Goal: Task Accomplishment & Management: Manage account settings

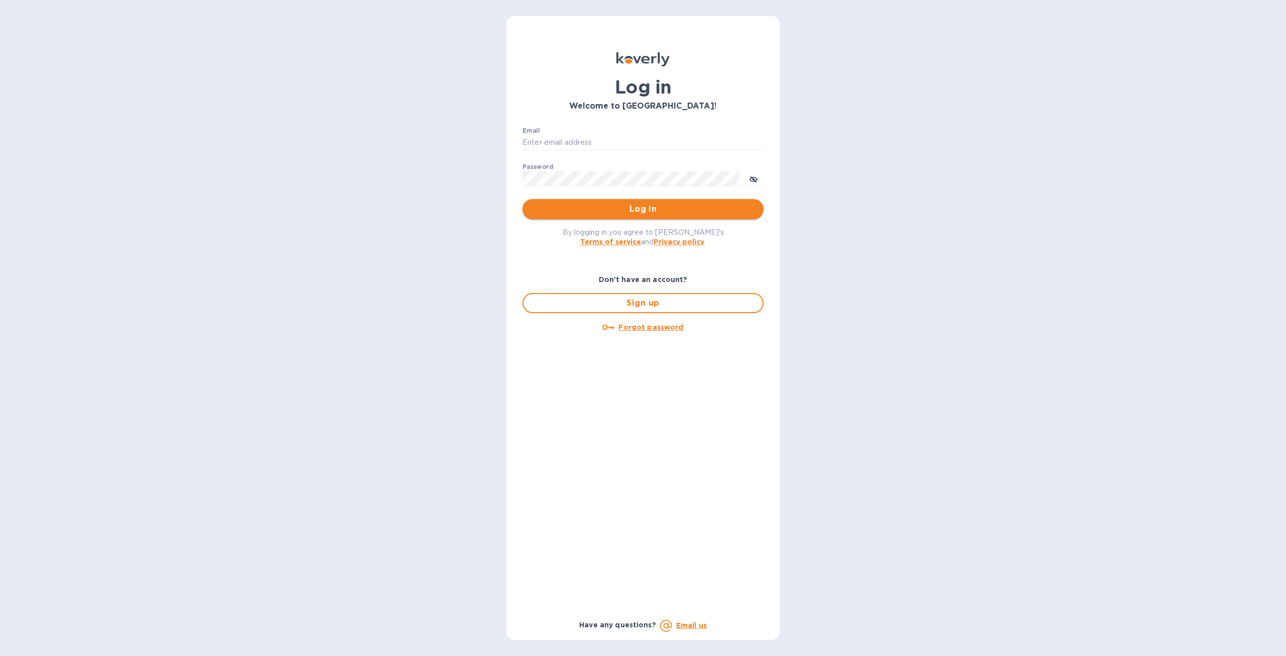
type input "saul@ecotrans.nyc"
click at [624, 205] on span "Log in" at bounding box center [643, 209] width 225 height 12
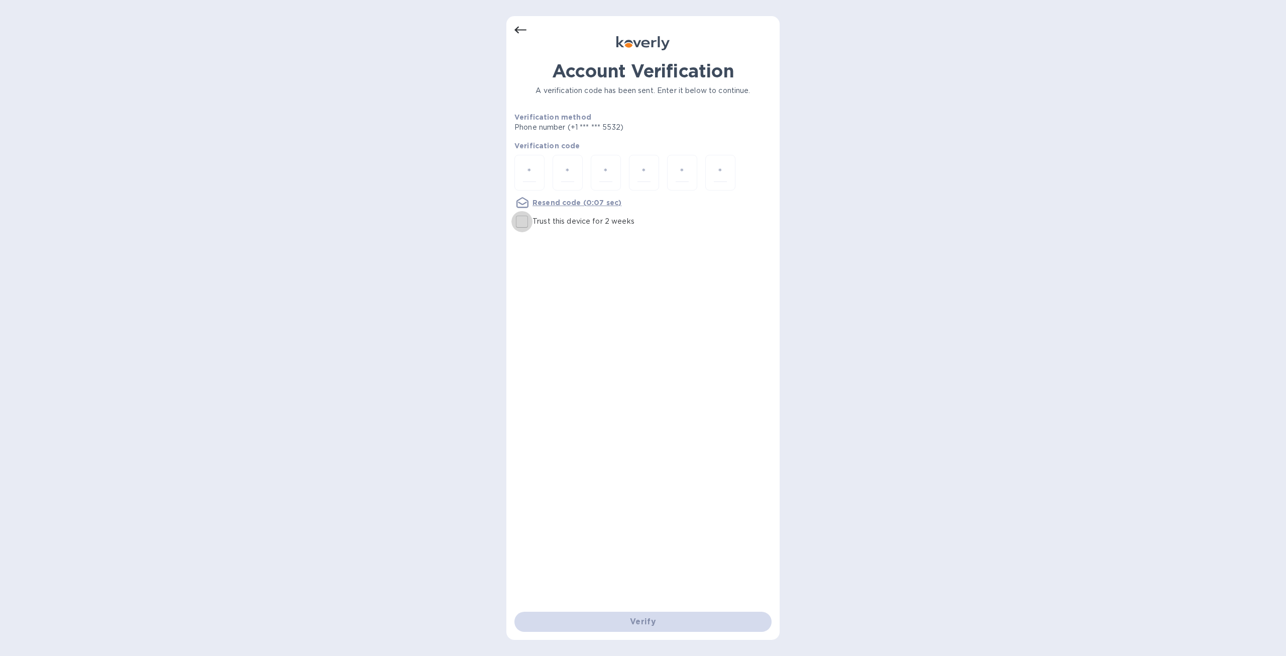
click at [522, 218] on input "Trust this device for 2 weeks" at bounding box center [522, 221] width 21 height 21
checkbox input "true"
click at [533, 170] on input "number" at bounding box center [529, 172] width 13 height 19
type input "4"
type input "0"
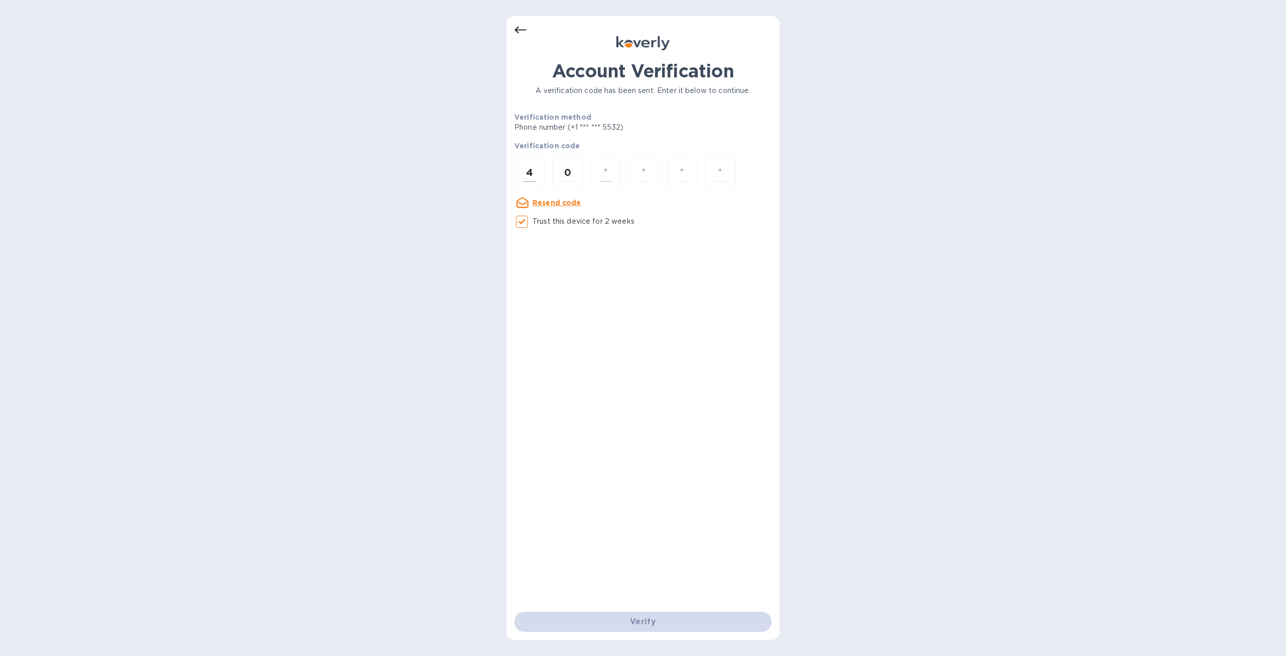
type input "0"
type input "1"
type input "5"
type input "3"
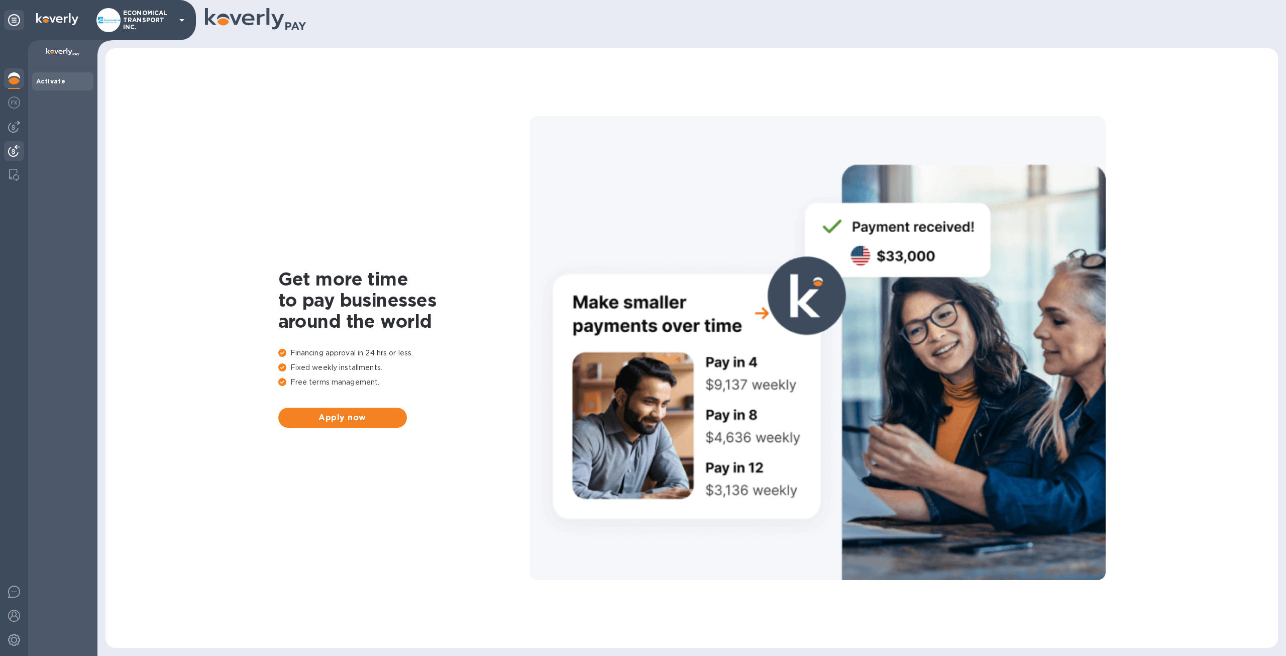
click at [14, 154] on img at bounding box center [14, 151] width 12 height 12
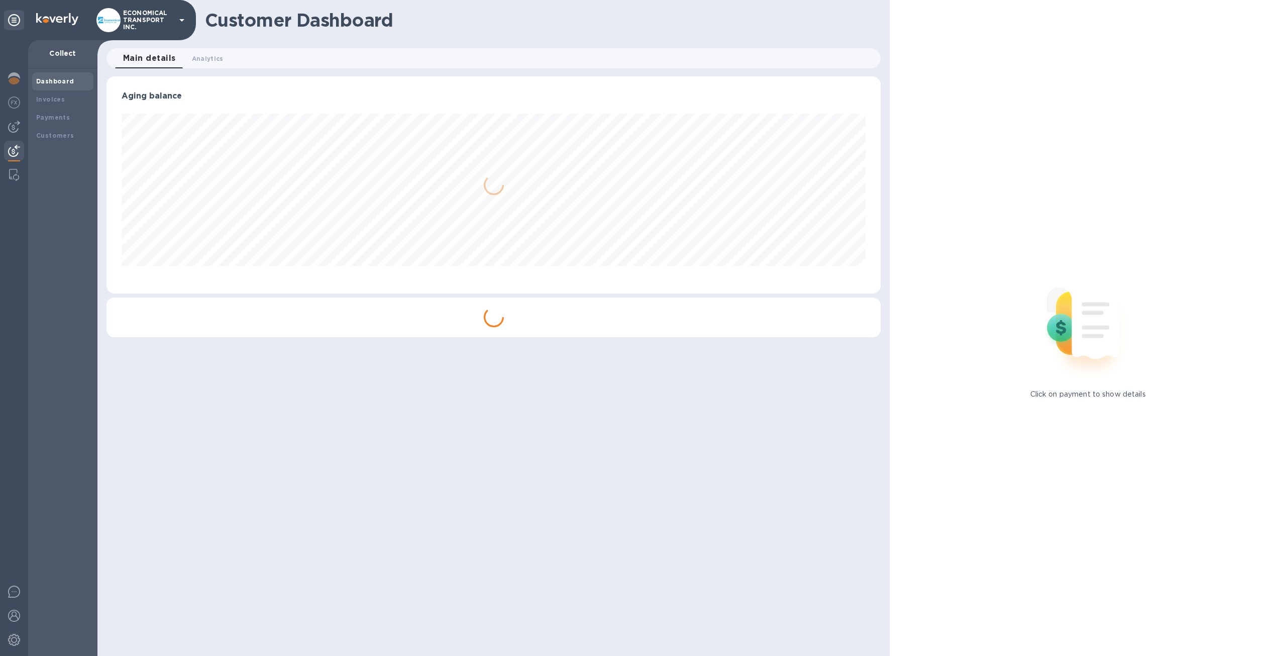
scroll to position [217, 774]
click at [53, 101] on b "Invoices" at bounding box center [50, 99] width 29 height 8
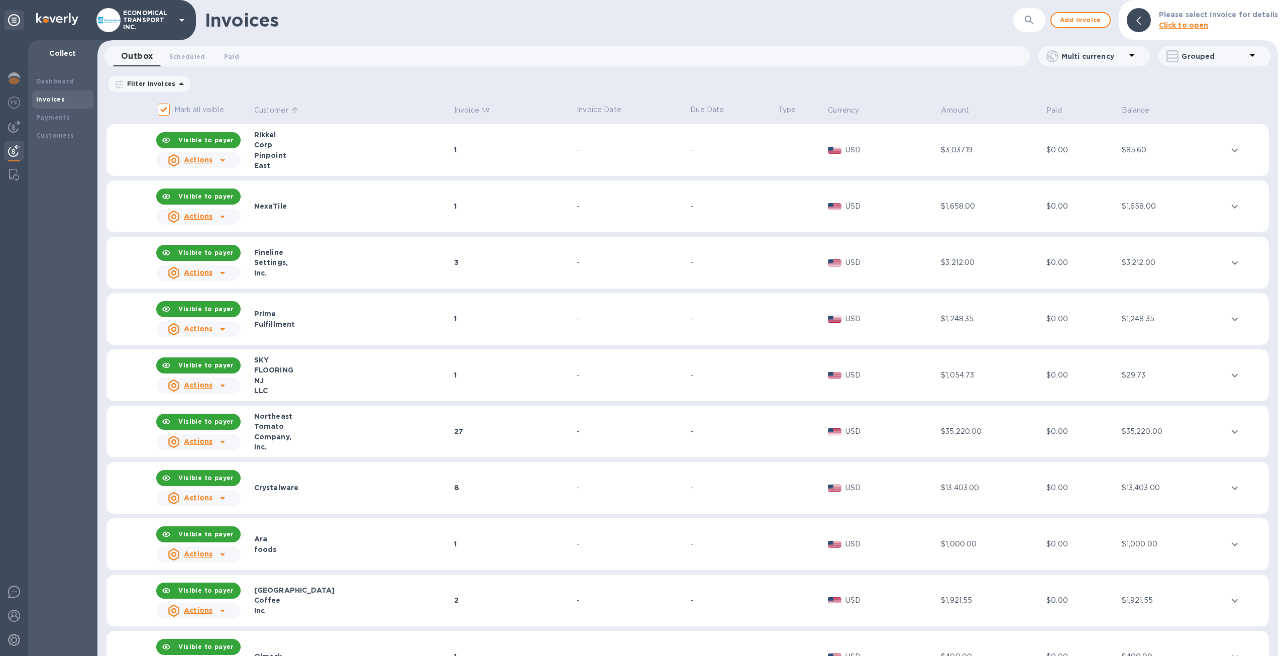
click at [266, 112] on p "Customer" at bounding box center [271, 110] width 34 height 11
click at [282, 108] on p "Customer" at bounding box center [271, 110] width 34 height 11
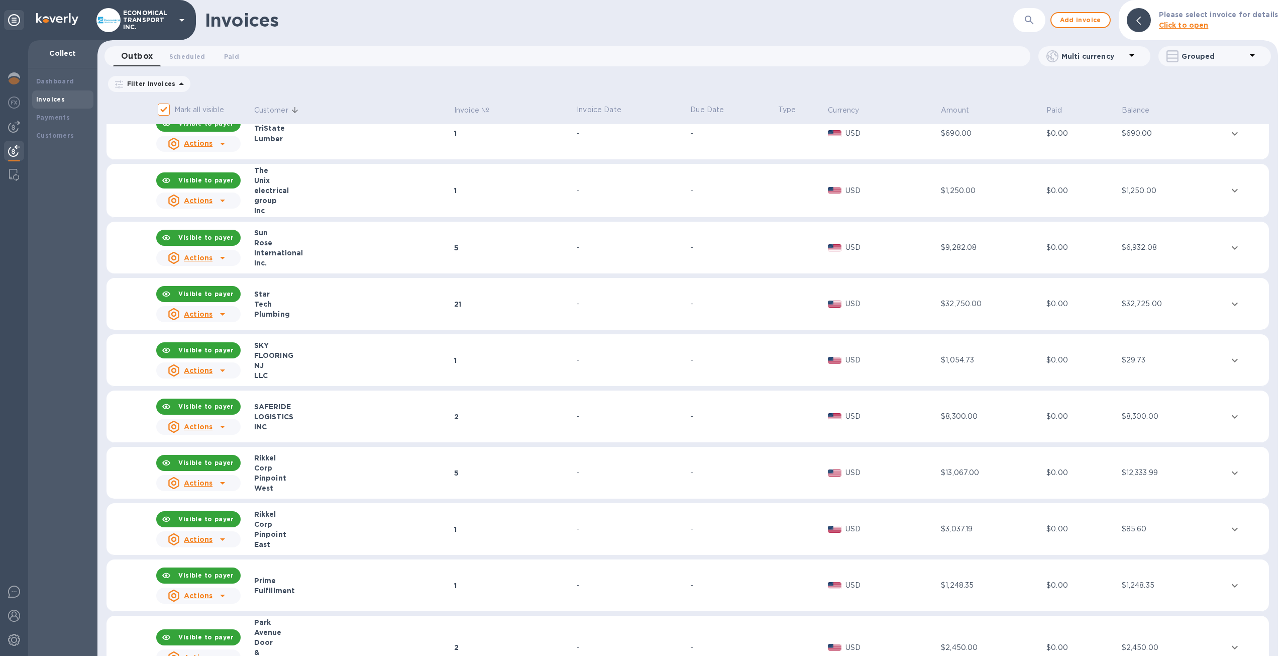
scroll to position [251, 0]
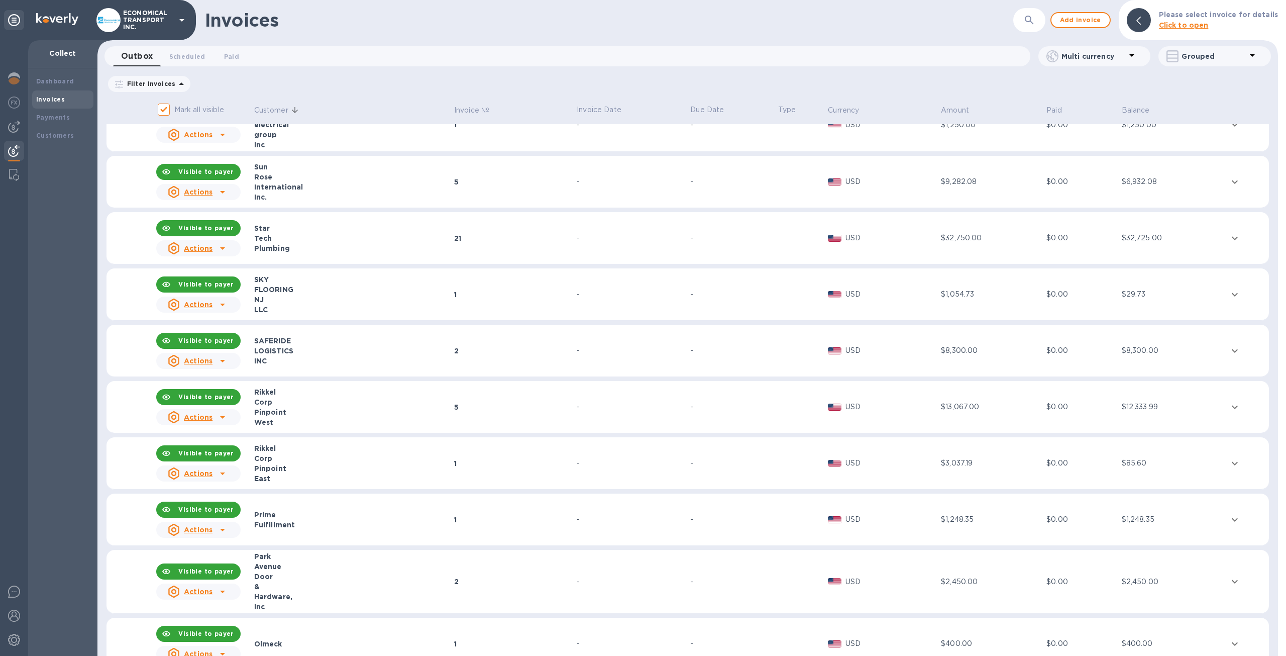
click at [454, 243] on div "21" at bounding box center [514, 238] width 120 height 10
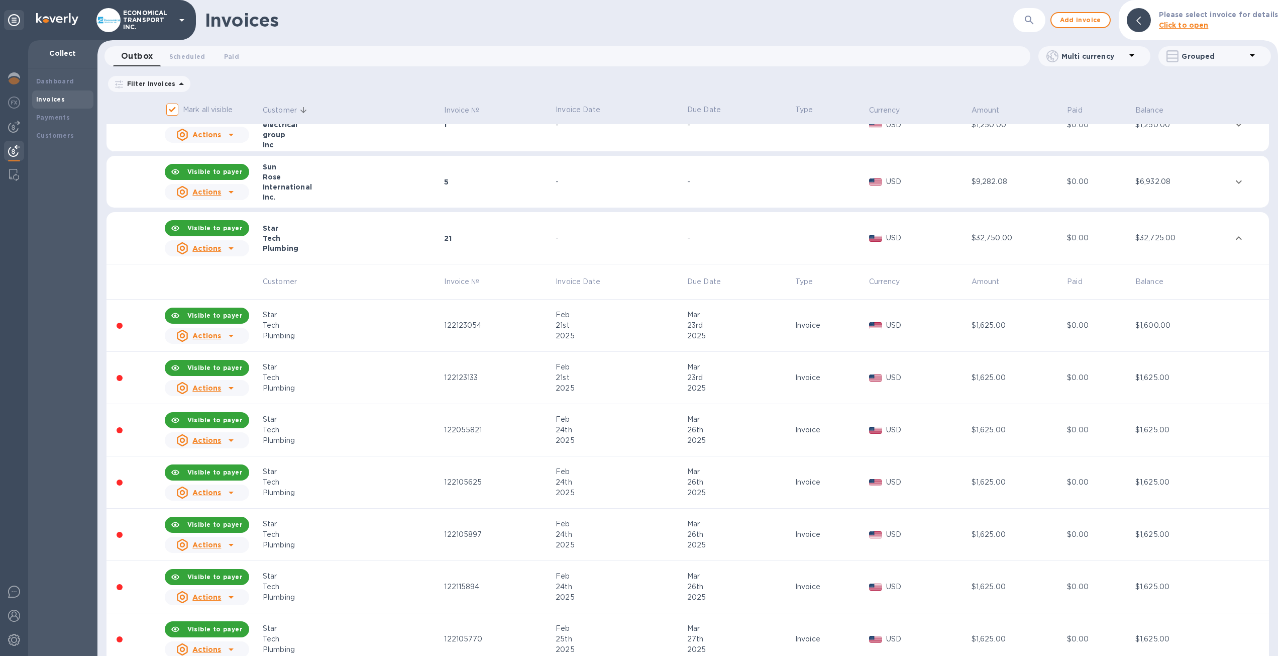
click at [237, 248] on icon at bounding box center [231, 248] width 12 height 12
click at [266, 312] on u "Customer statement link" at bounding box center [242, 314] width 93 height 8
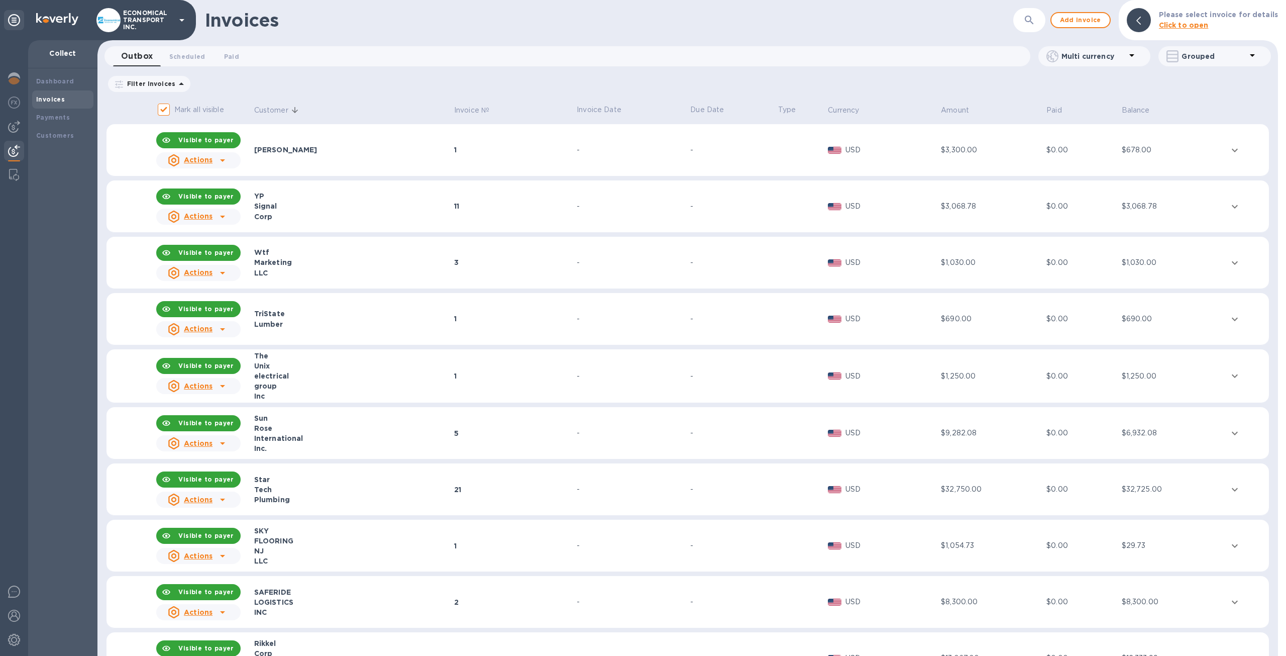
scroll to position [50, 0]
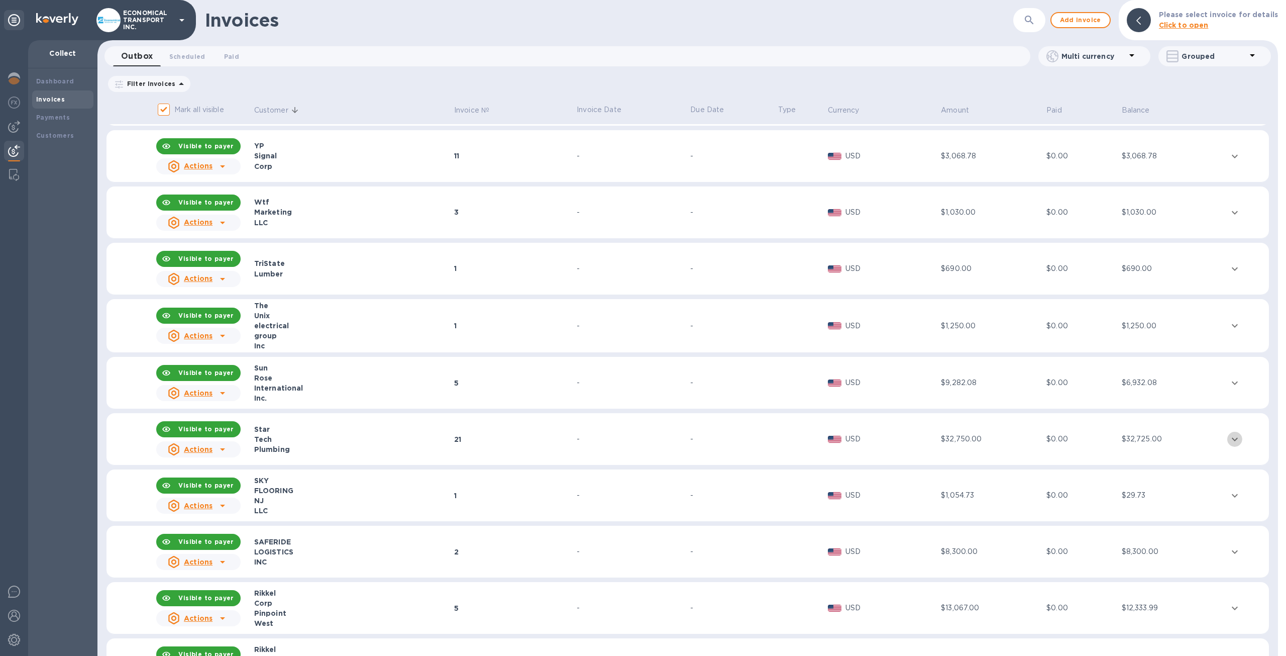
click at [1232, 435] on icon "expand row" at bounding box center [1235, 439] width 12 height 12
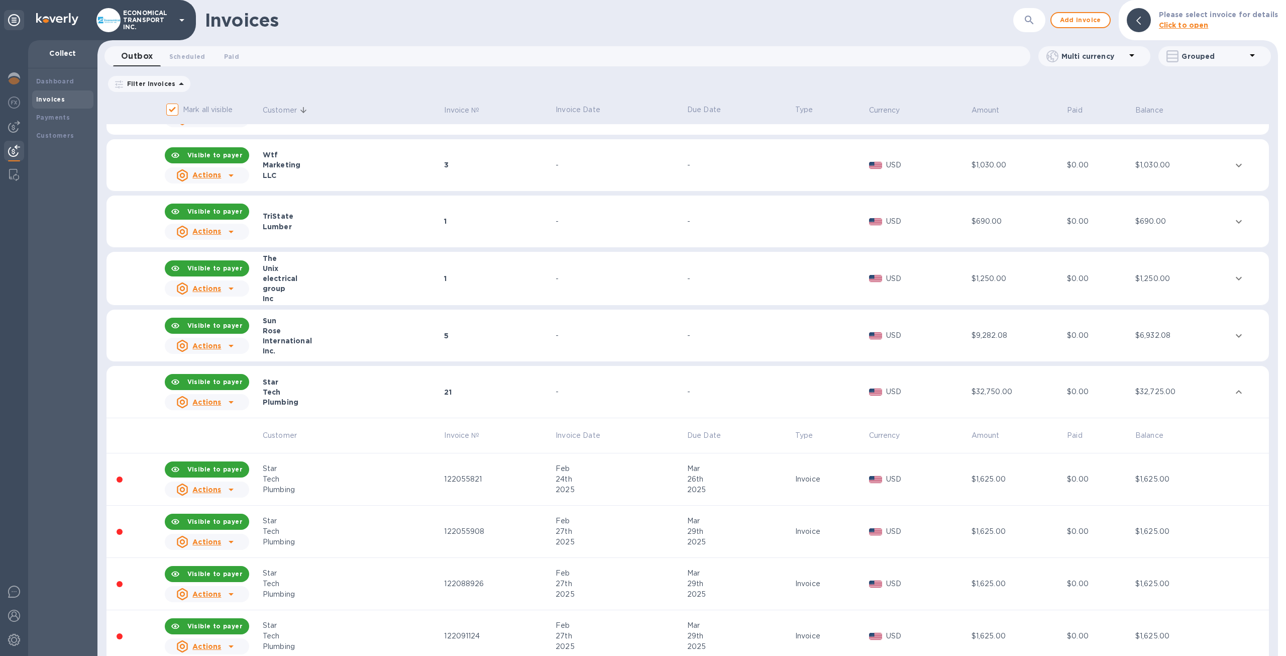
scroll to position [0, 0]
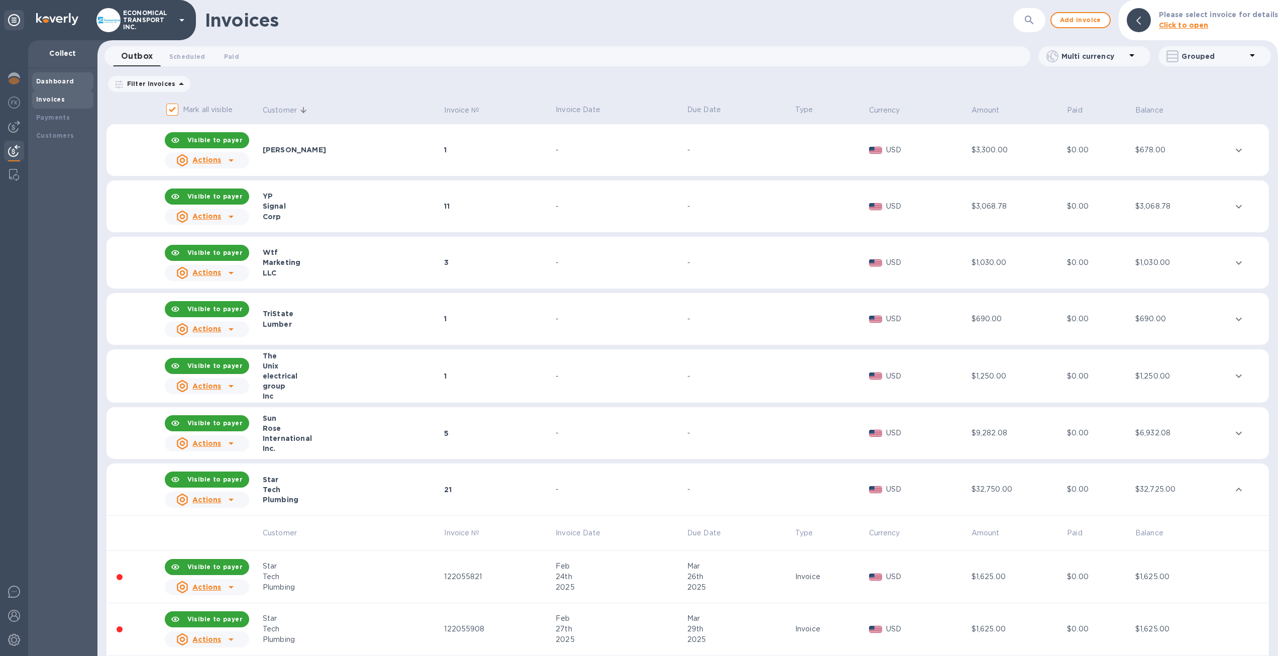
click at [75, 75] on div "Dashboard" at bounding box center [62, 81] width 61 height 18
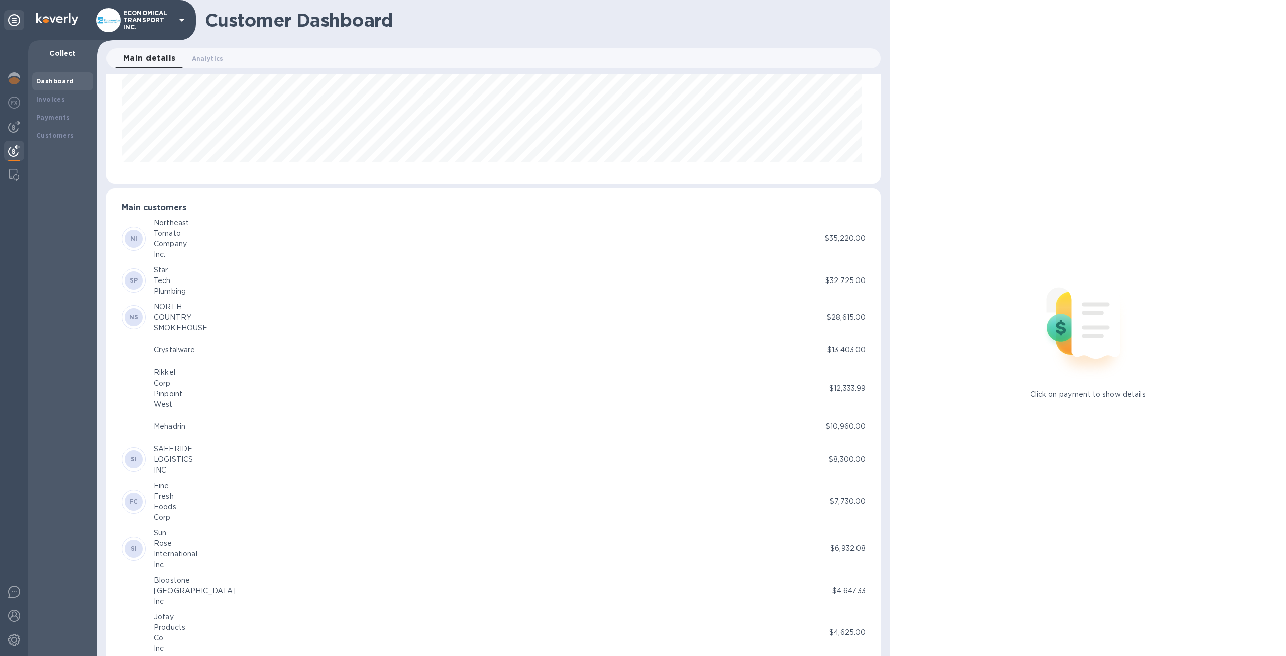
scroll to position [201, 0]
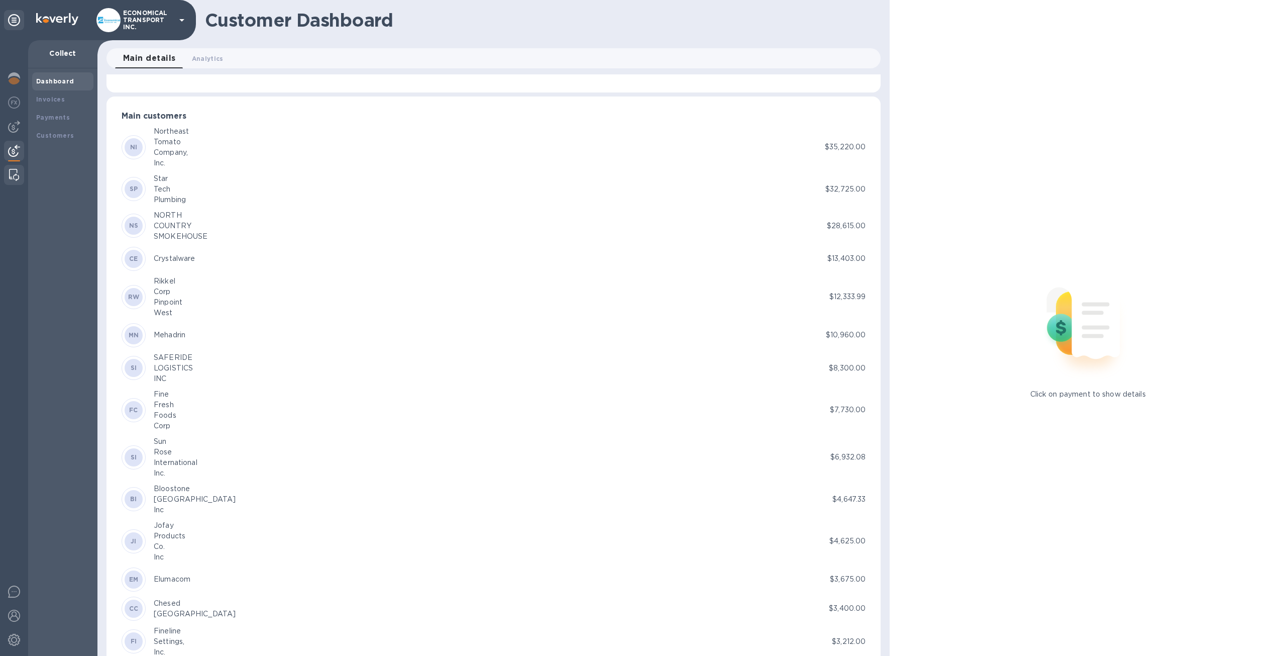
click at [17, 173] on img at bounding box center [14, 175] width 10 height 12
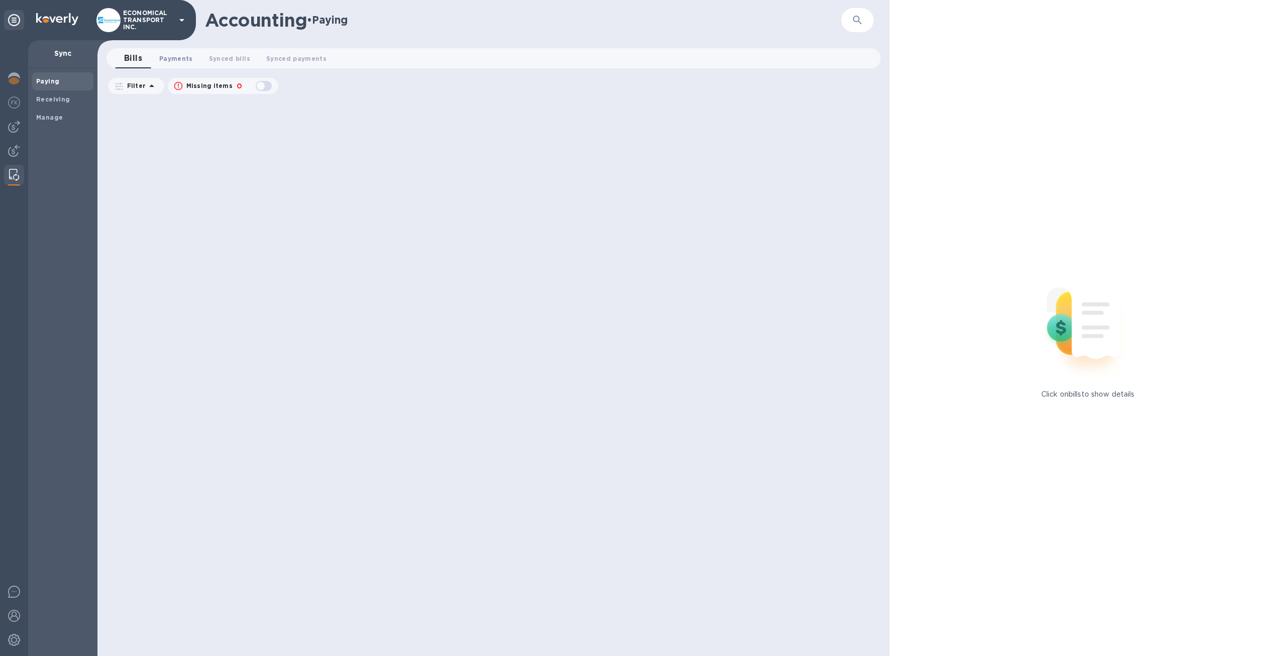
click at [172, 63] on span "Payments 0" at bounding box center [176, 58] width 34 height 11
click at [247, 63] on span "Synced bills 0" at bounding box center [239, 58] width 41 height 11
click at [329, 64] on button "Synced payments 0" at bounding box center [307, 58] width 76 height 20
click at [50, 88] on div "Paying" at bounding box center [62, 81] width 61 height 18
click at [53, 100] on b "Receiving" at bounding box center [53, 99] width 34 height 8
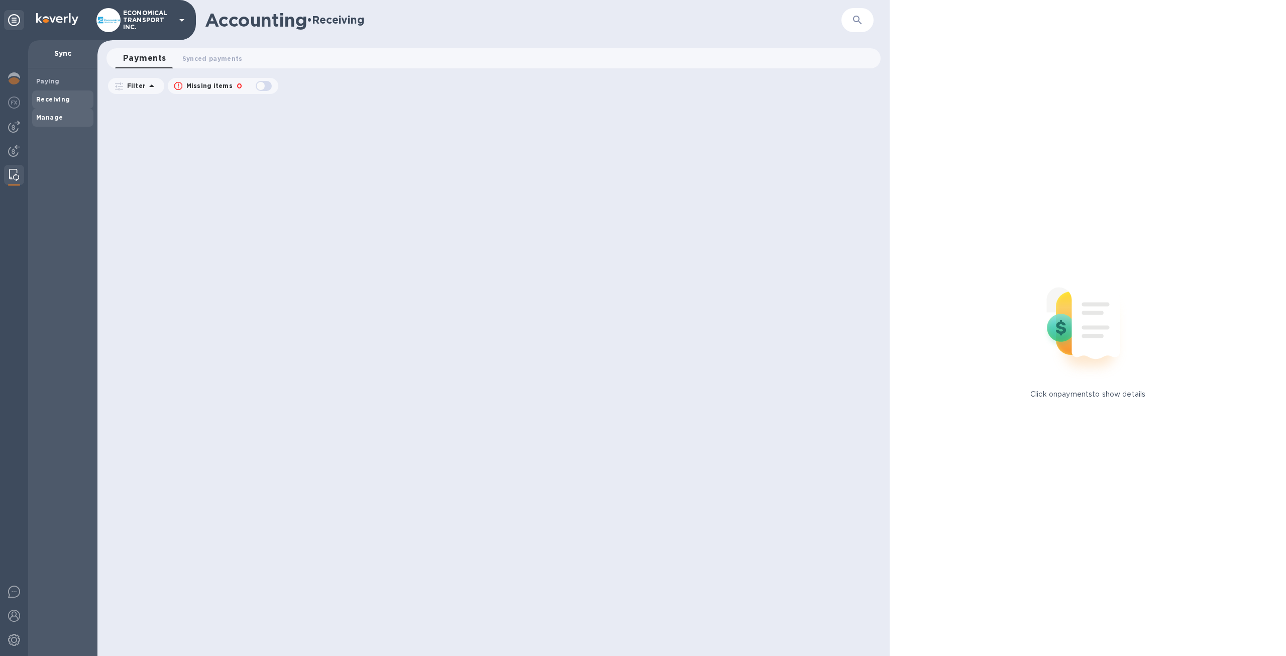
click at [57, 114] on span "Manage" at bounding box center [49, 118] width 27 height 10
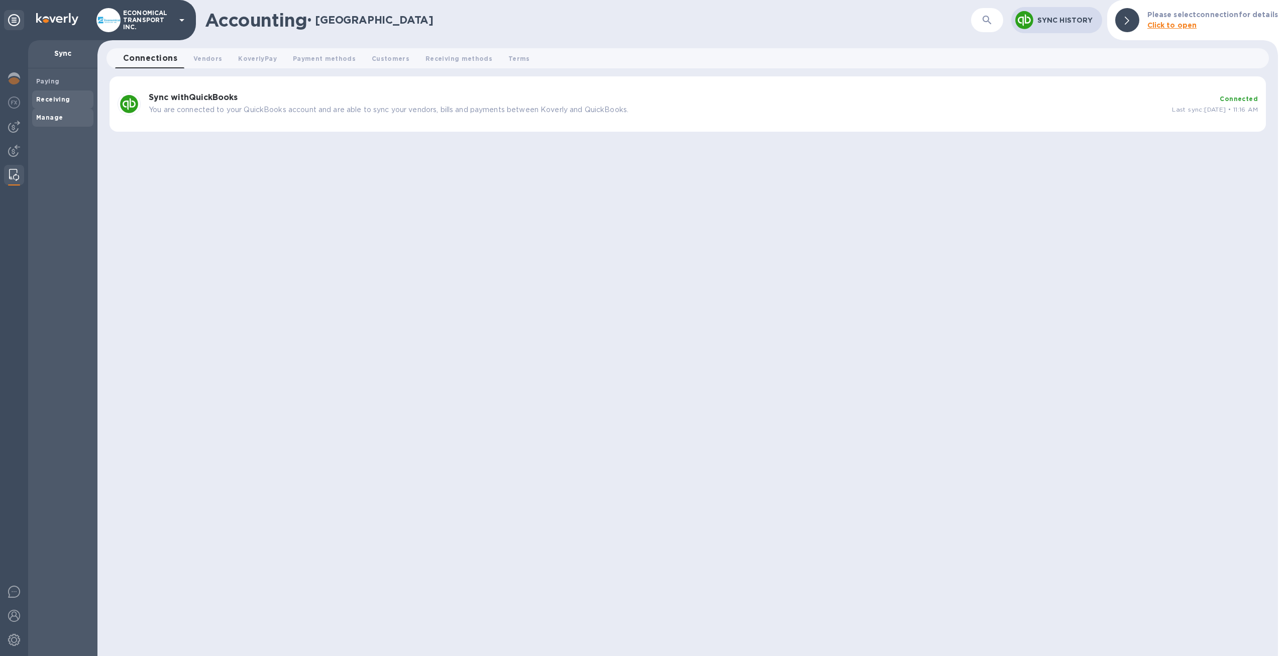
click at [70, 98] on span "Receiving" at bounding box center [62, 99] width 53 height 10
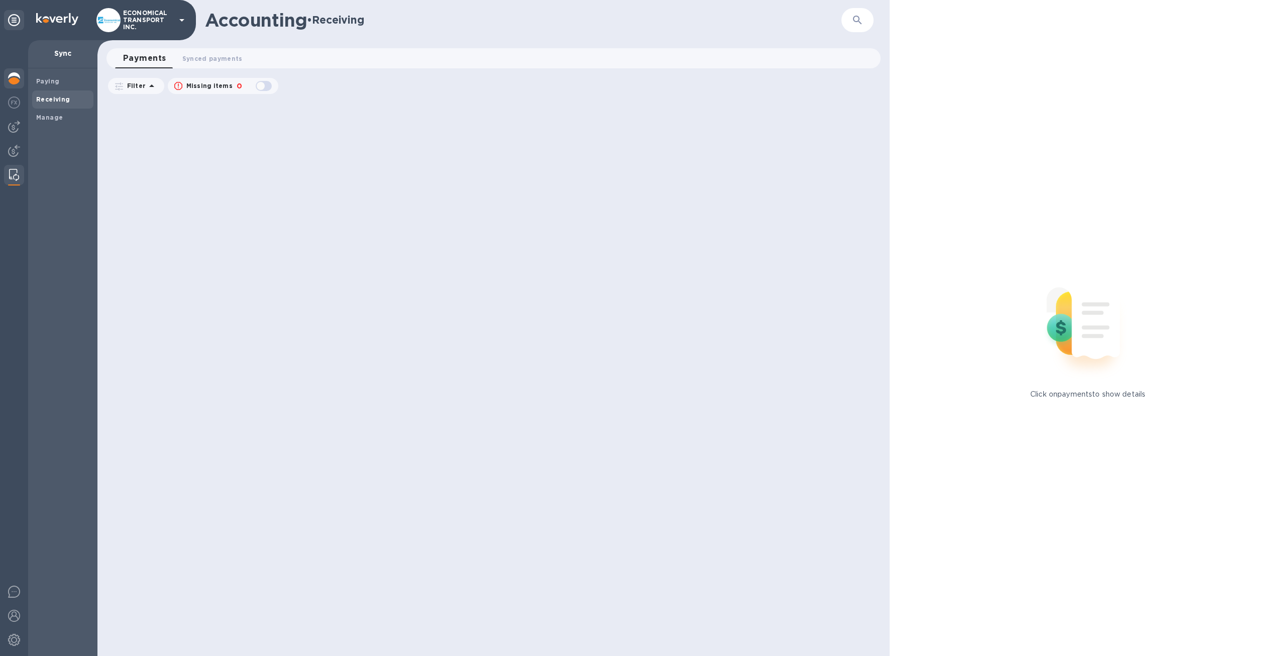
click at [9, 71] on div at bounding box center [14, 79] width 20 height 22
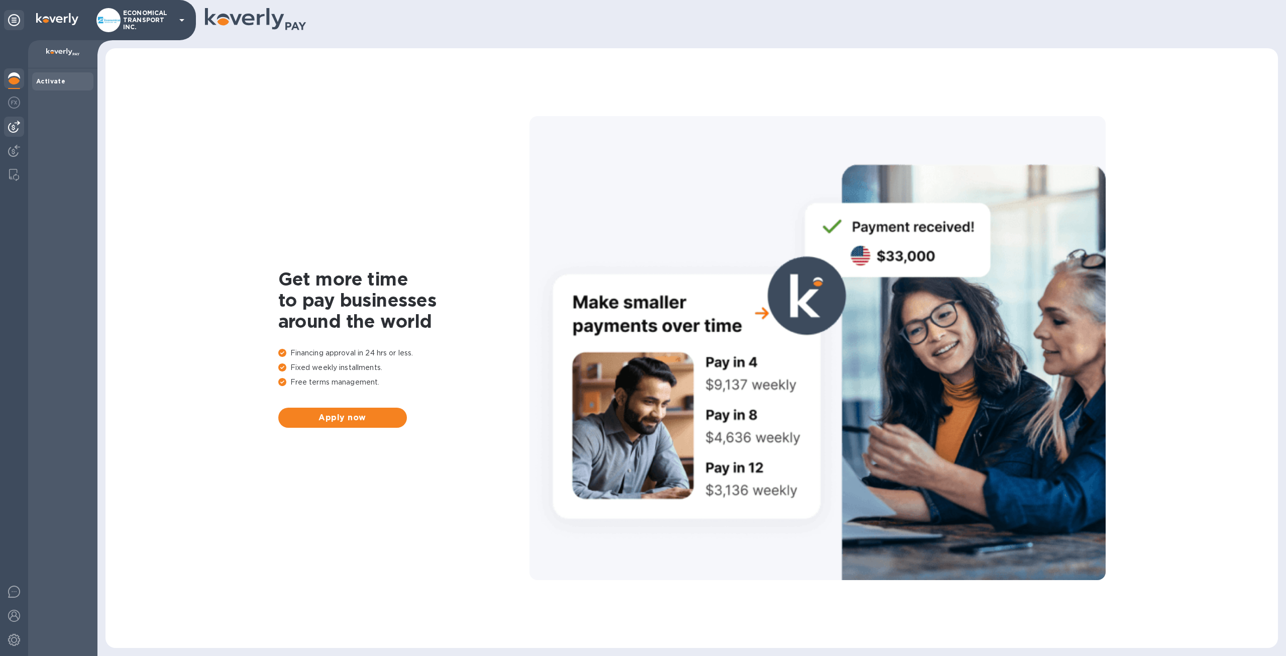
click at [13, 121] on img at bounding box center [14, 127] width 12 height 12
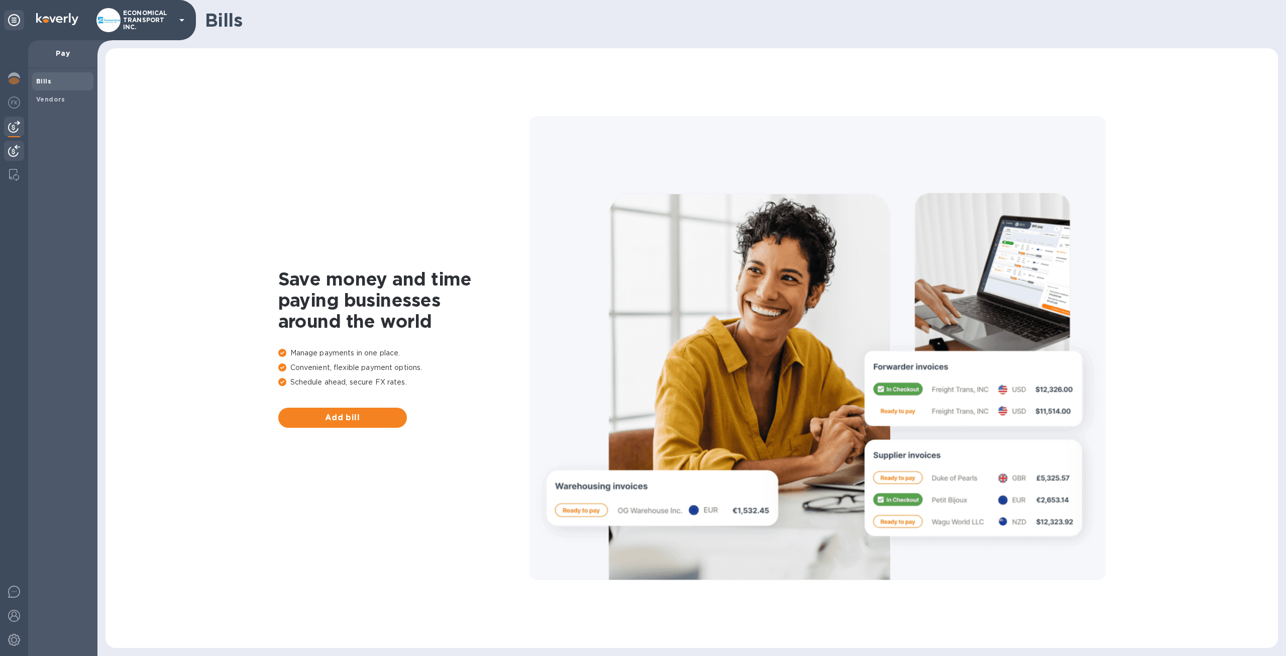
click at [9, 143] on div at bounding box center [14, 152] width 20 height 22
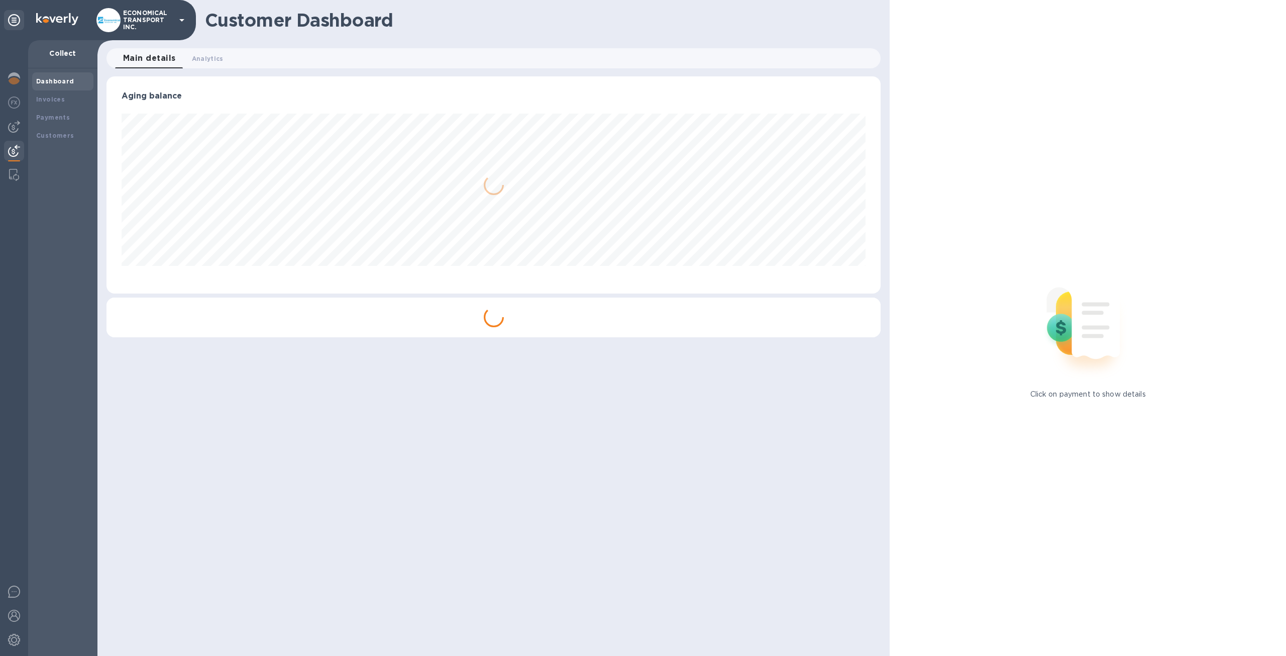
scroll to position [502273, 501720]
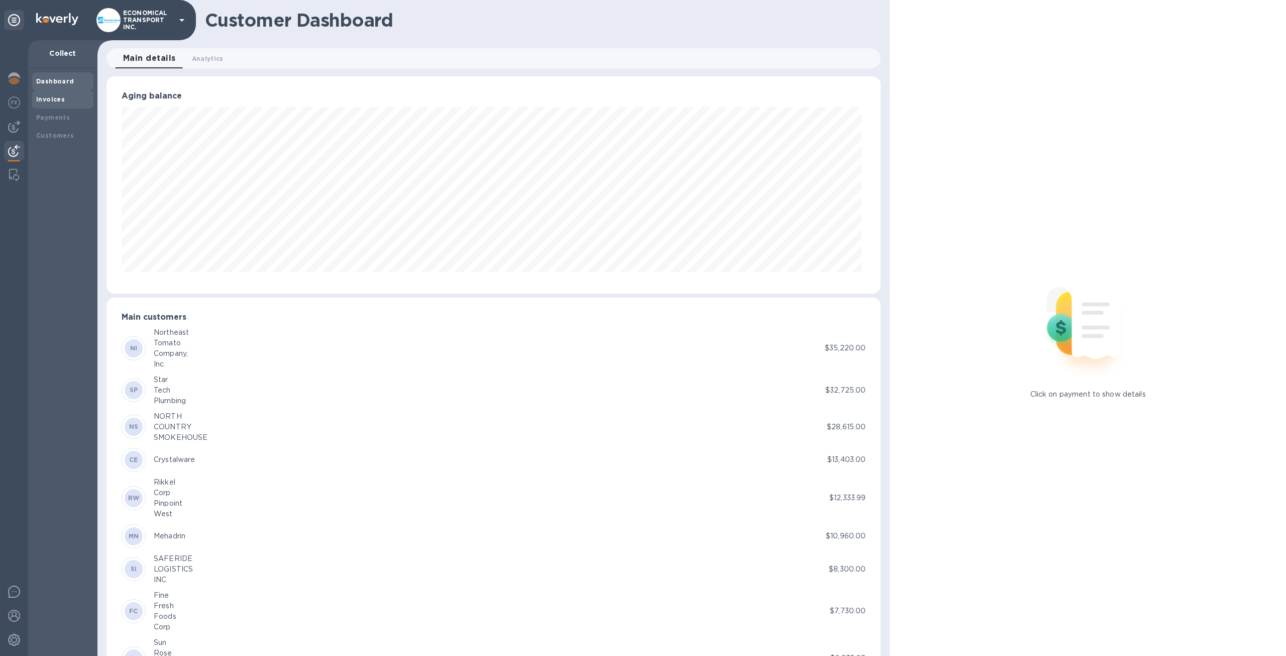
click at [61, 93] on div "Invoices" at bounding box center [62, 99] width 61 height 18
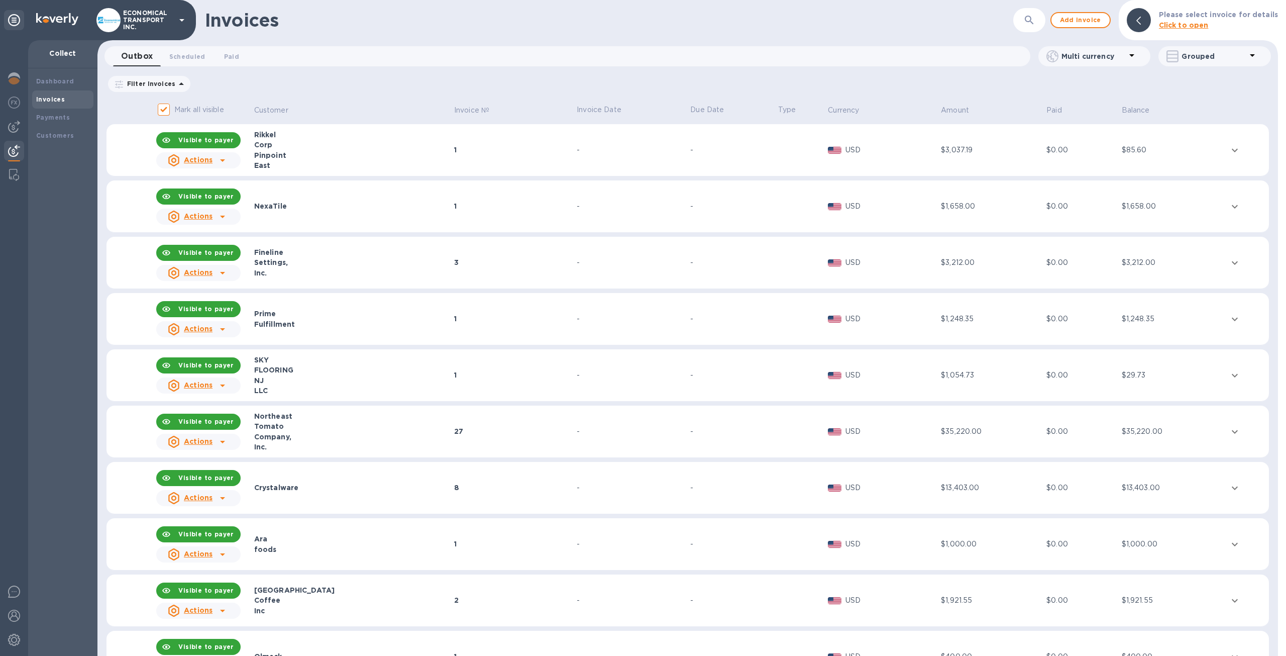
click at [55, 103] on b "Invoices" at bounding box center [50, 99] width 29 height 8
click at [66, 86] on div "Dashboard" at bounding box center [62, 81] width 61 height 18
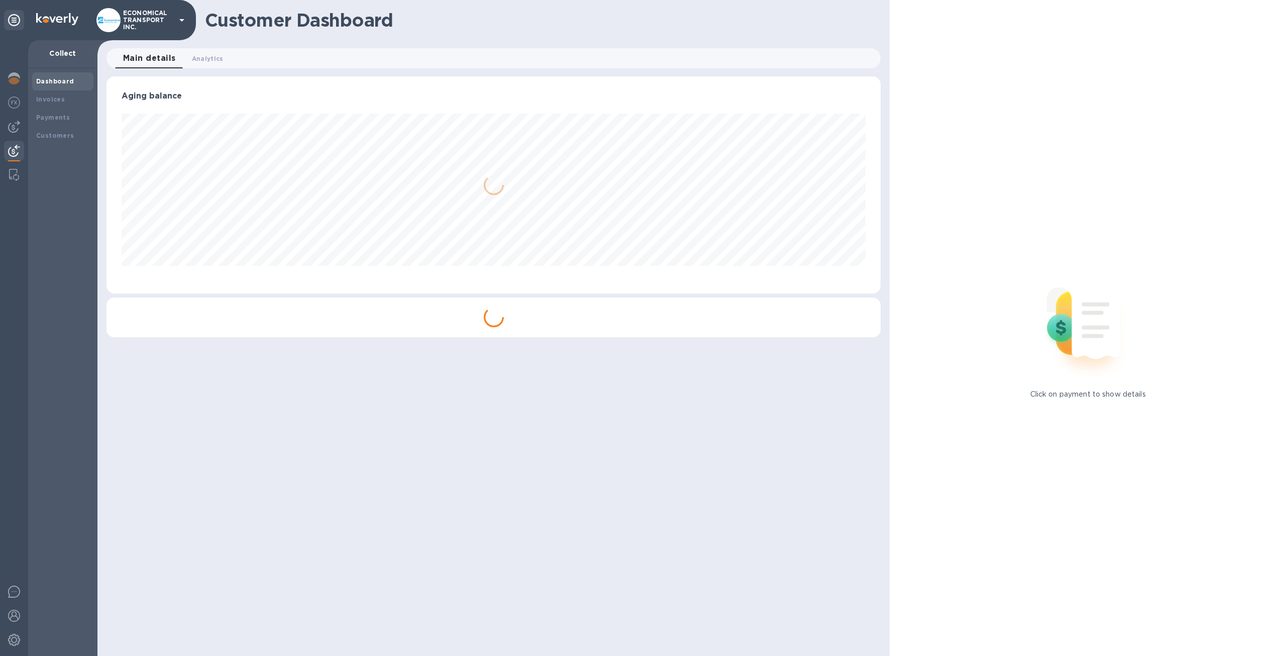
scroll to position [217, 774]
click at [61, 98] on b "Invoices" at bounding box center [50, 99] width 29 height 8
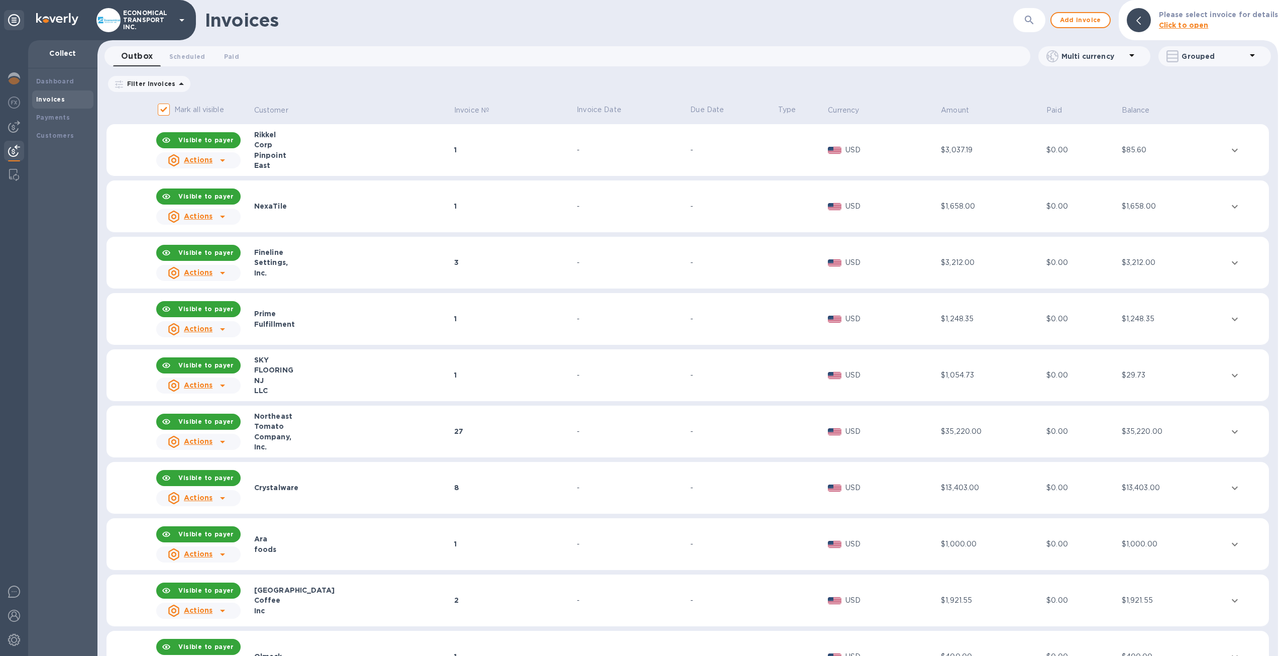
click at [59, 99] on b "Invoices" at bounding box center [50, 99] width 29 height 8
click at [1195, 30] on p "Click to open" at bounding box center [1218, 25] width 119 height 11
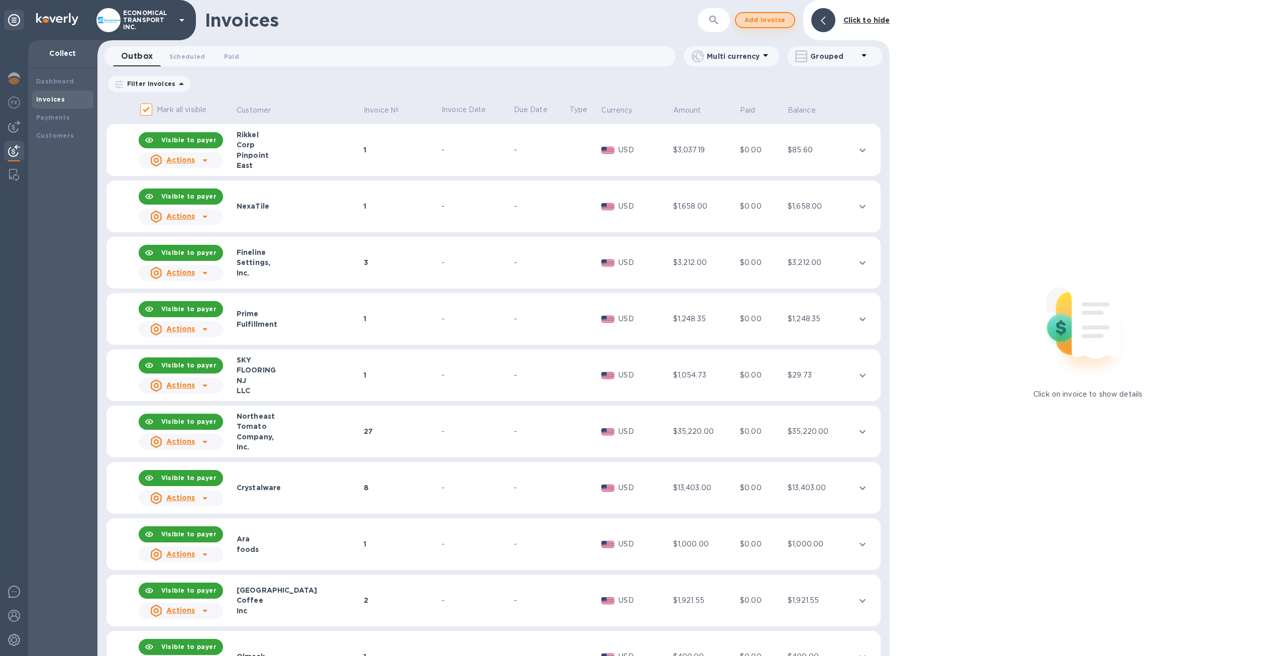
click at [760, 17] on span "Add invoice" at bounding box center [765, 20] width 42 height 12
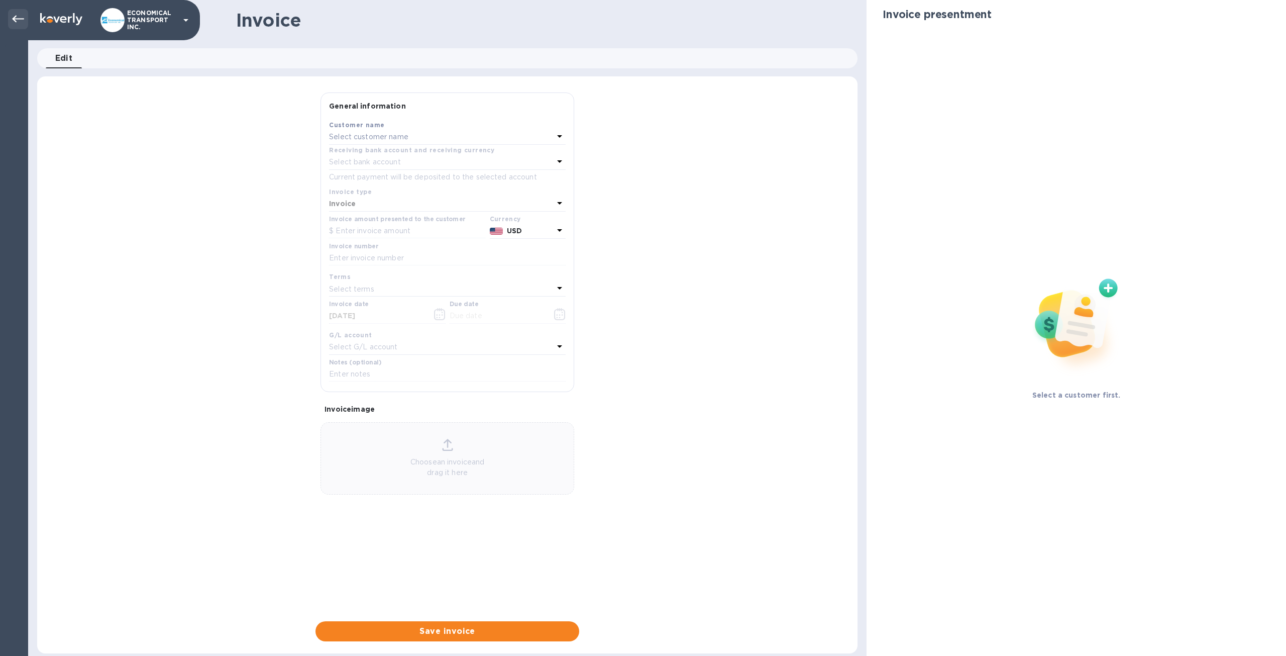
click at [15, 29] on div at bounding box center [18, 19] width 20 height 20
click at [15, 23] on icon at bounding box center [18, 19] width 12 height 12
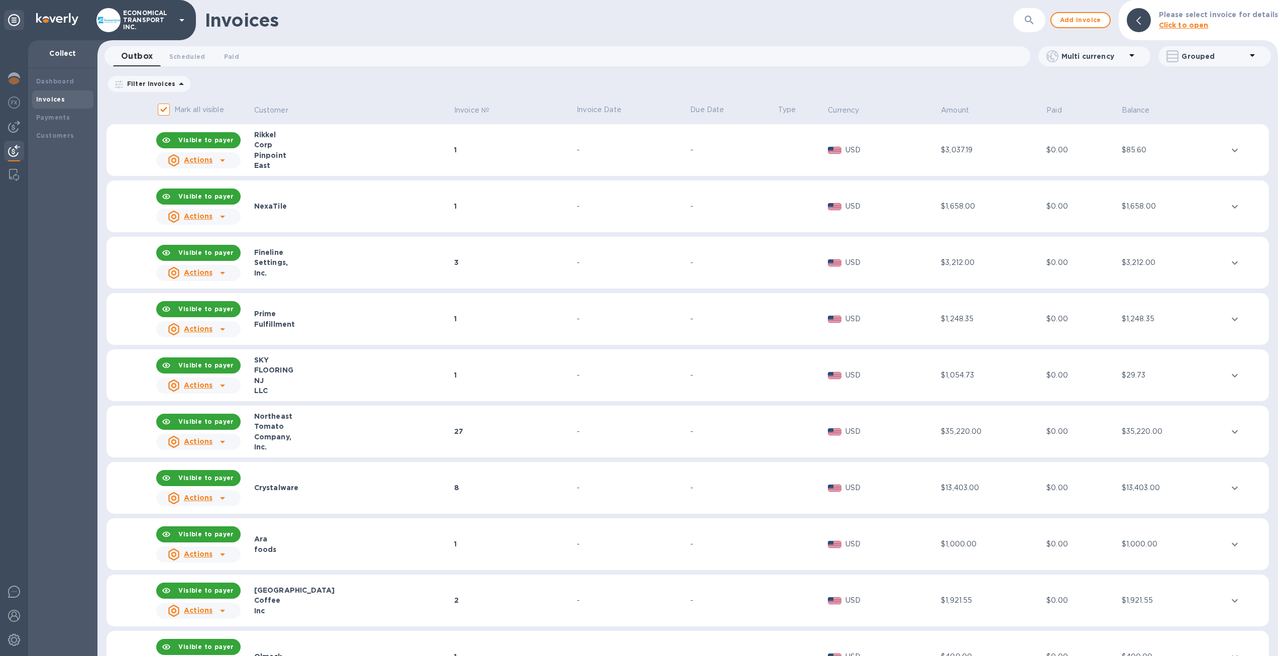
click at [49, 101] on b "Invoices" at bounding box center [50, 99] width 29 height 8
click at [64, 83] on b "Dashboard" at bounding box center [55, 81] width 38 height 8
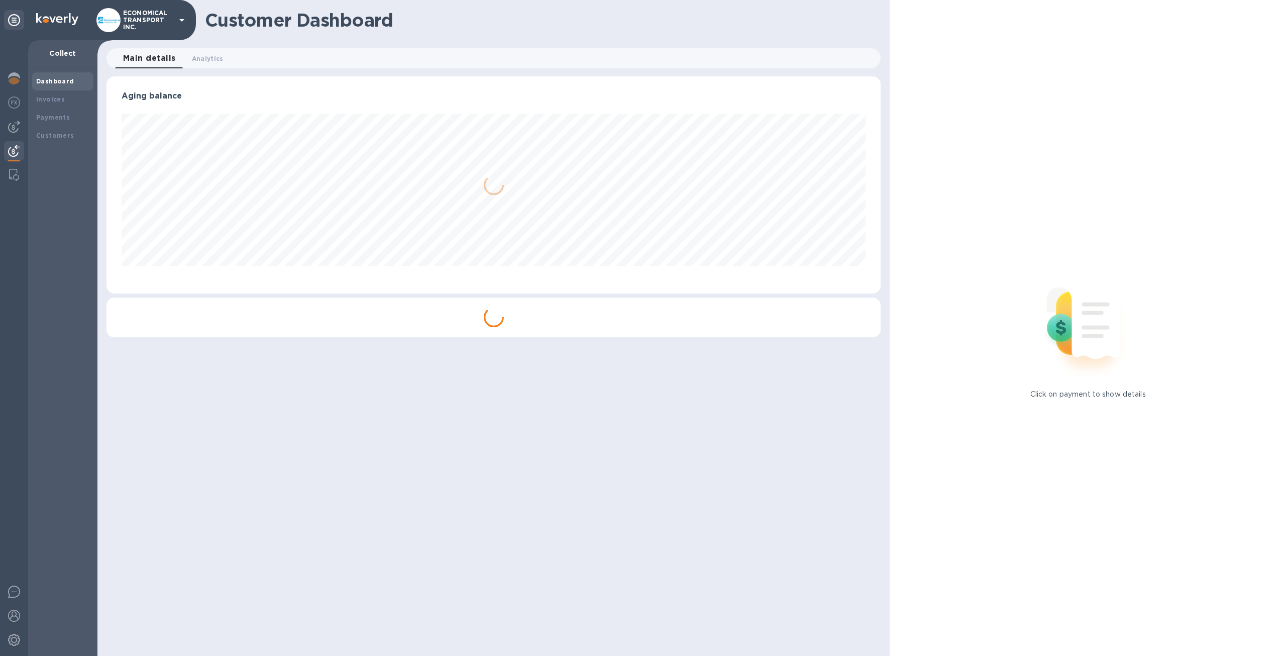
scroll to position [502273, 501720]
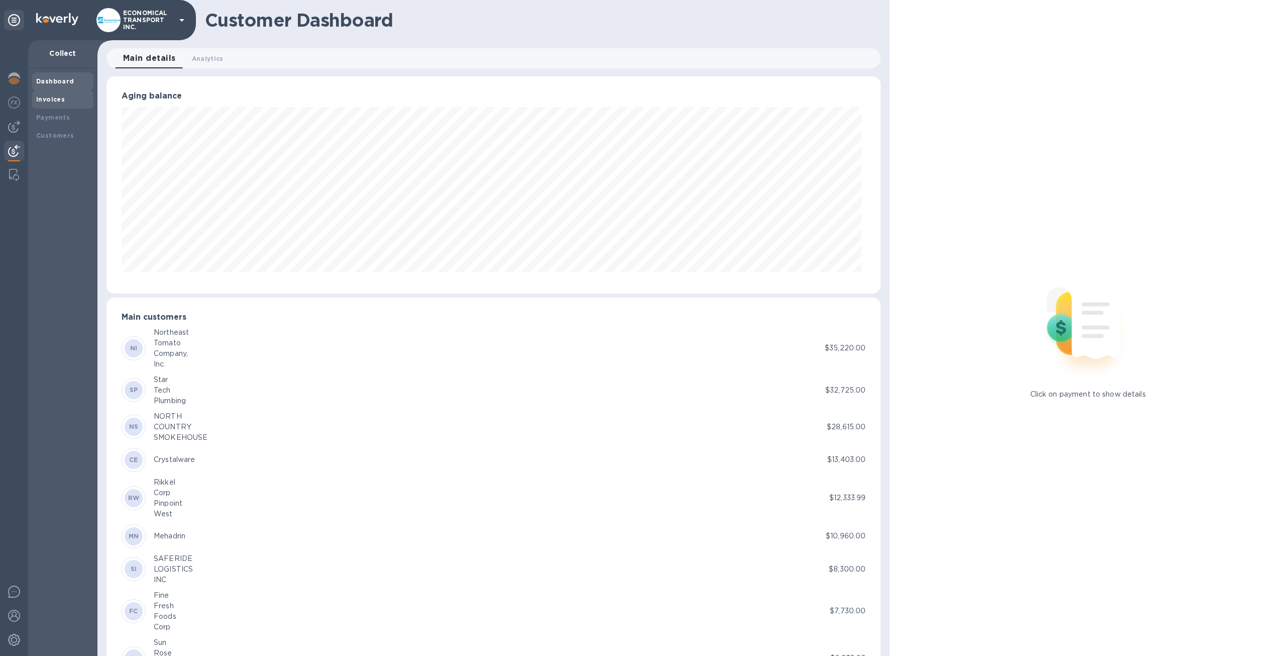
click at [59, 94] on div "Invoices" at bounding box center [62, 99] width 53 height 10
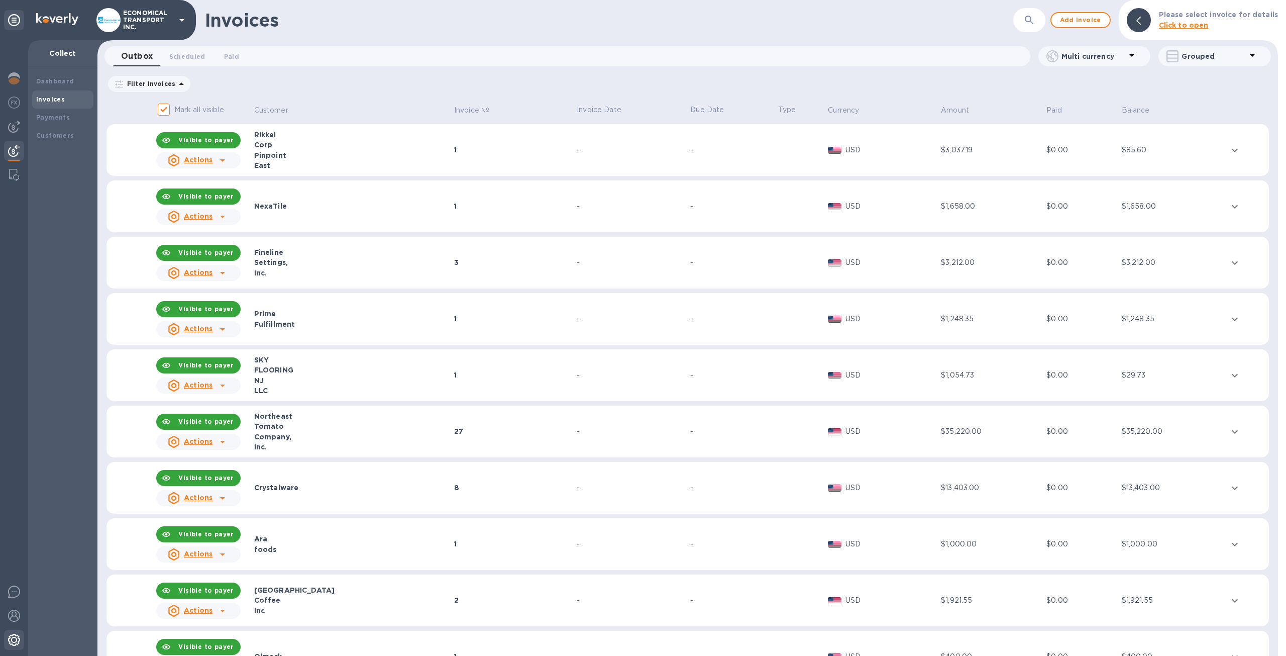
click at [15, 647] on div at bounding box center [14, 641] width 20 height 22
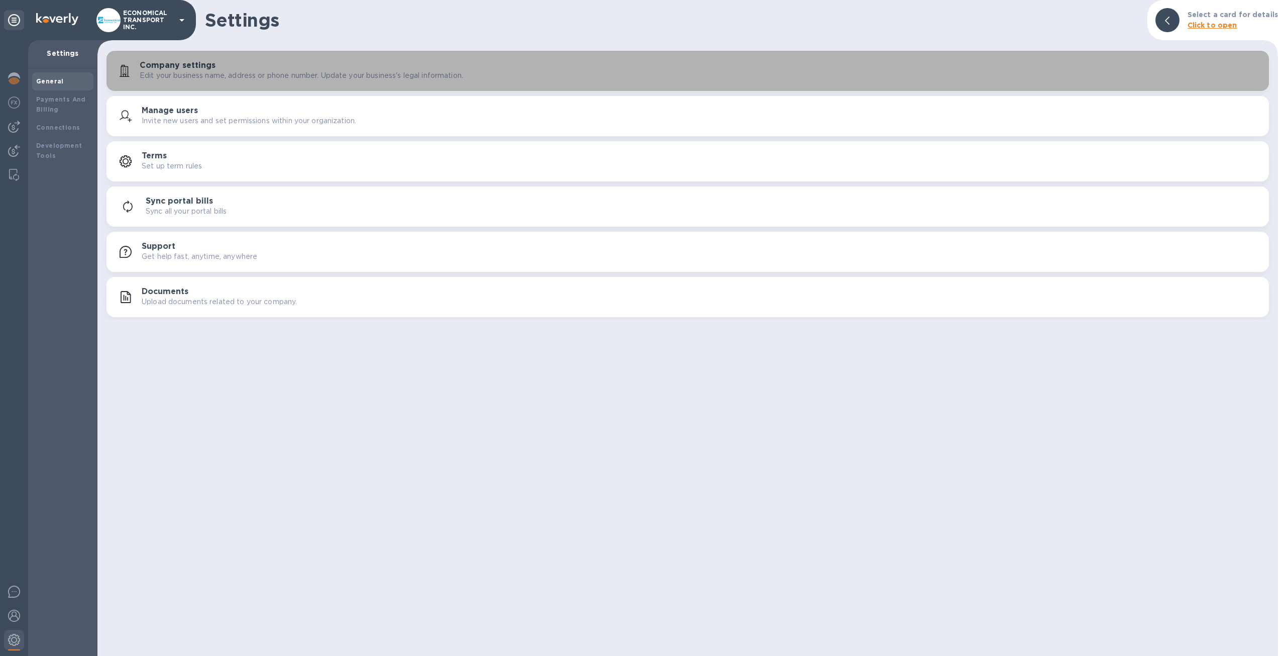
click at [234, 70] on p "Edit your business name, address or phone number. Update your business's legal …" at bounding box center [302, 75] width 324 height 11
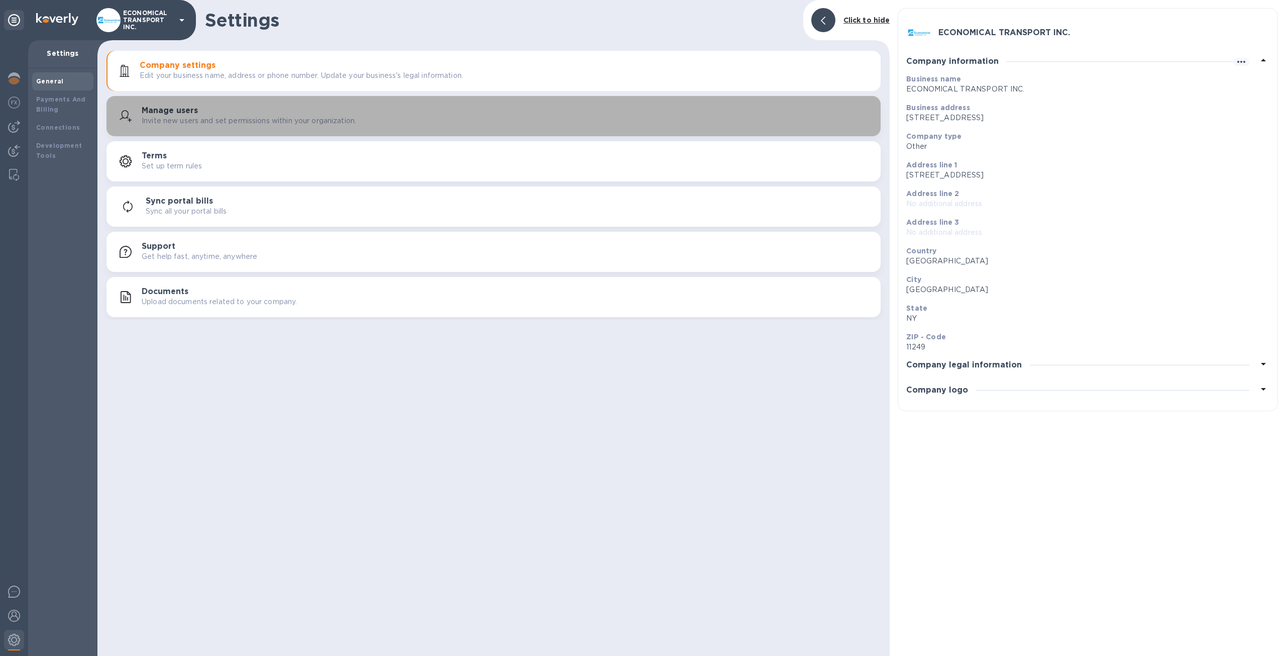
click at [388, 108] on div "Manage users Invite new users and set permissions within your organization." at bounding box center [507, 116] width 731 height 20
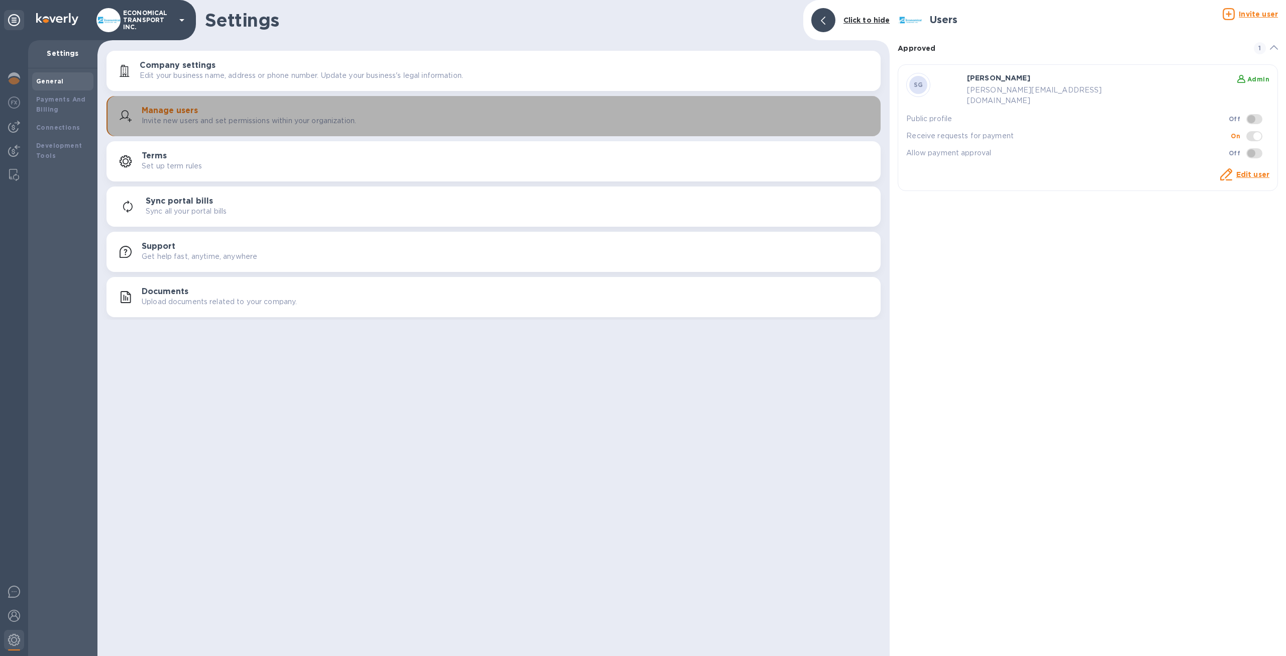
click at [386, 133] on button "Manage users Invite new users and set permissions within your organization." at bounding box center [494, 116] width 774 height 40
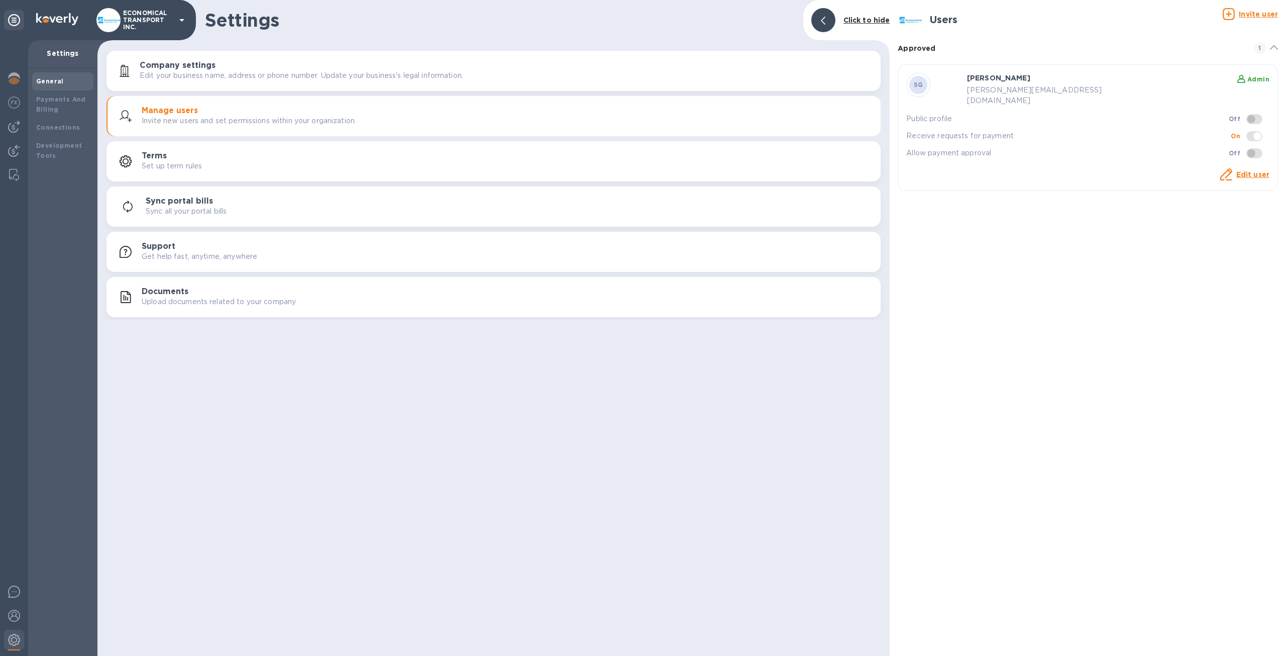
click at [381, 155] on div "Terms Set up term rules" at bounding box center [507, 161] width 731 height 20
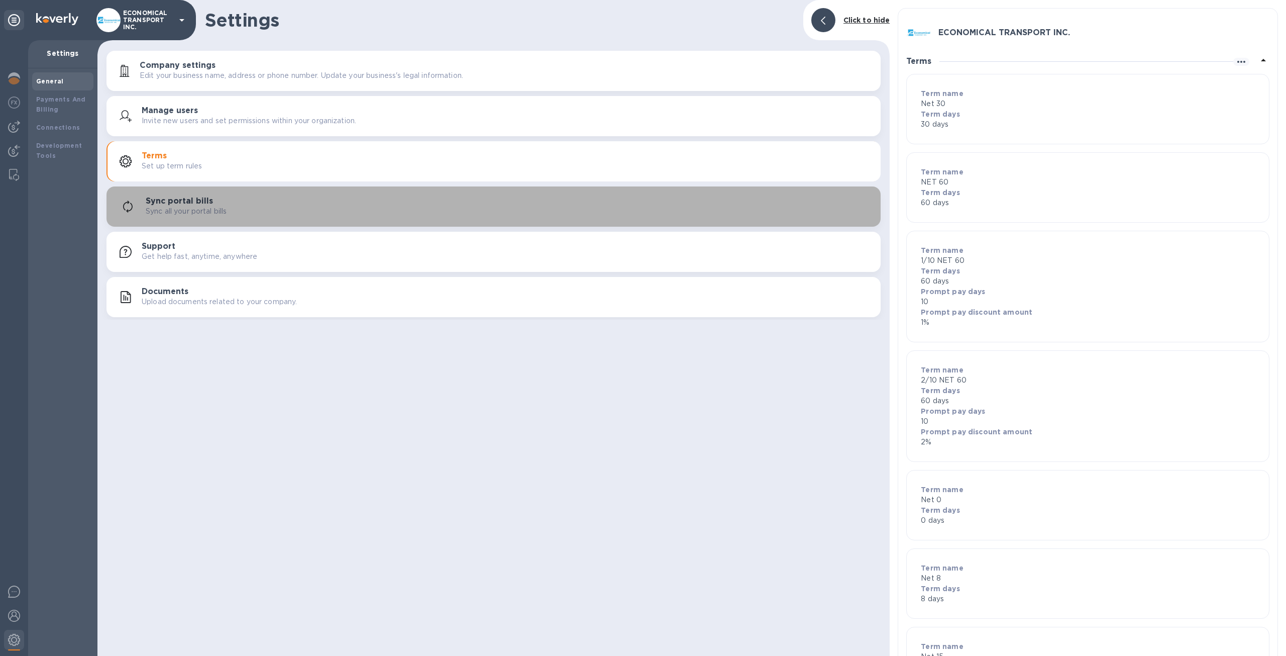
click at [382, 188] on button "Sync portal bills Sync all your portal bills" at bounding box center [494, 206] width 774 height 40
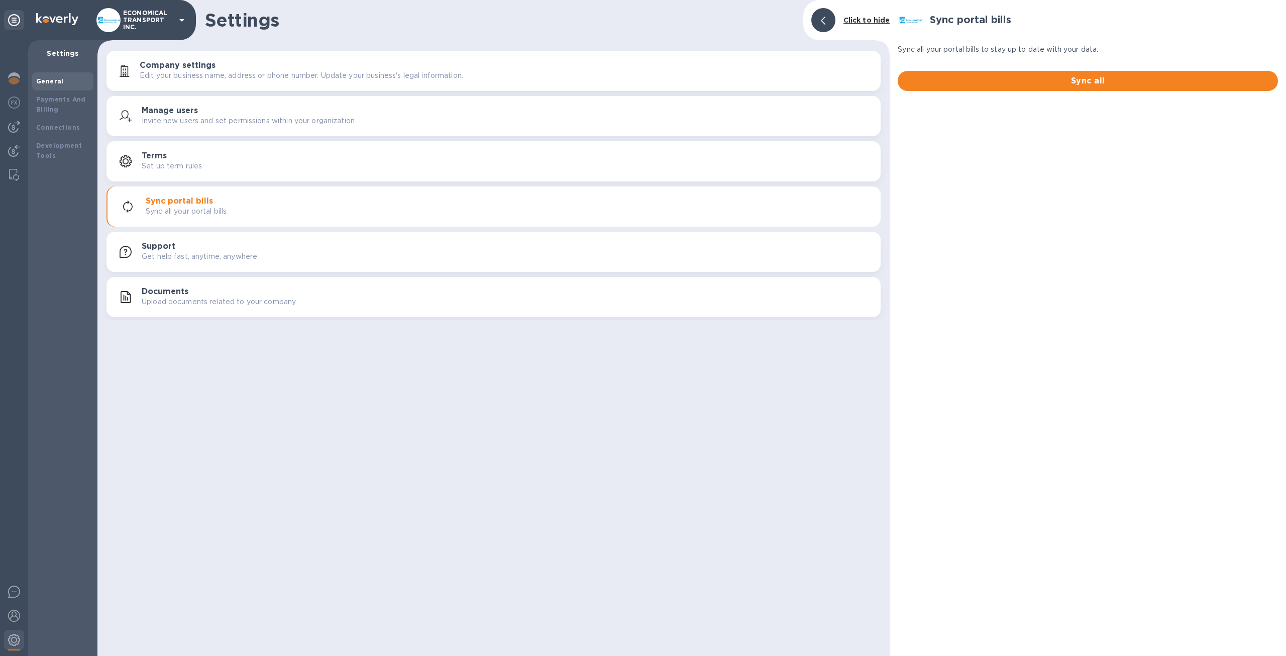
click at [368, 243] on div "Support Get help fast, anytime, anywhere" at bounding box center [507, 252] width 731 height 20
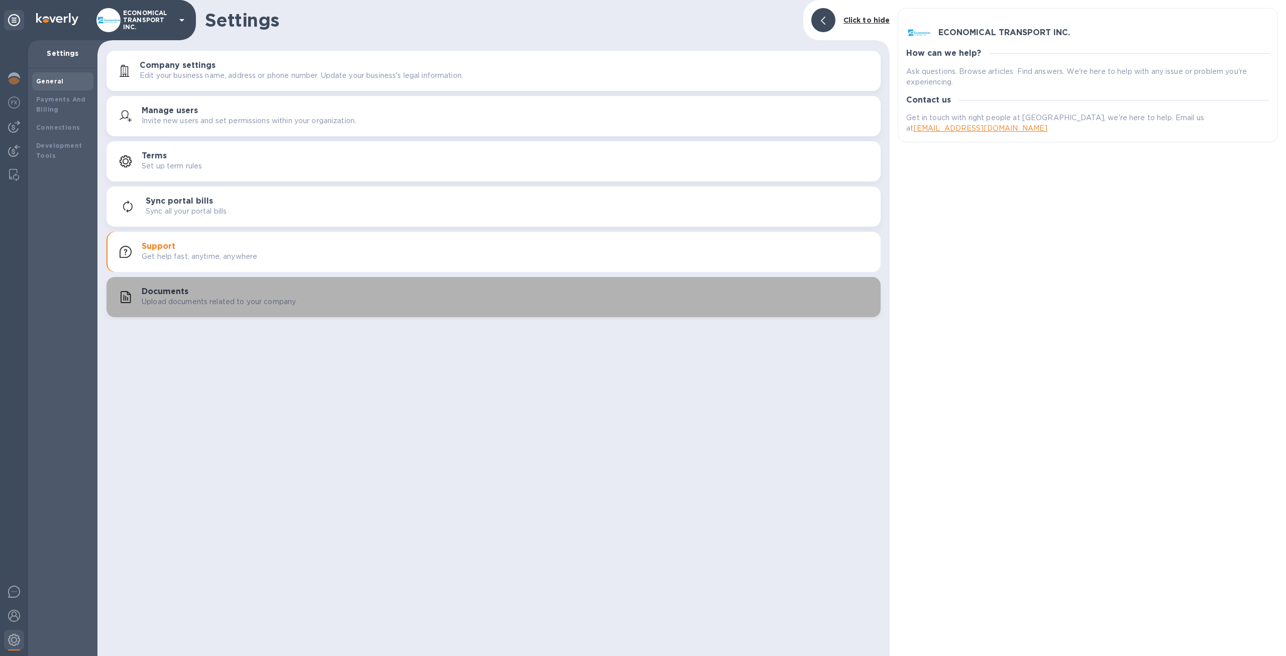
click at [356, 306] on div "Documents Upload documents related to your company." at bounding box center [507, 297] width 731 height 20
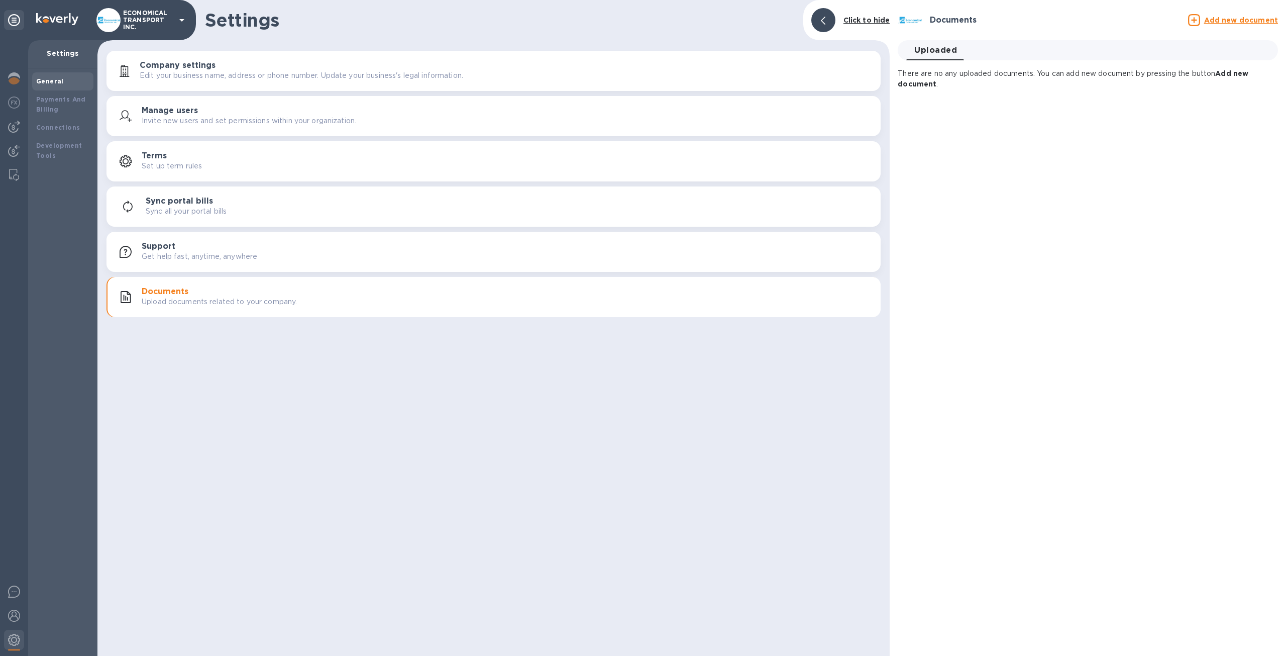
click at [372, 282] on button "Documents Upload documents related to your company." at bounding box center [494, 297] width 774 height 40
click at [367, 252] on div "Support Get help fast, anytime, anywhere" at bounding box center [507, 252] width 731 height 20
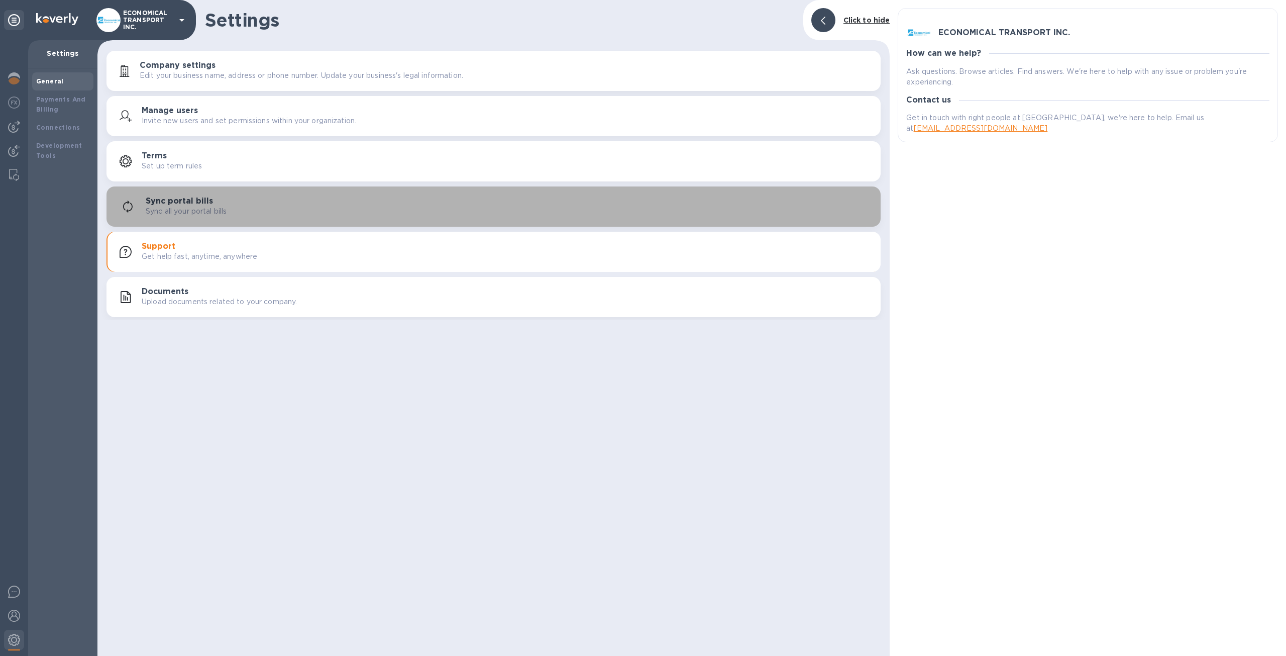
click at [372, 209] on div "Sync all your portal bills" at bounding box center [509, 211] width 727 height 11
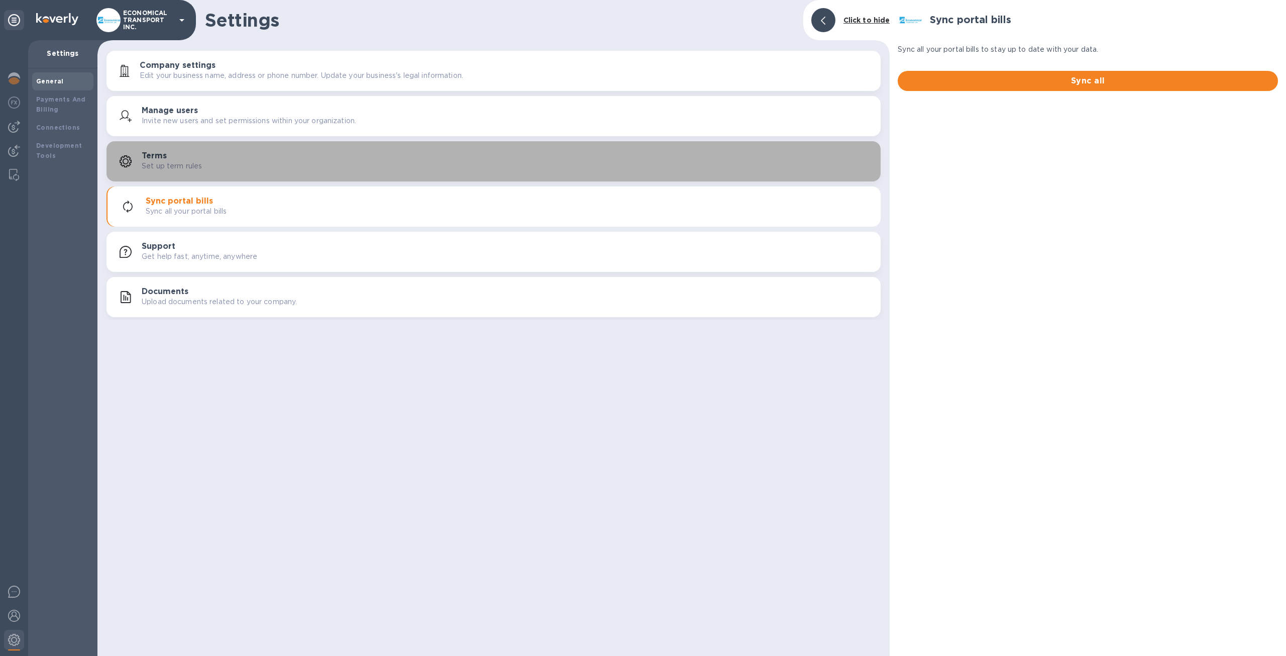
click at [385, 178] on button "Terms Set up term rules" at bounding box center [494, 161] width 774 height 40
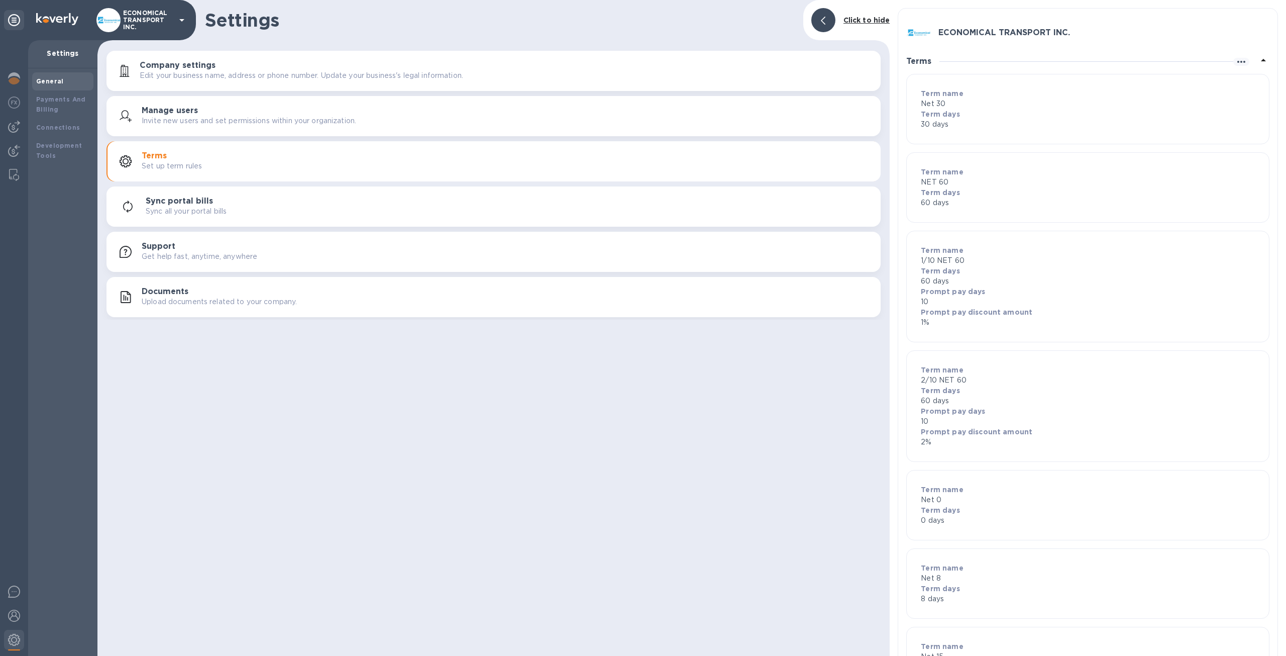
click at [384, 126] on div "Manage users Invite new users and set permissions within your organization." at bounding box center [494, 116] width 762 height 24
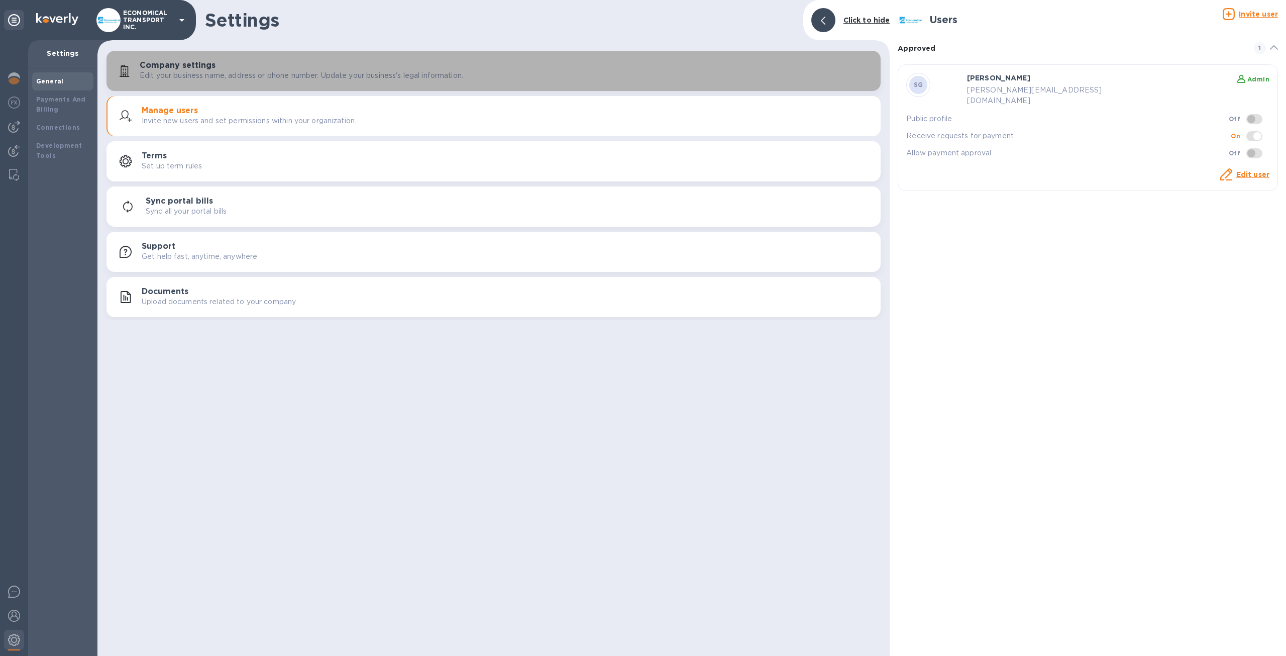
click at [389, 85] on button "Company settings Edit your business name, address or phone number. Update your …" at bounding box center [494, 71] width 774 height 40
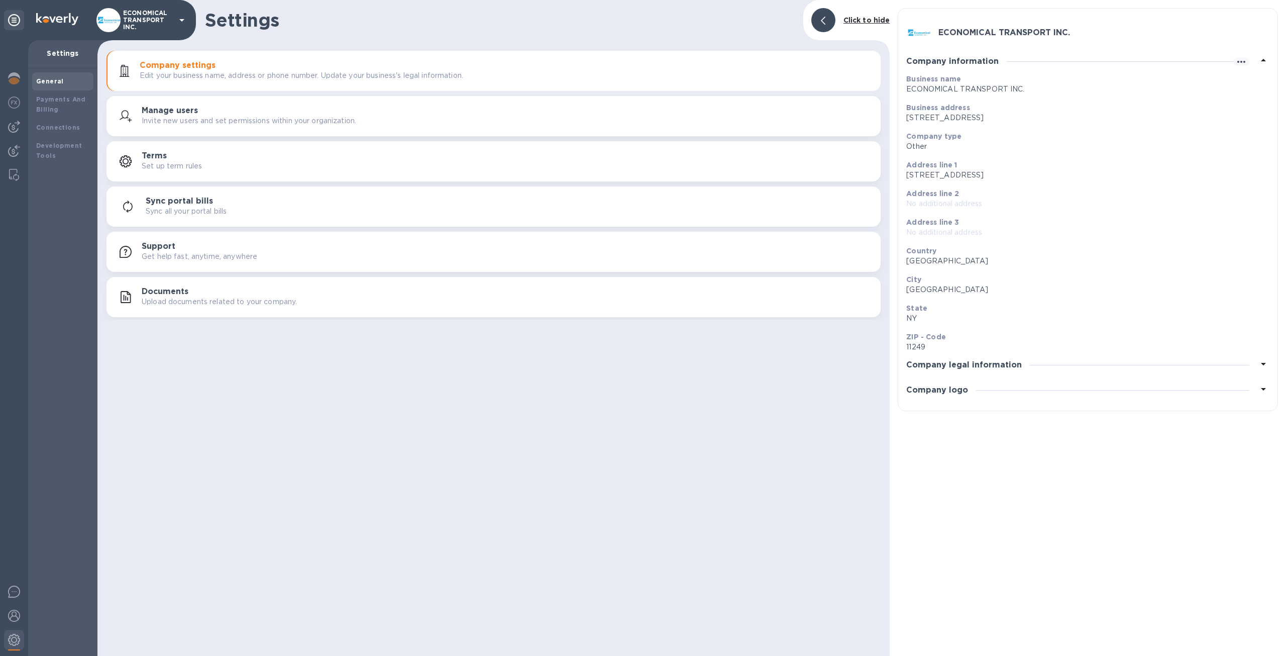
click at [356, 118] on p "Invite new users and set permissions within your organization." at bounding box center [249, 121] width 215 height 11
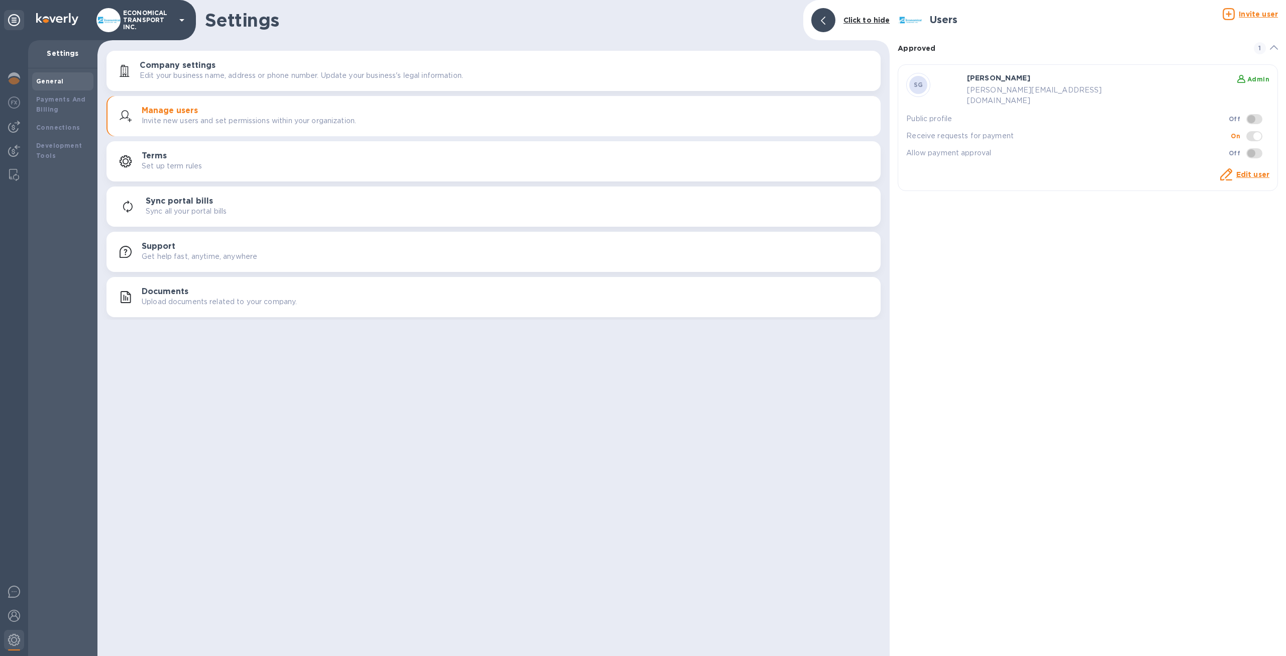
click at [350, 168] on div "Terms Set up term rules" at bounding box center [507, 161] width 731 height 20
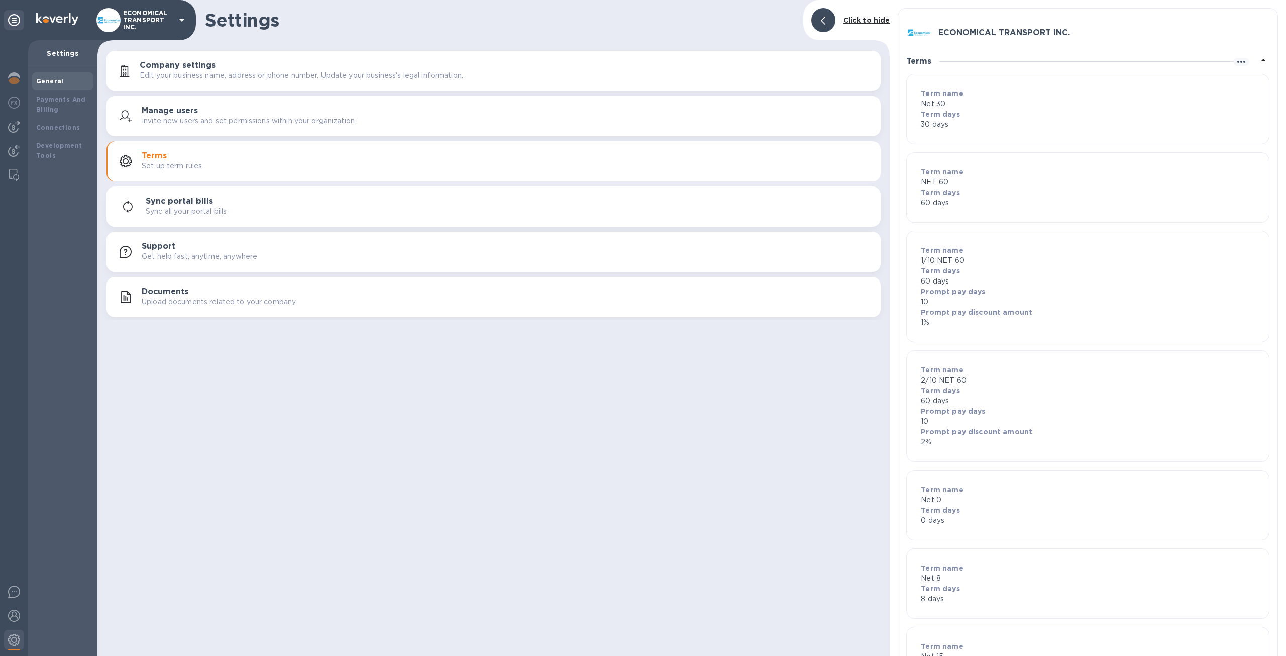
click at [333, 206] on div "Sync all your portal bills" at bounding box center [509, 211] width 727 height 11
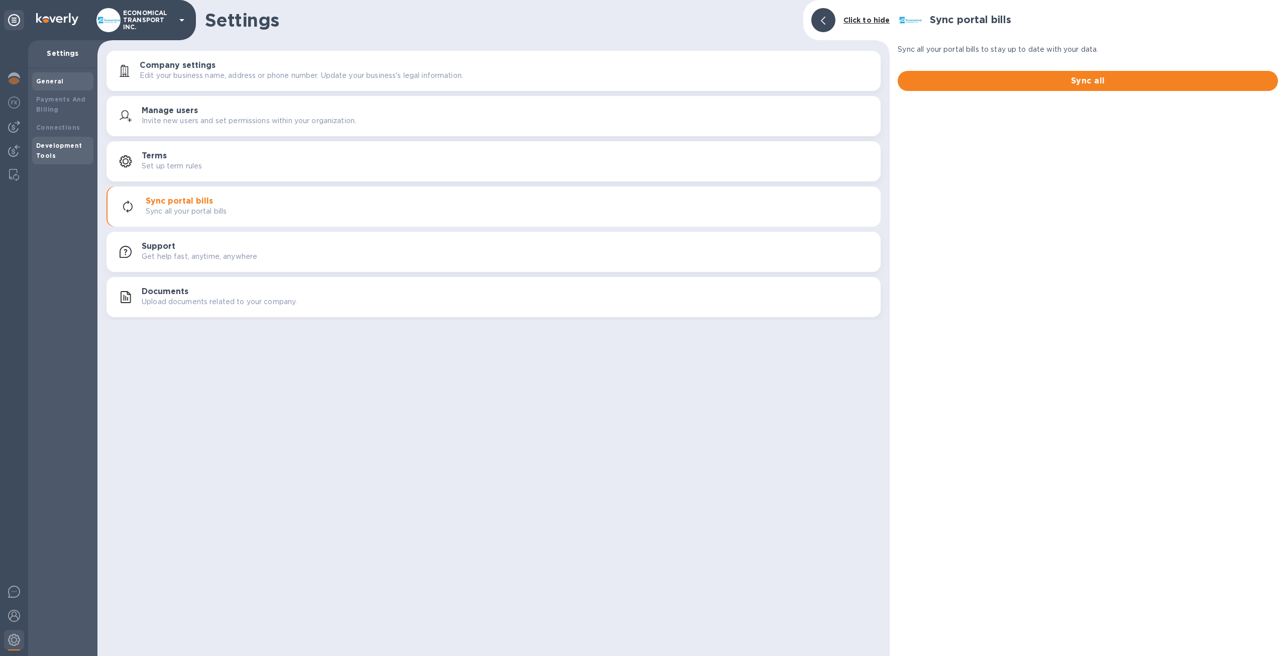
click at [43, 142] on b "Development Tools" at bounding box center [59, 151] width 46 height 18
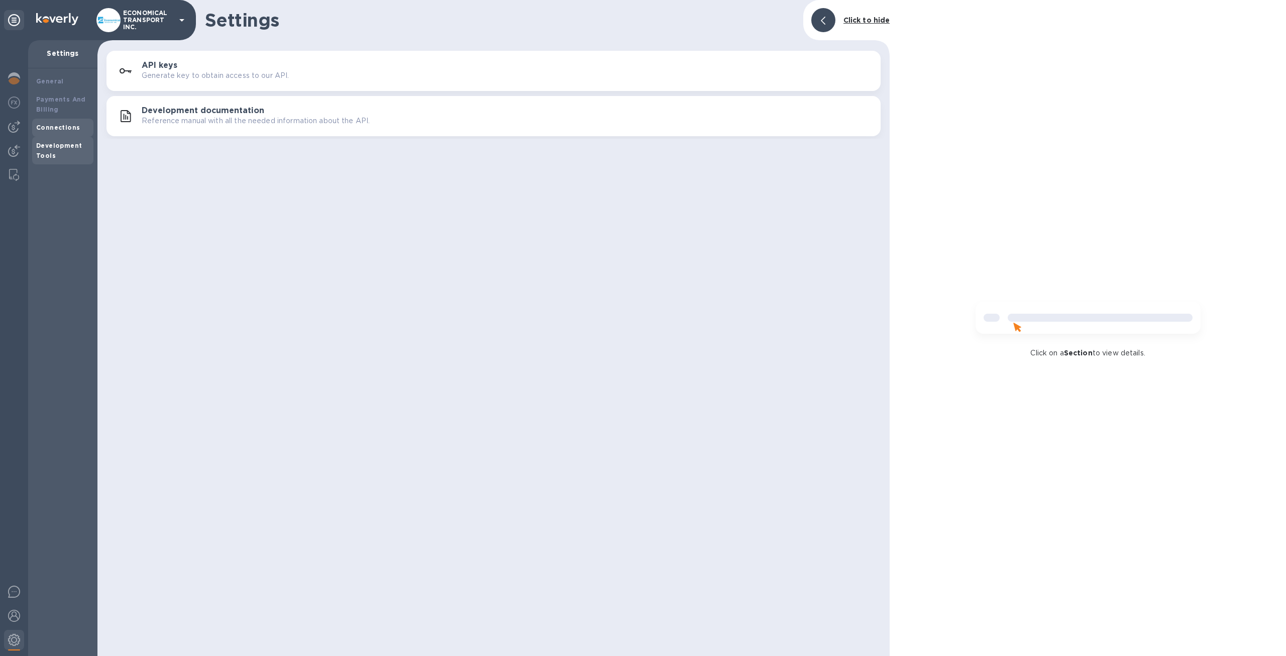
click at [70, 119] on div "Connections" at bounding box center [62, 128] width 61 height 18
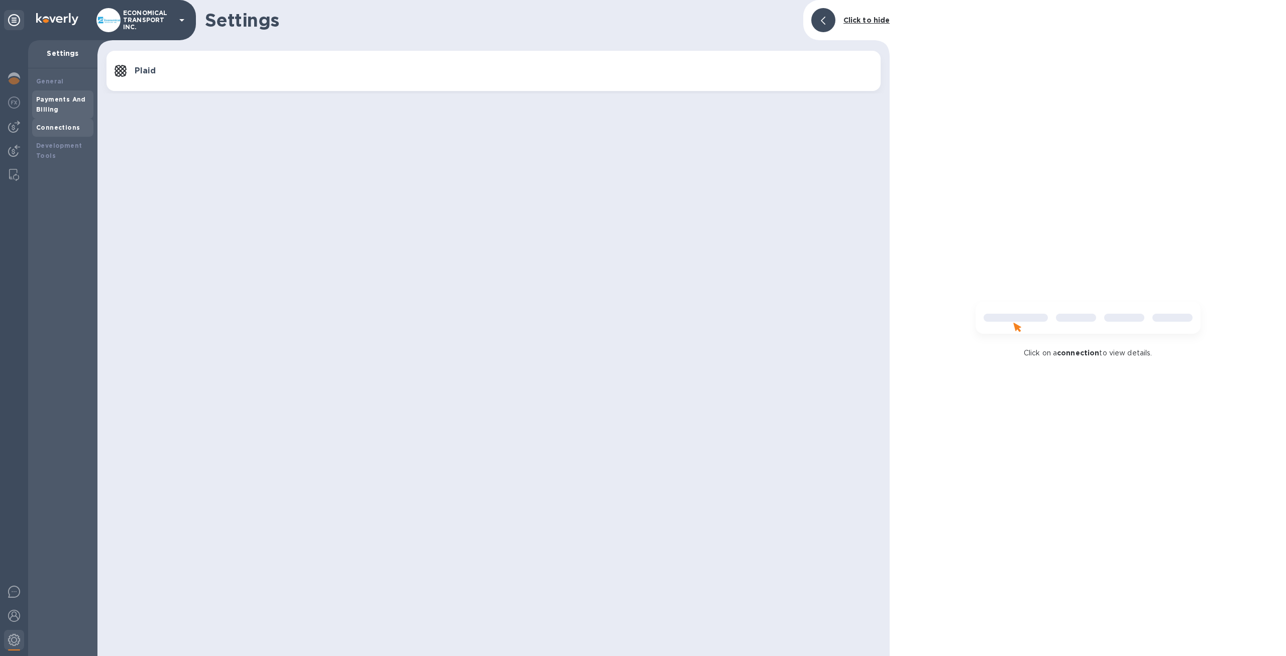
click at [73, 111] on div "Payments And Billing" at bounding box center [62, 104] width 53 height 20
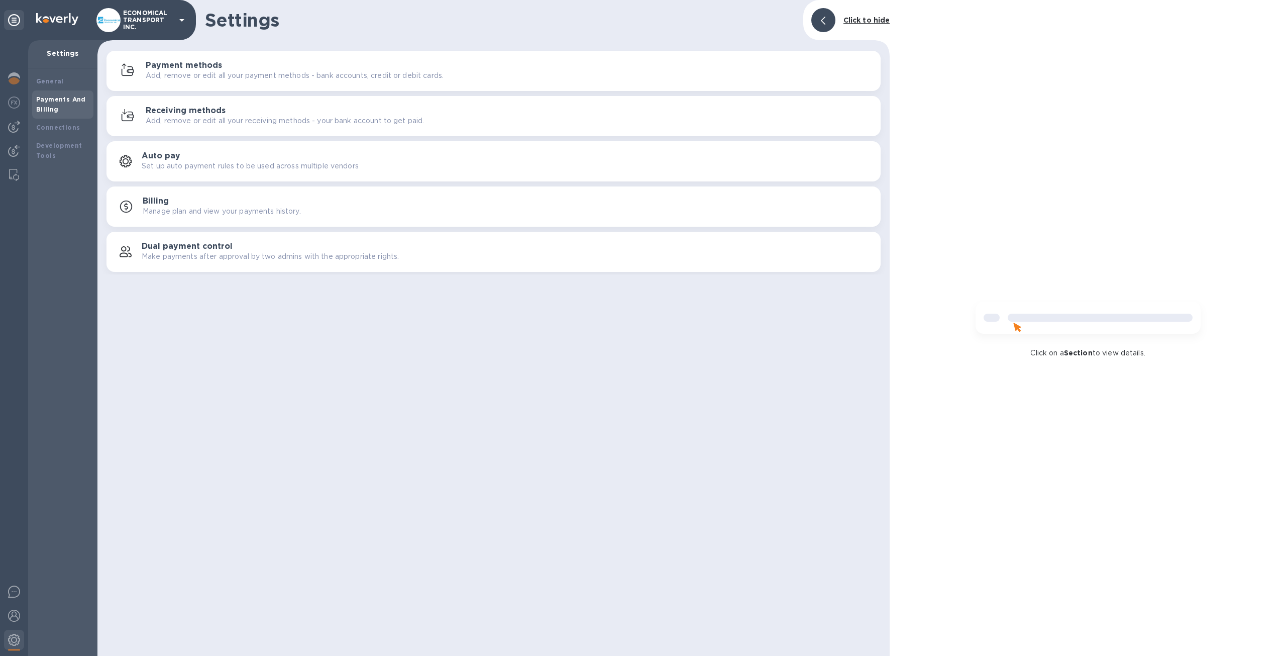
click at [236, 109] on div "Receiving methods Add, remove or edit all your receiving methods - your bank ac…" at bounding box center [509, 116] width 727 height 20
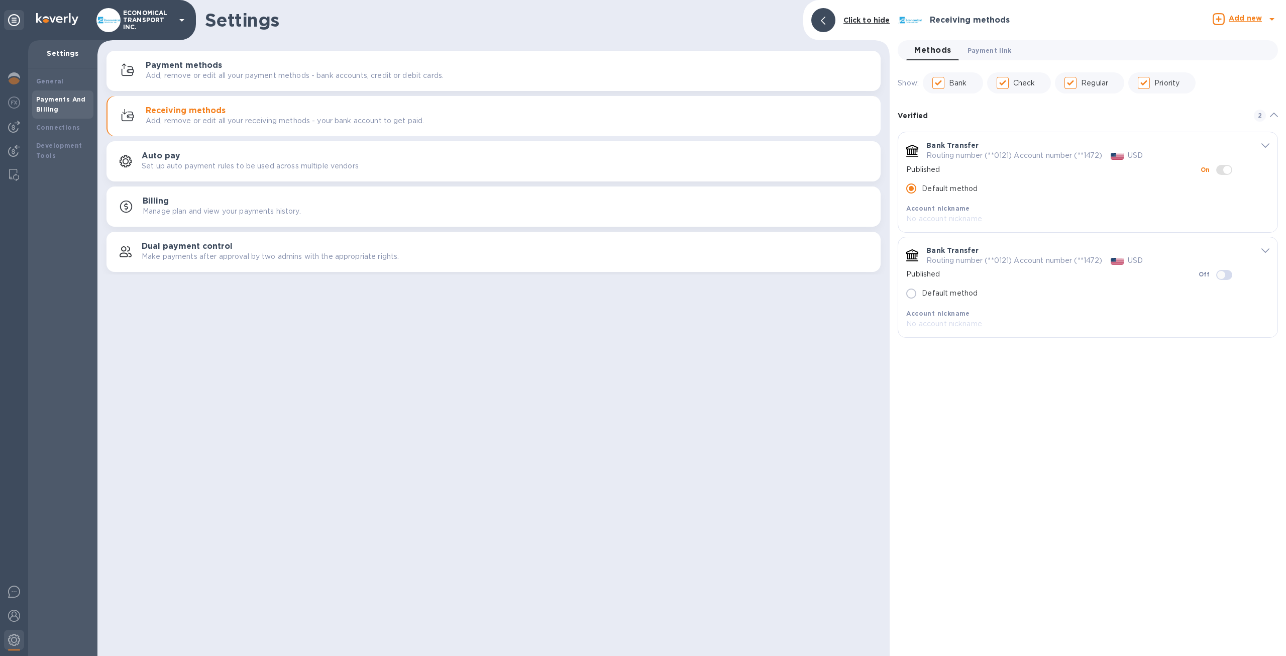
click at [986, 49] on span "Payment link 0" at bounding box center [990, 50] width 44 height 11
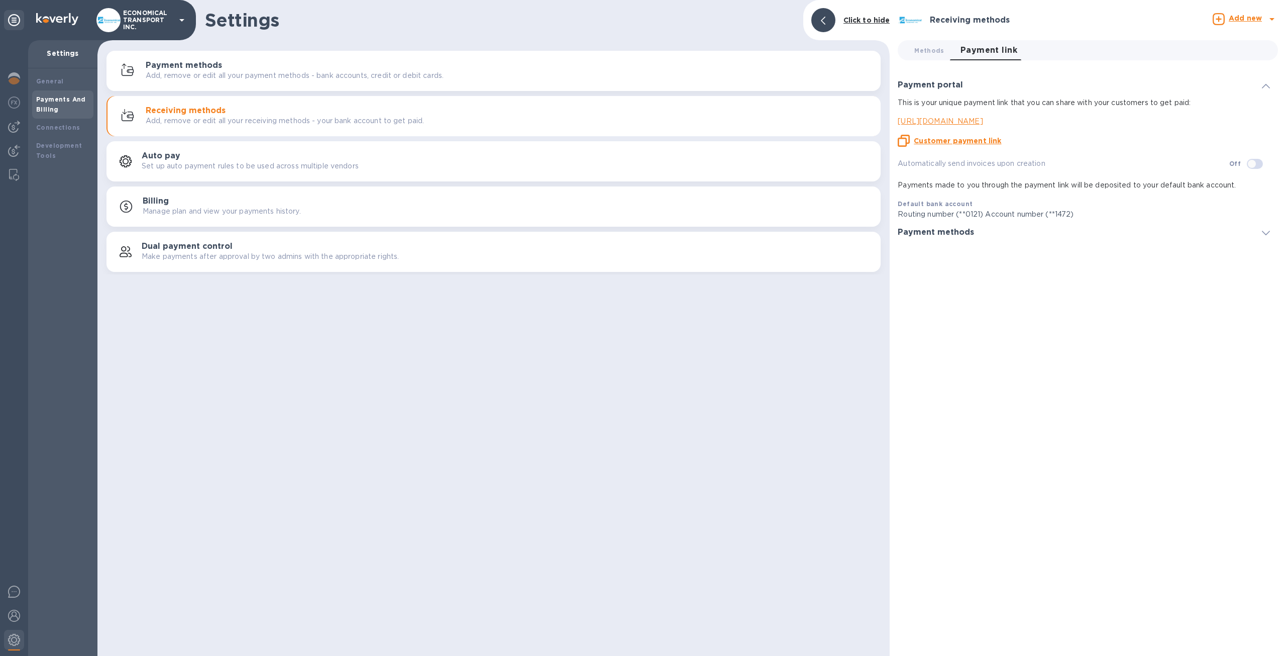
click at [902, 141] on icon at bounding box center [904, 141] width 12 height 12
click at [12, 147] on img at bounding box center [14, 151] width 12 height 12
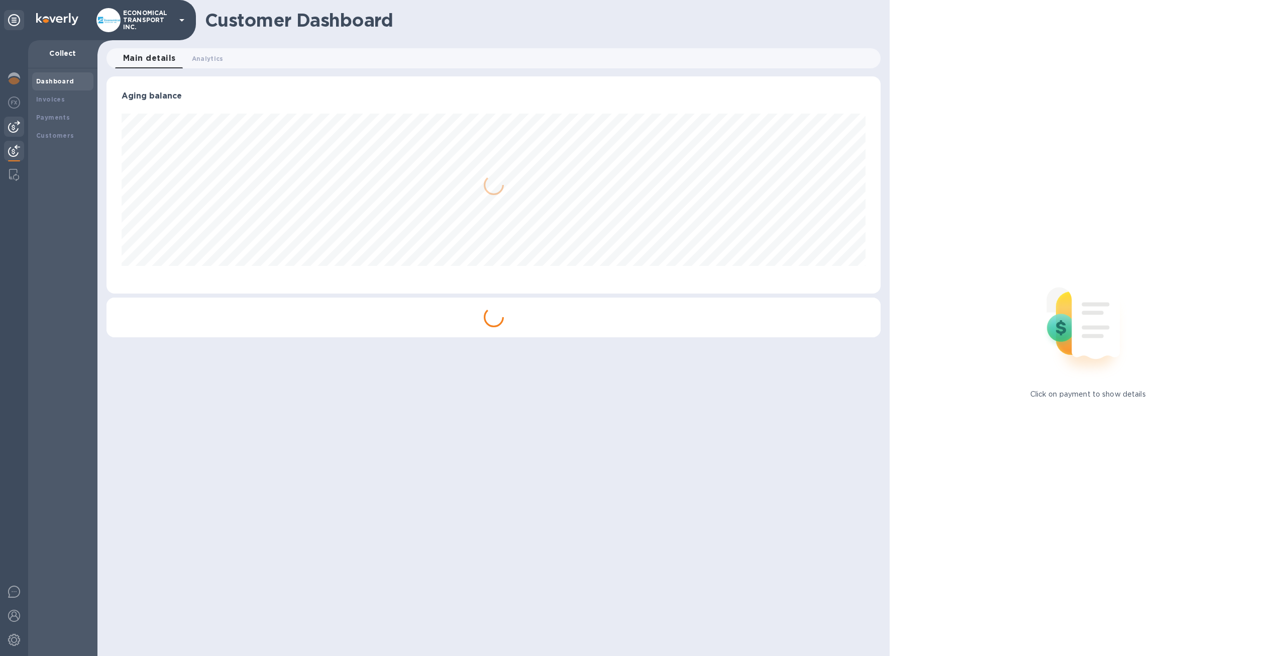
scroll to position [502273, 501720]
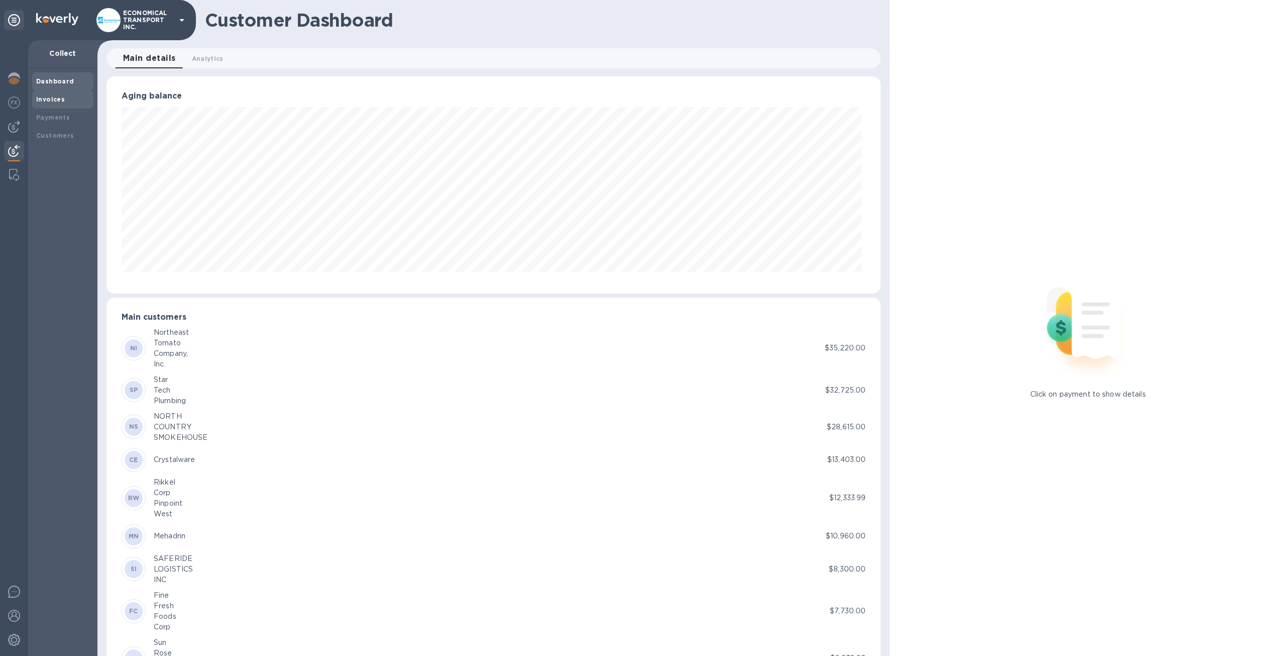
click at [64, 91] on div "Invoices" at bounding box center [62, 99] width 61 height 18
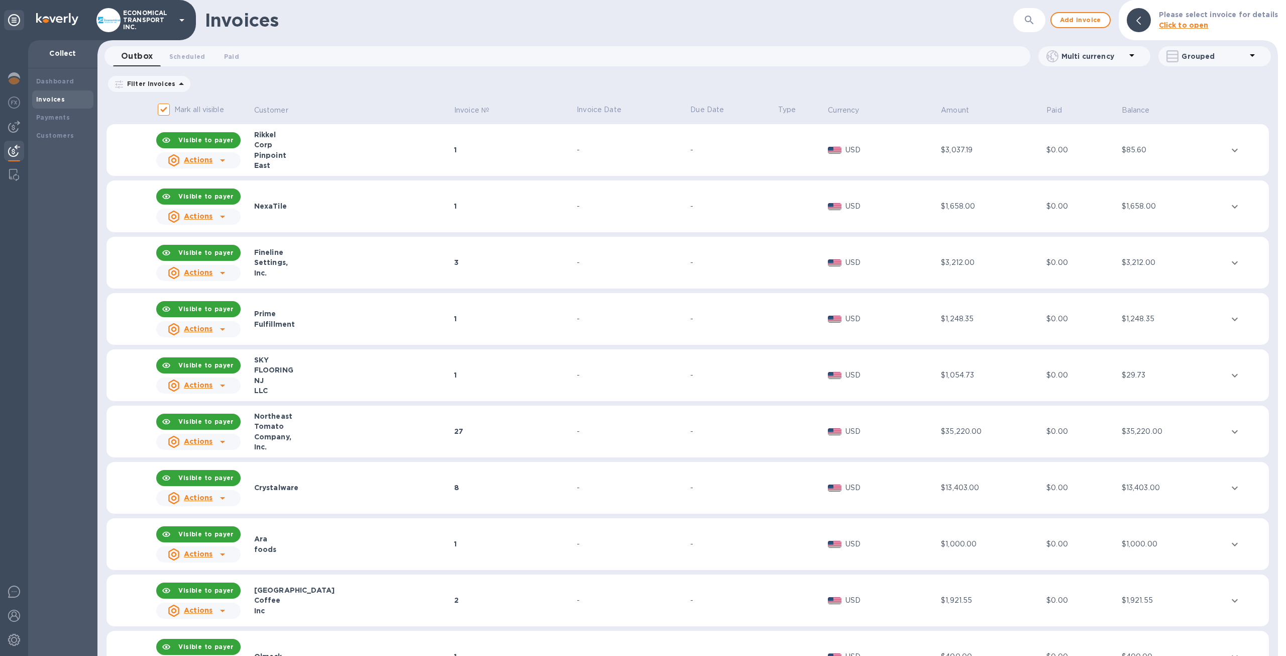
click at [315, 151] on div "Pinpoint" at bounding box center [352, 155] width 197 height 10
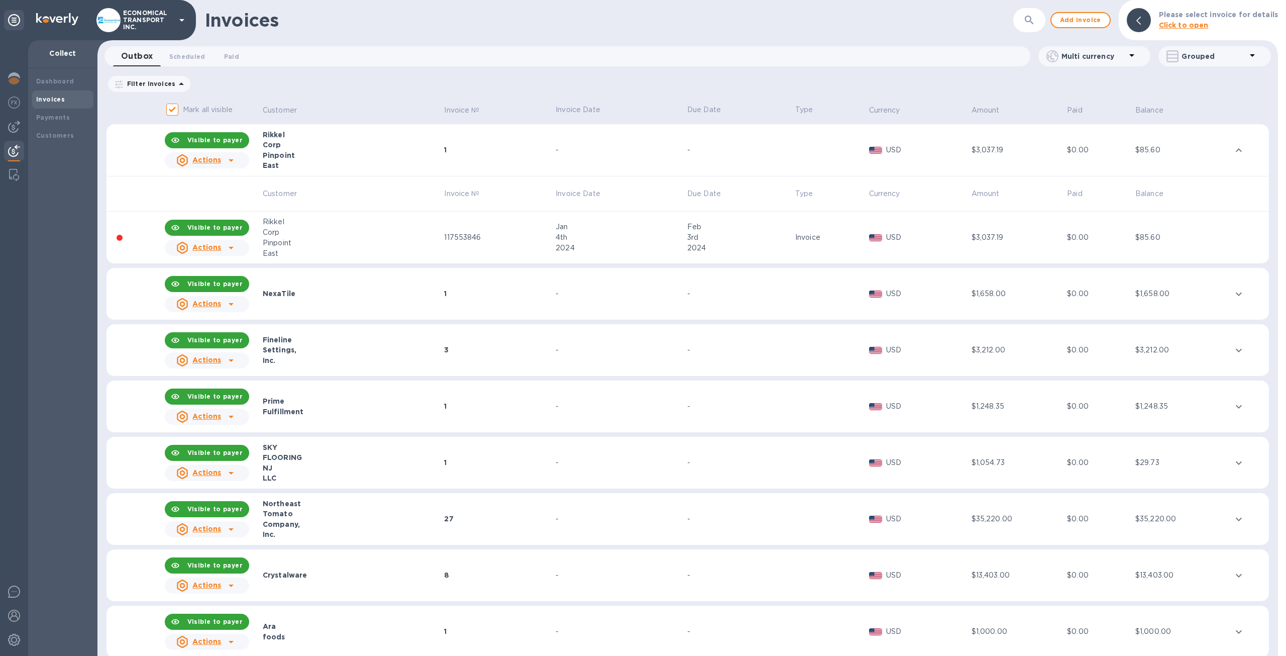
click at [237, 243] on icon at bounding box center [231, 248] width 12 height 12
click at [345, 228] on div at bounding box center [643, 328] width 1286 height 656
click at [795, 241] on div "Invoice" at bounding box center [830, 237] width 71 height 11
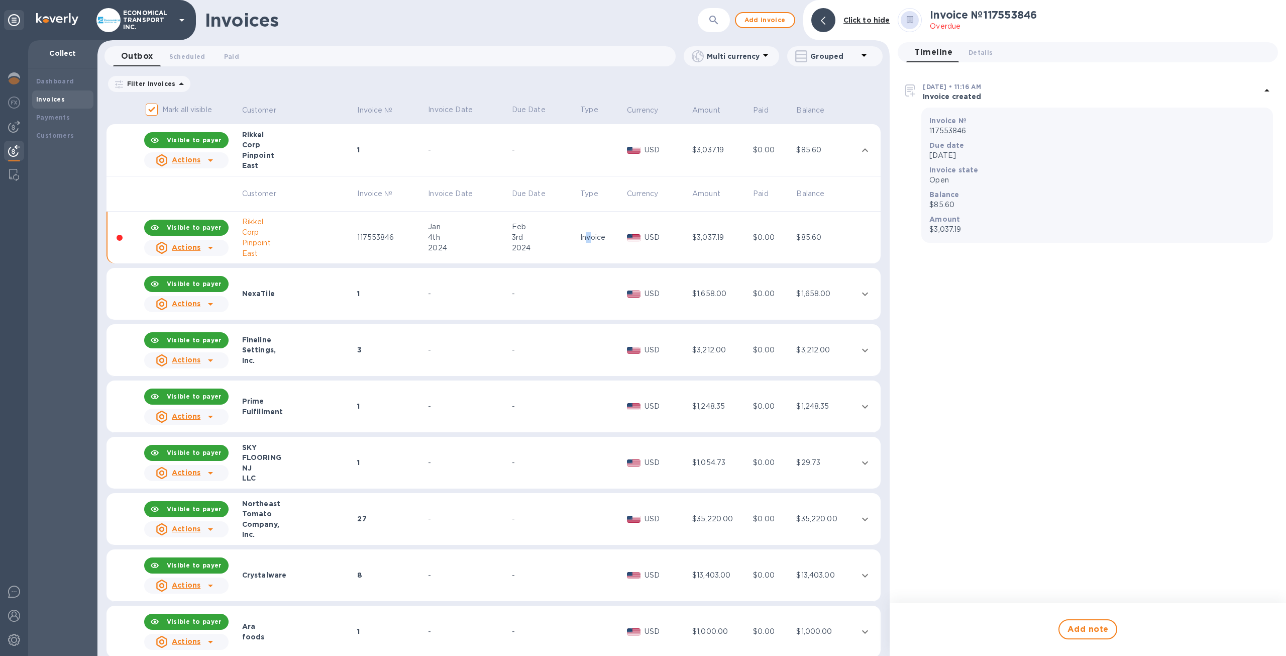
click at [909, 23] on icon at bounding box center [910, 20] width 7 height 8
click at [982, 54] on span "Details 0" at bounding box center [981, 52] width 24 height 11
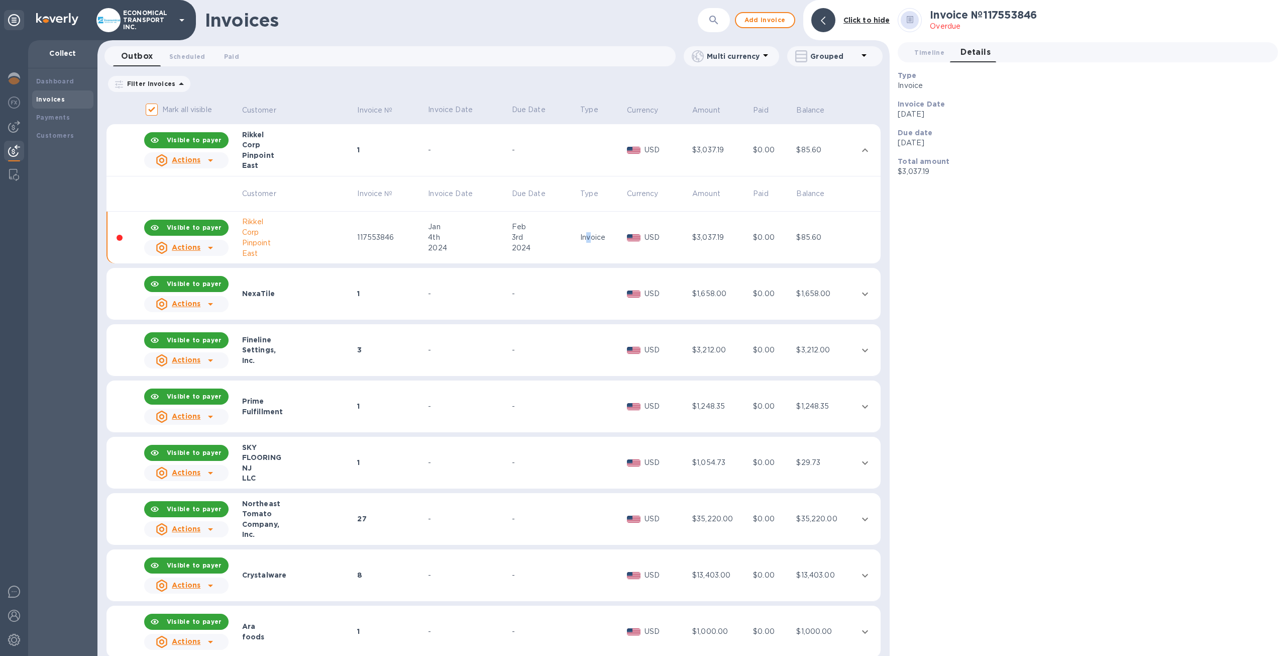
click at [211, 247] on icon at bounding box center [210, 248] width 5 height 3
click at [56, 97] on div at bounding box center [643, 328] width 1286 height 656
click at [58, 81] on b "Dashboard" at bounding box center [55, 81] width 38 height 8
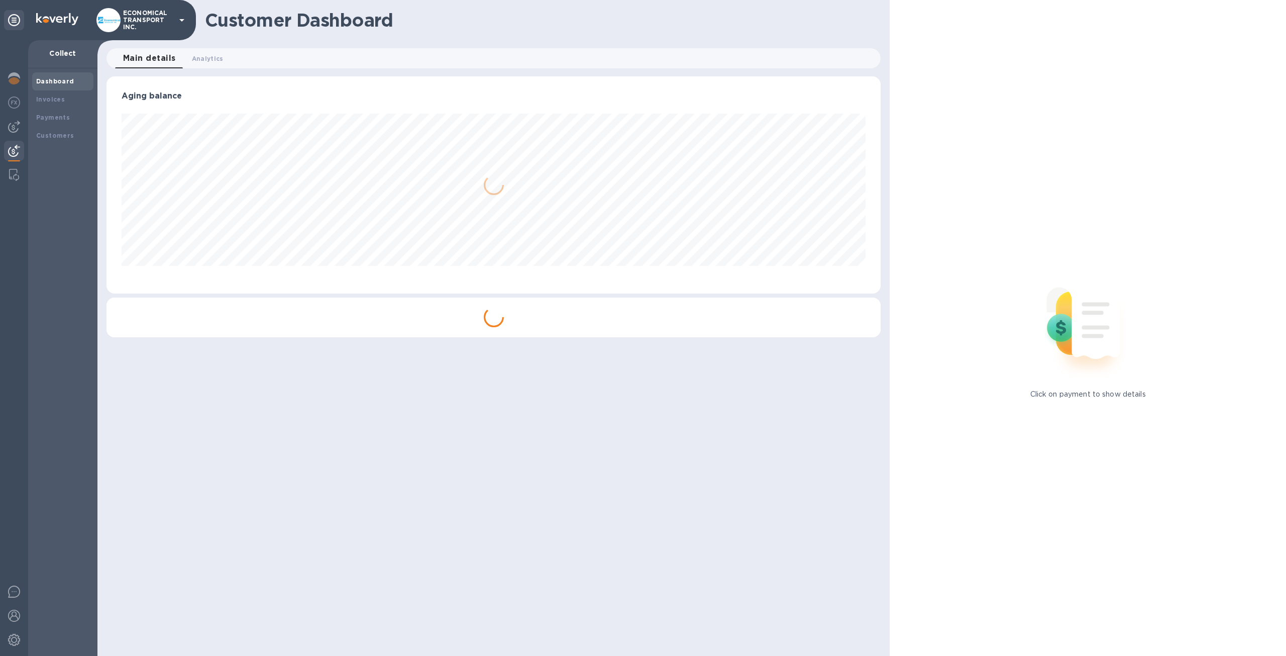
scroll to position [217, 774]
click at [48, 107] on div "Invoices" at bounding box center [62, 99] width 61 height 18
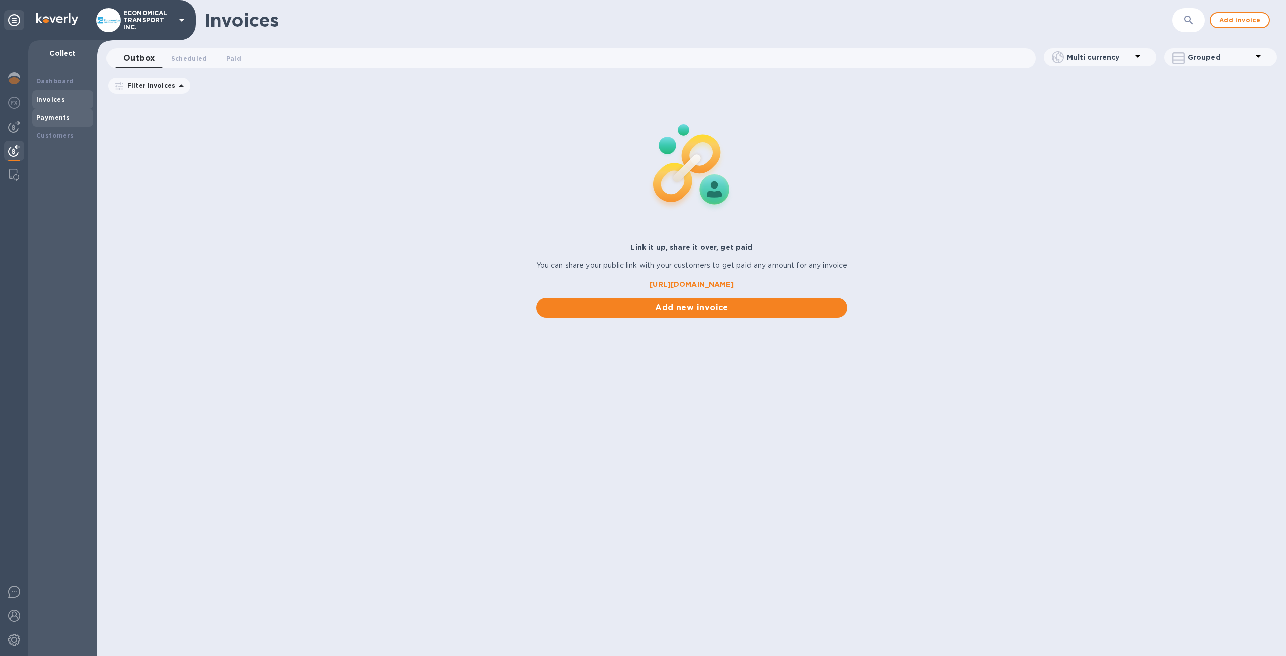
click at [59, 121] on div "Payments" at bounding box center [62, 118] width 53 height 10
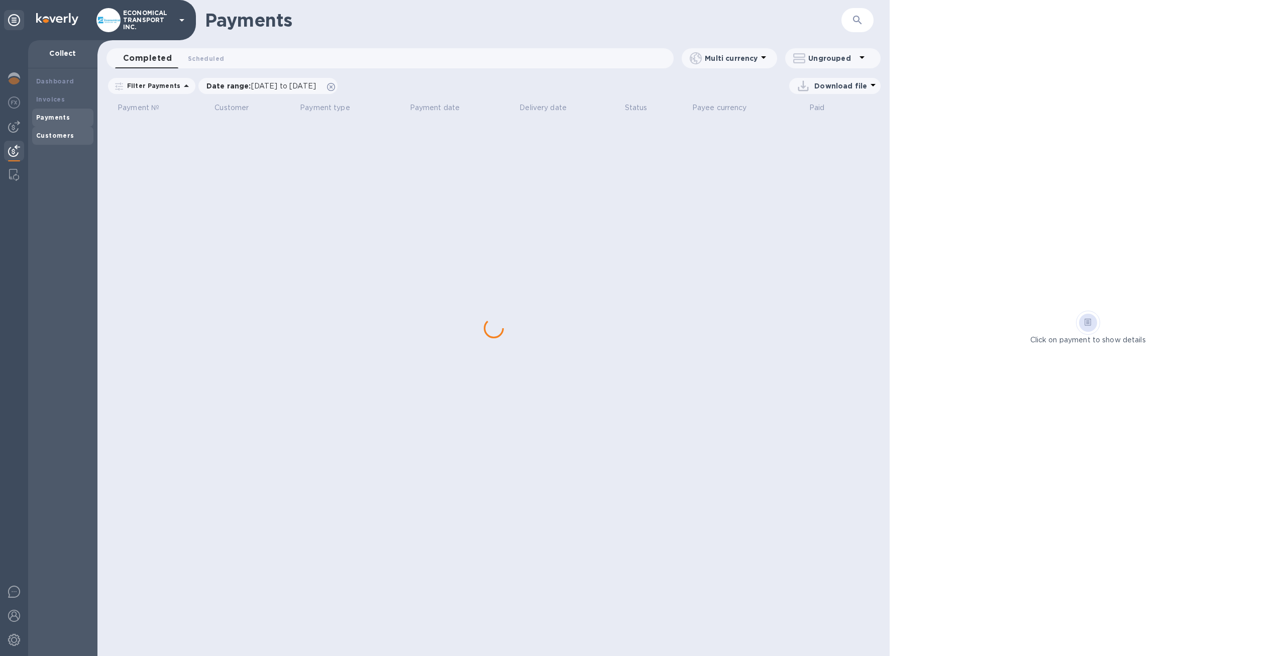
click at [70, 141] on div "Customers" at bounding box center [62, 136] width 61 height 18
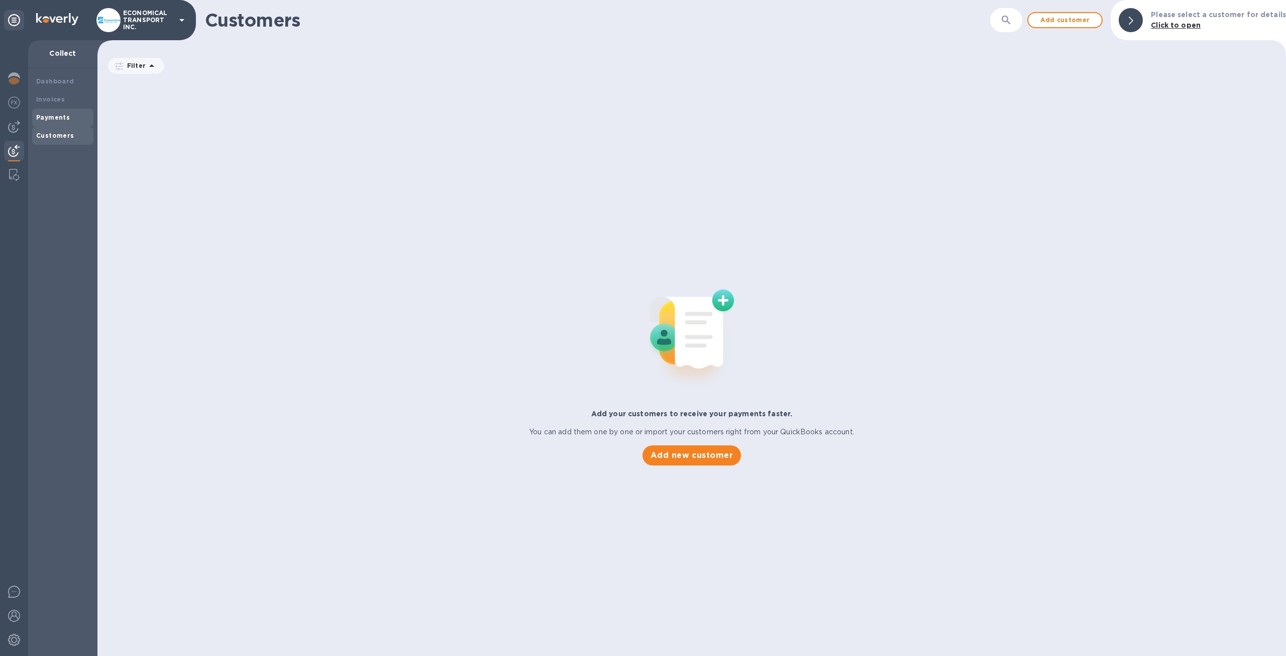
click at [54, 117] on b "Payments" at bounding box center [53, 118] width 34 height 8
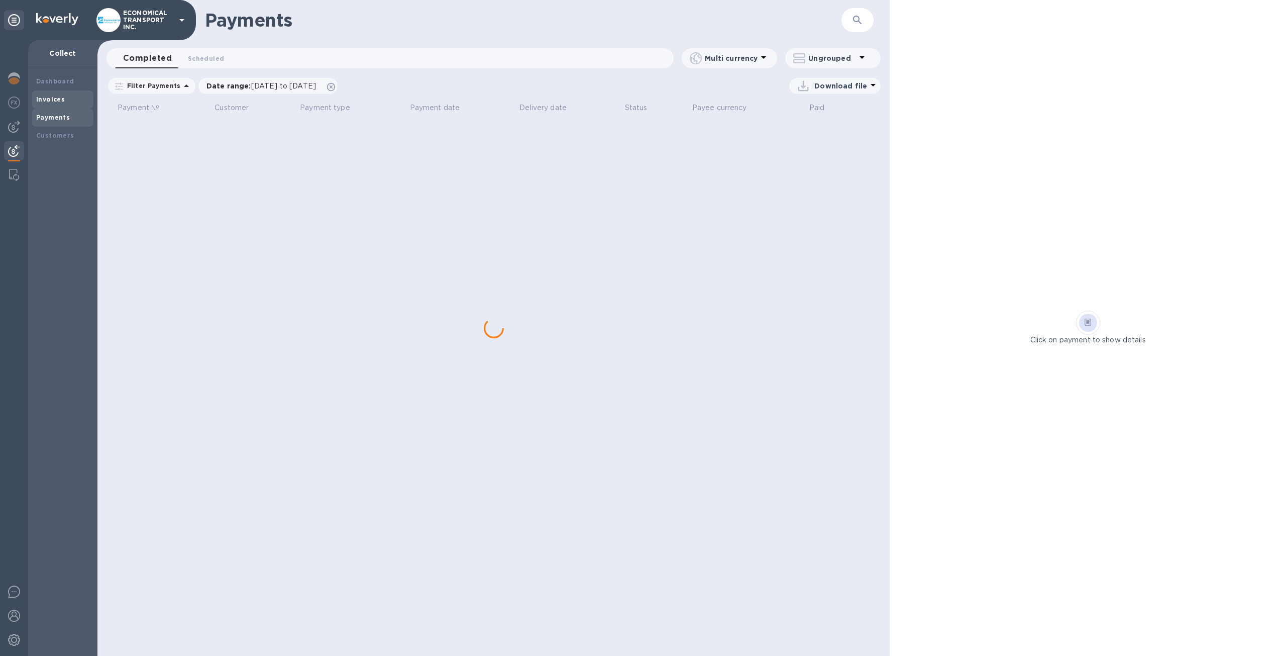
click at [55, 95] on div "Invoices" at bounding box center [62, 99] width 53 height 10
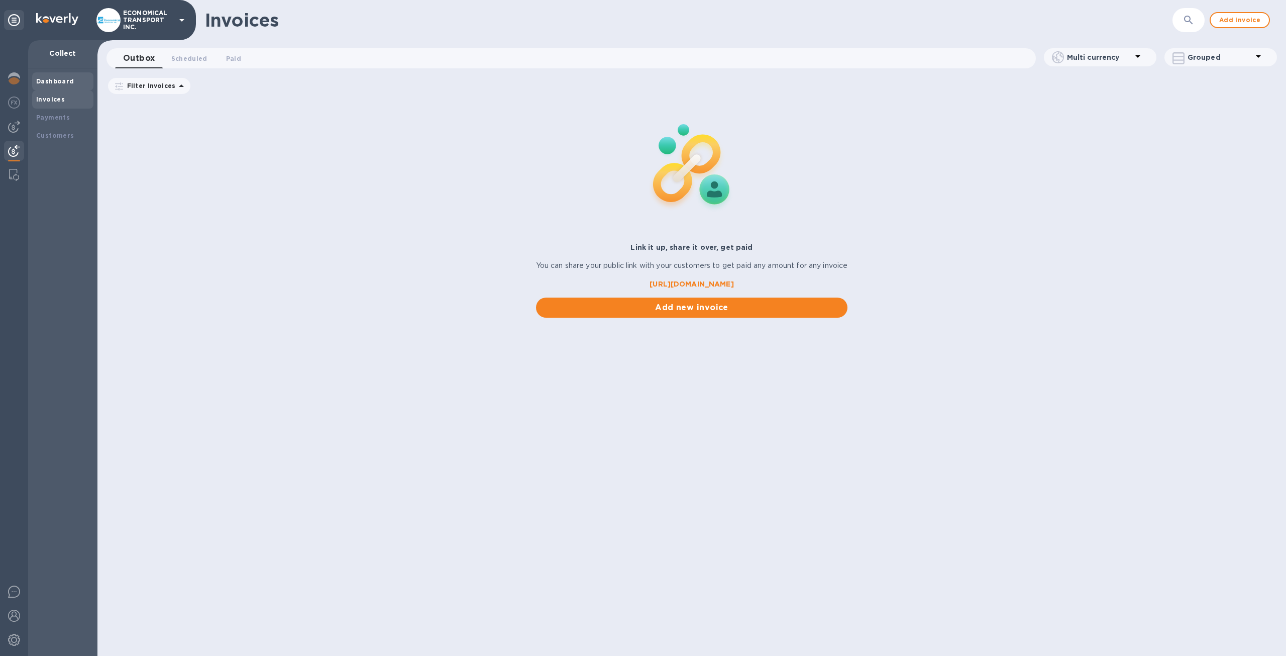
click at [56, 74] on div "Dashboard" at bounding box center [62, 81] width 61 height 18
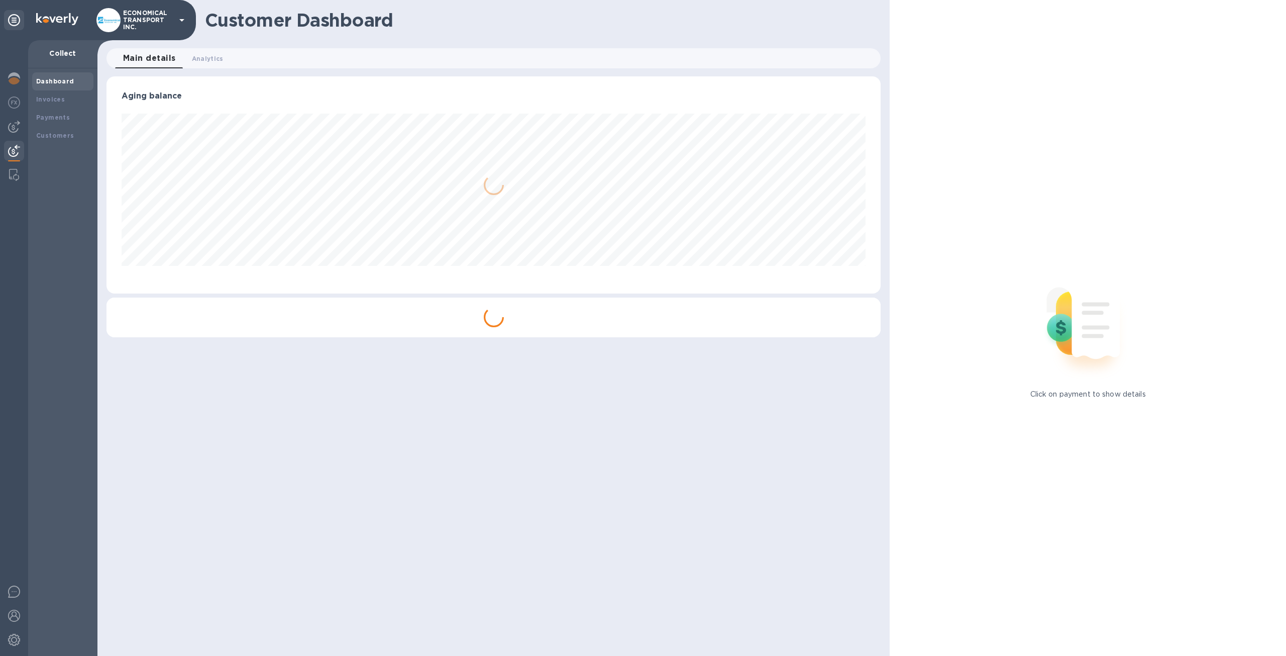
scroll to position [217, 774]
click at [80, 100] on div "Invoices" at bounding box center [62, 99] width 53 height 10
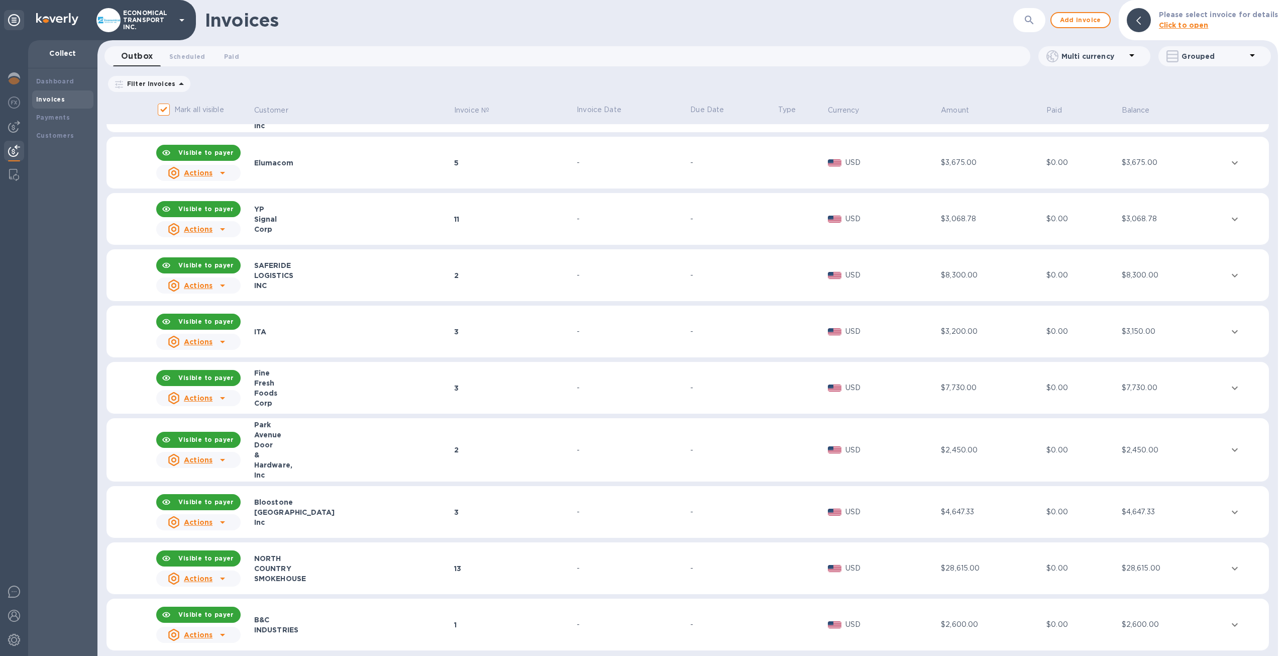
scroll to position [1403, 0]
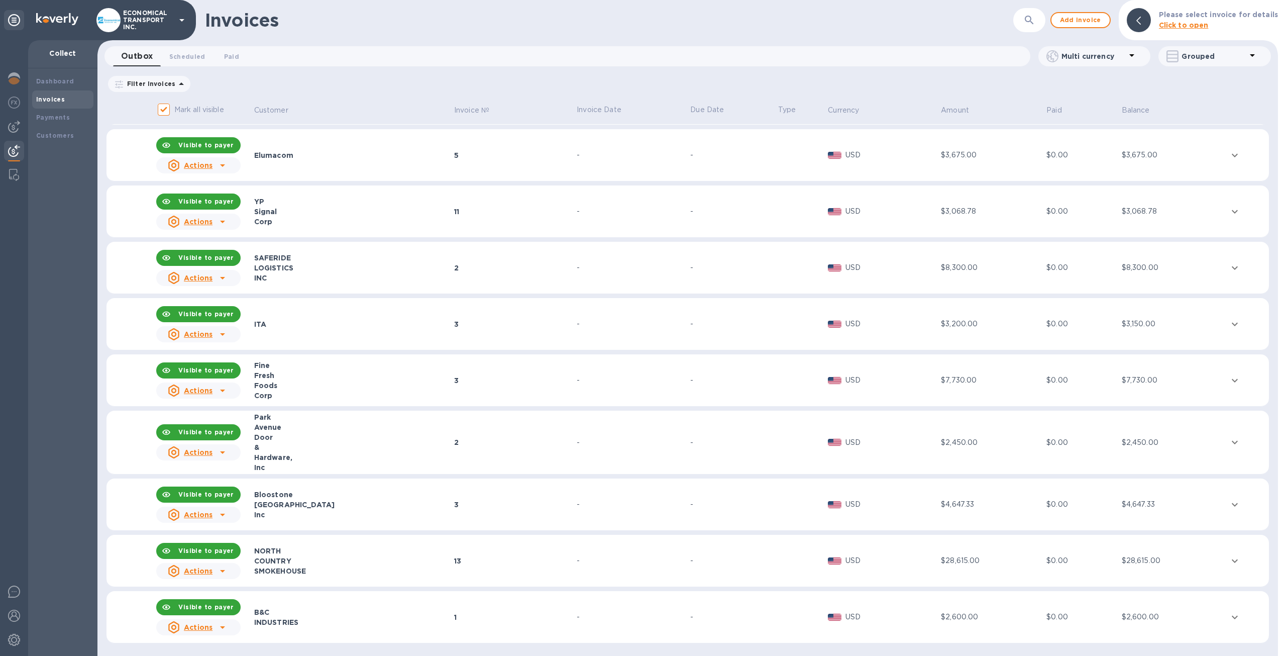
click at [481, 446] on div "2" at bounding box center [514, 442] width 120 height 10
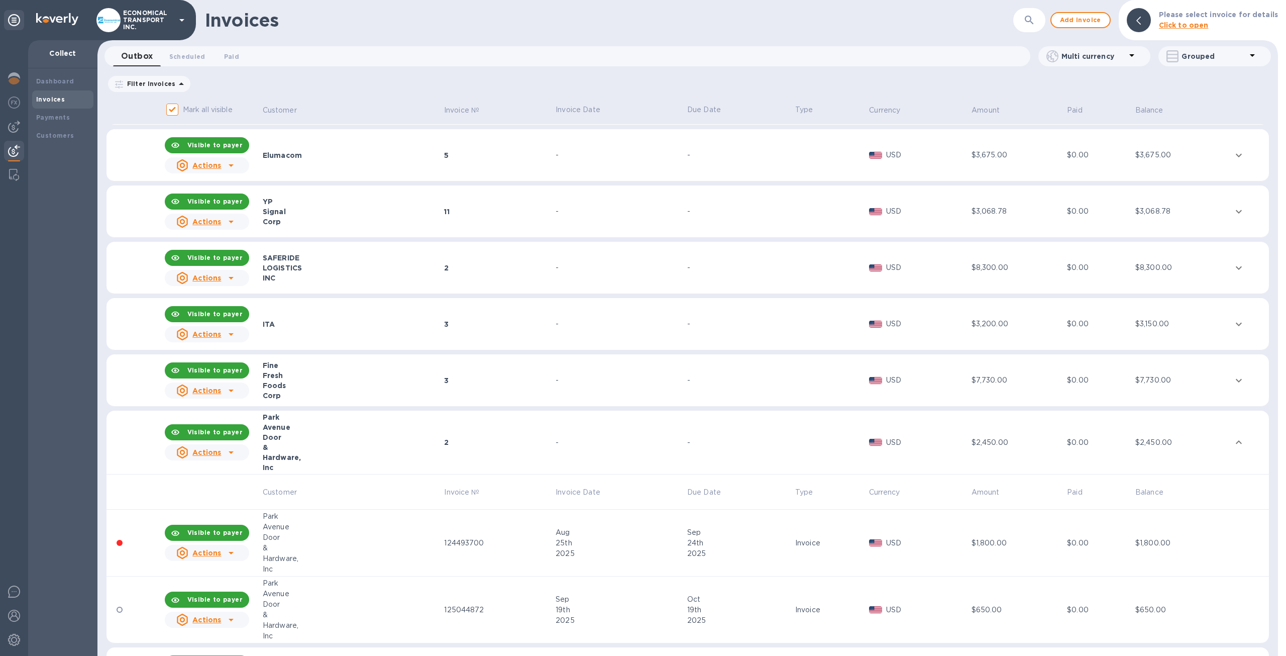
scroll to position [1572, 0]
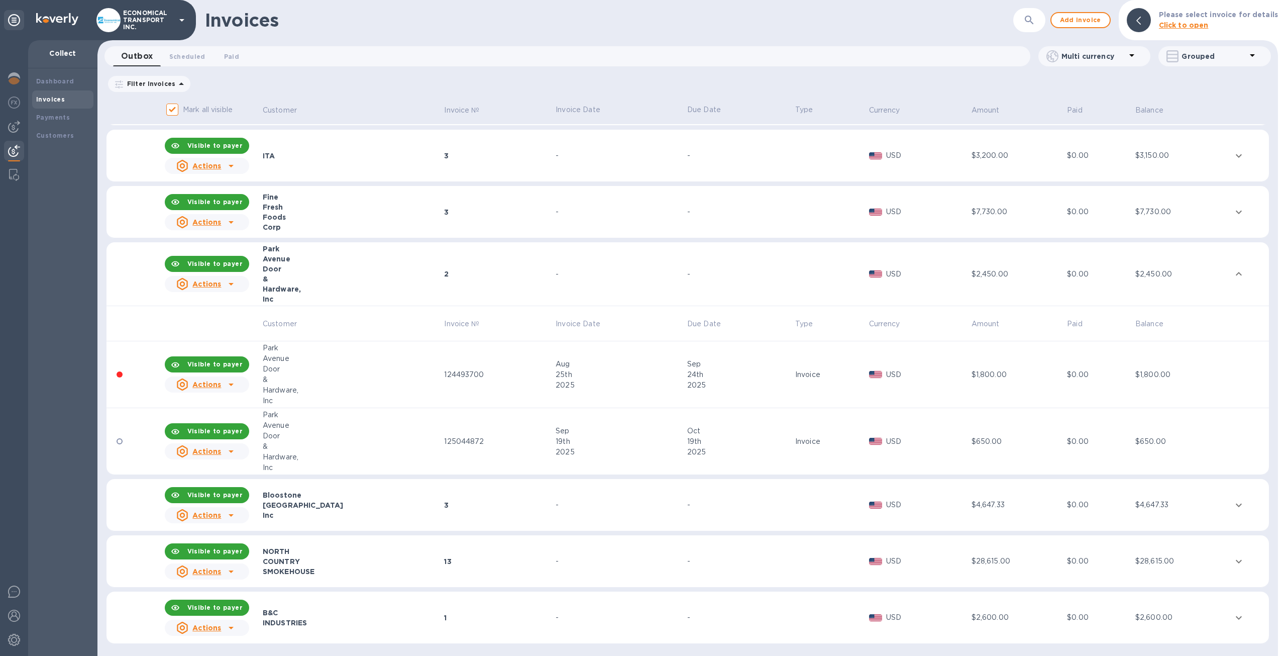
click at [471, 506] on div "3" at bounding box center [498, 505] width 109 height 10
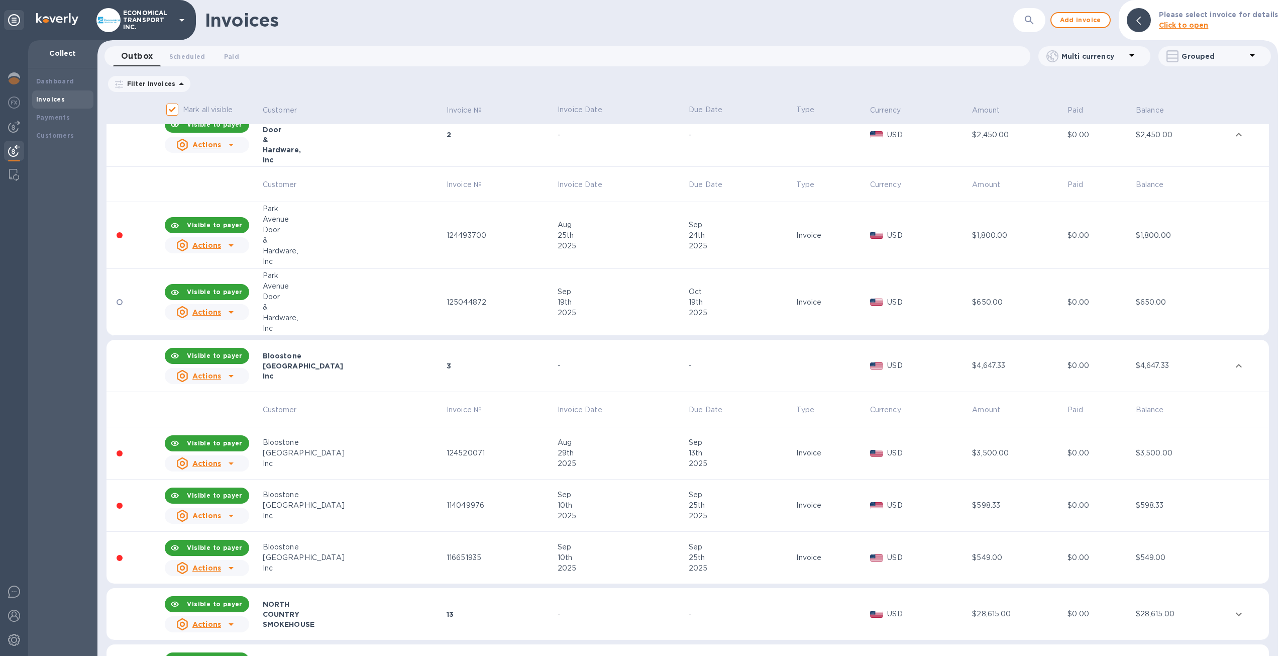
scroll to position [1764, 0]
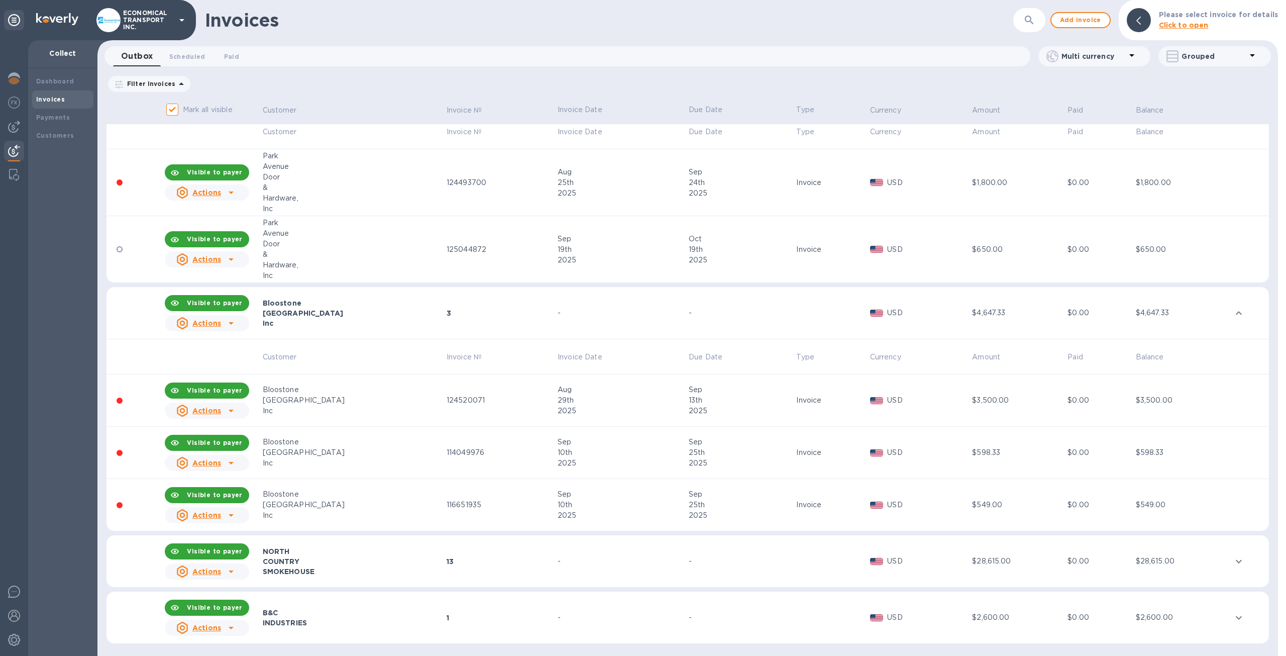
click at [473, 552] on td "13" at bounding box center [500, 561] width 111 height 52
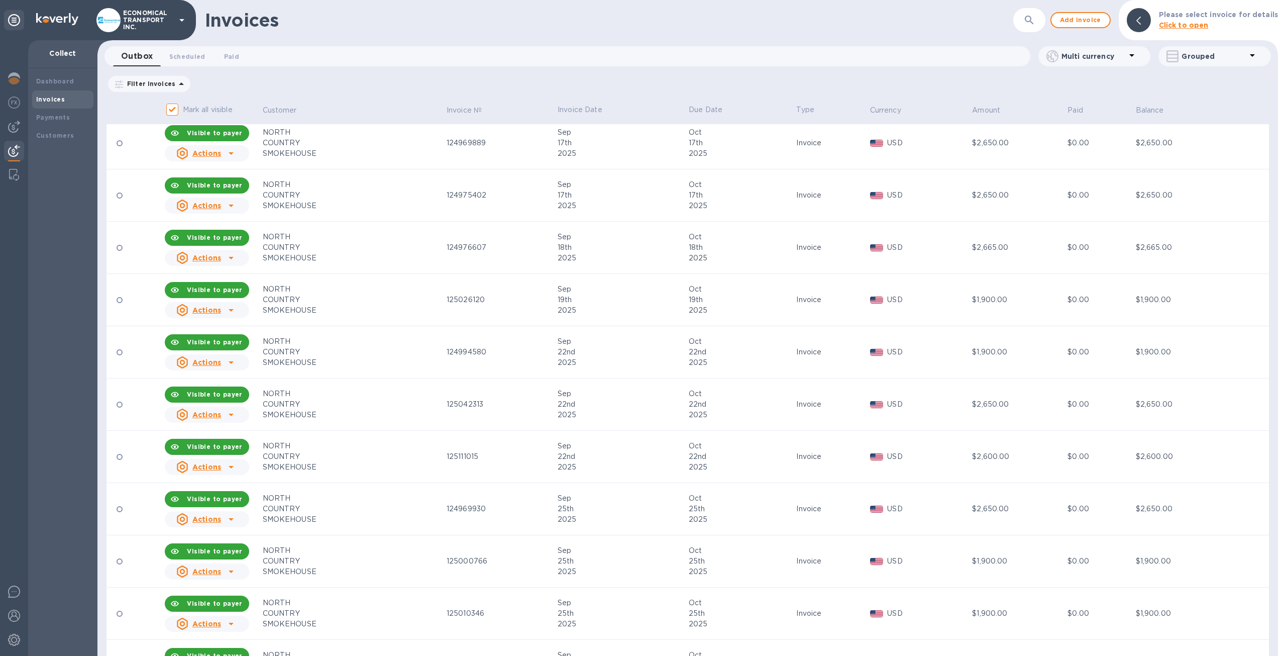
scroll to position [2478, 0]
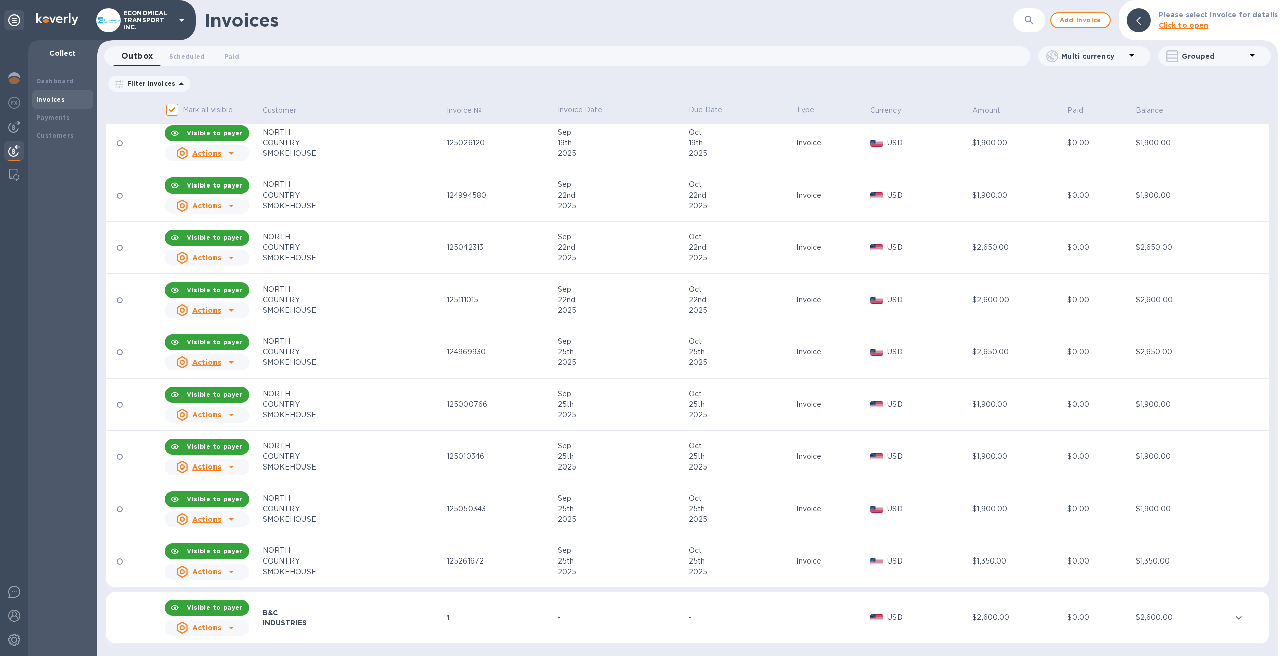
click at [482, 613] on div "1" at bounding box center [501, 618] width 108 height 10
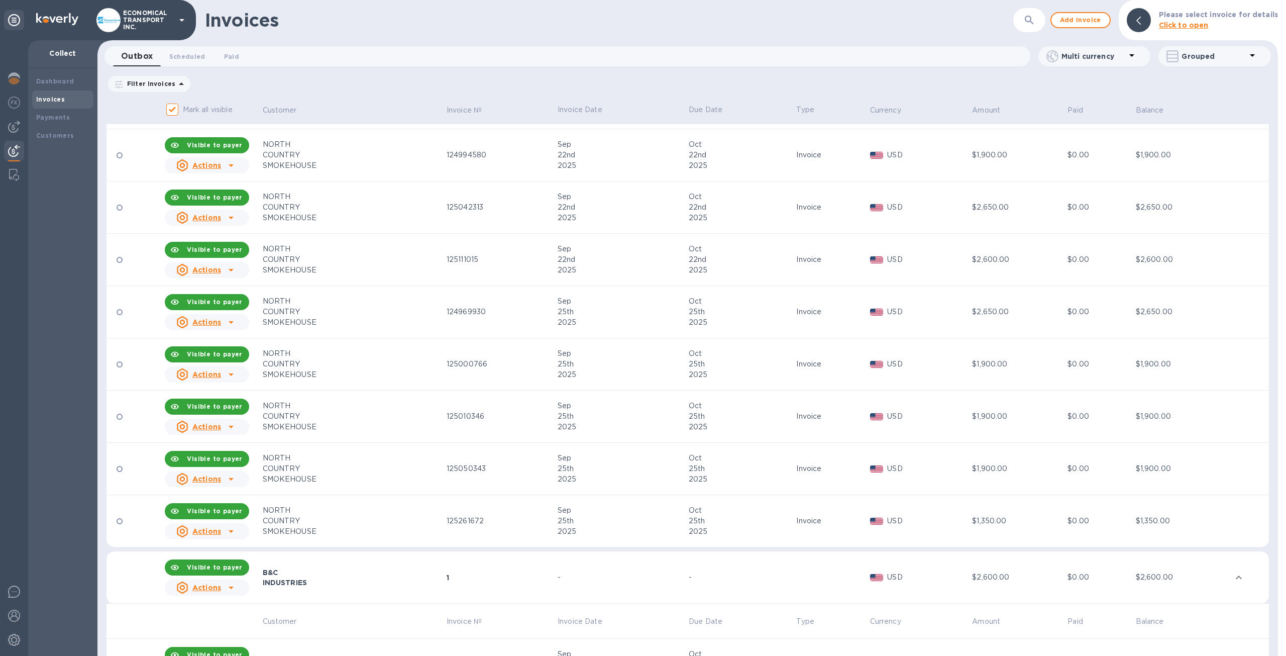
scroll to position [2566, 0]
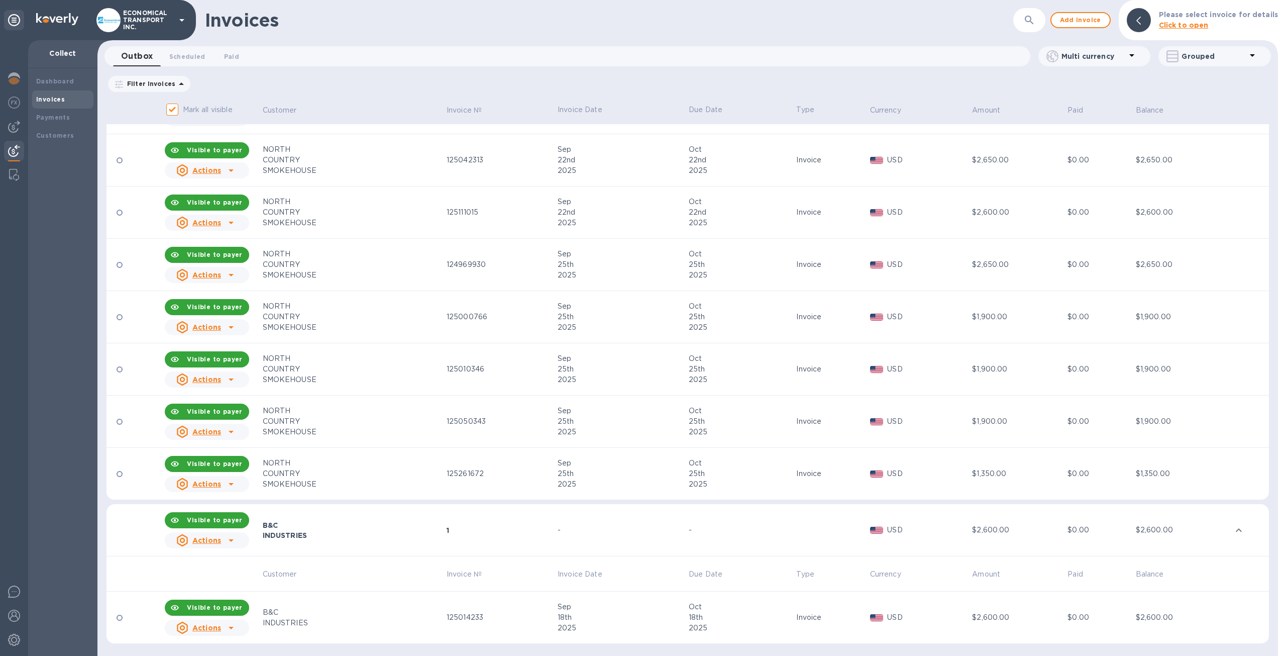
click at [447, 613] on div "125014233" at bounding box center [501, 617] width 108 height 11
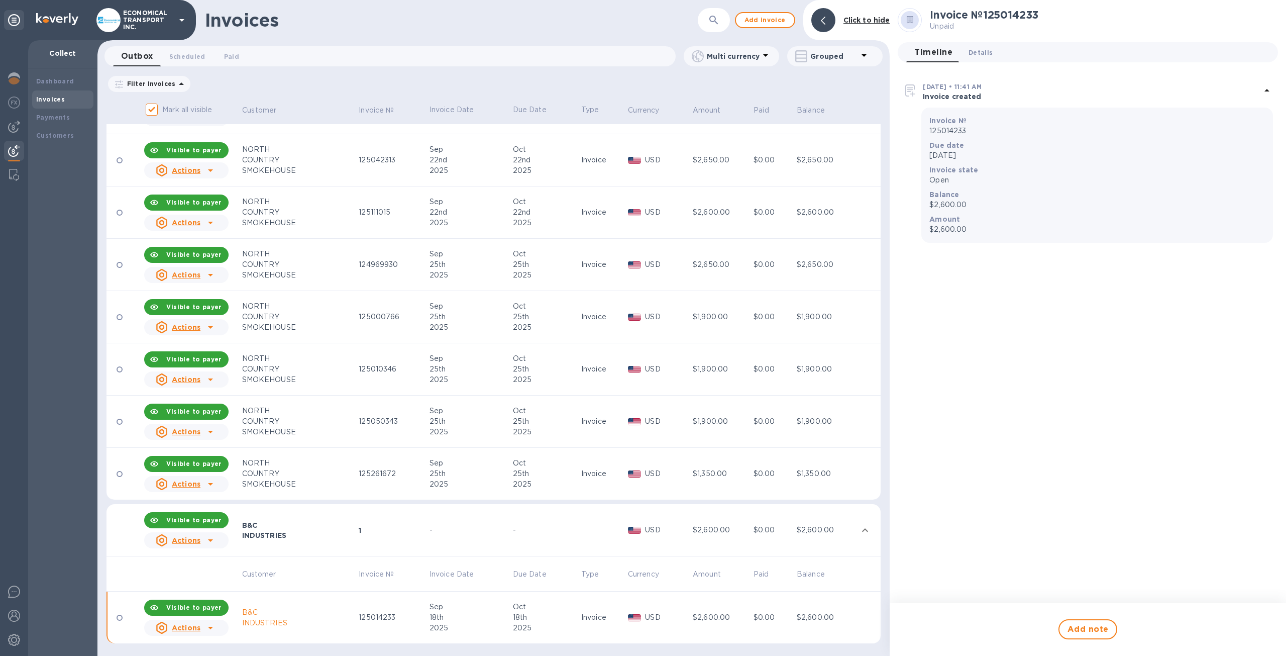
click at [983, 53] on span "Details 0" at bounding box center [981, 52] width 24 height 11
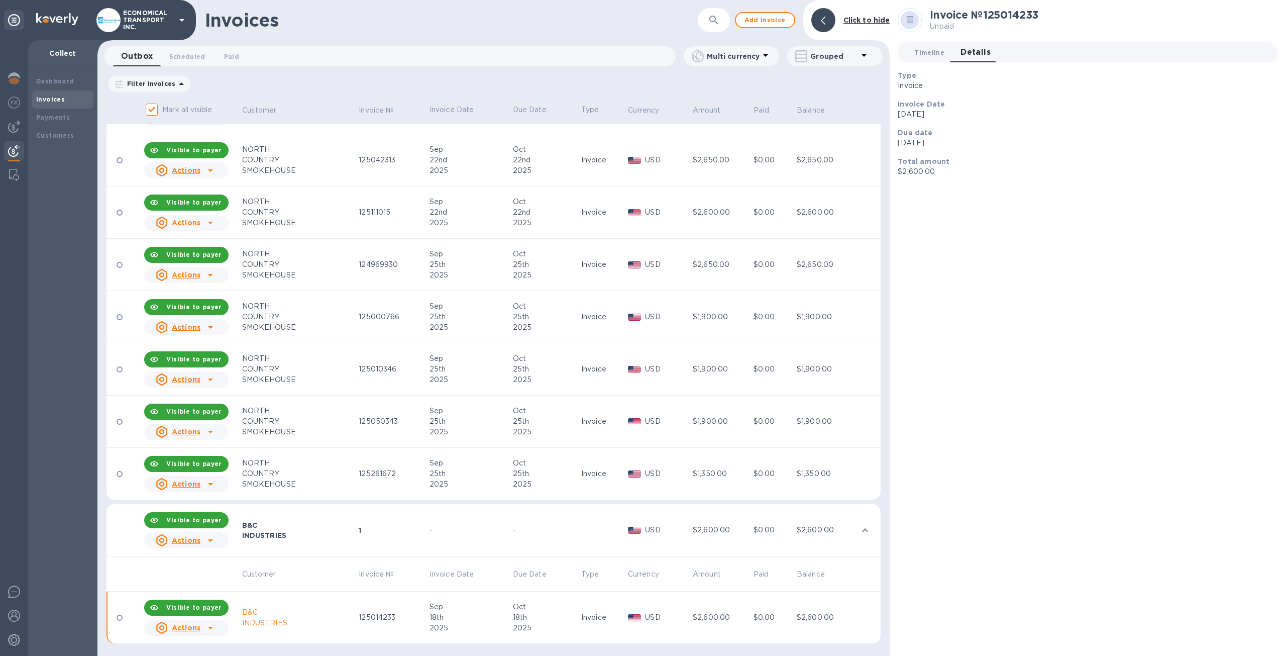
click at [935, 49] on span "Timeline 0" at bounding box center [930, 52] width 30 height 11
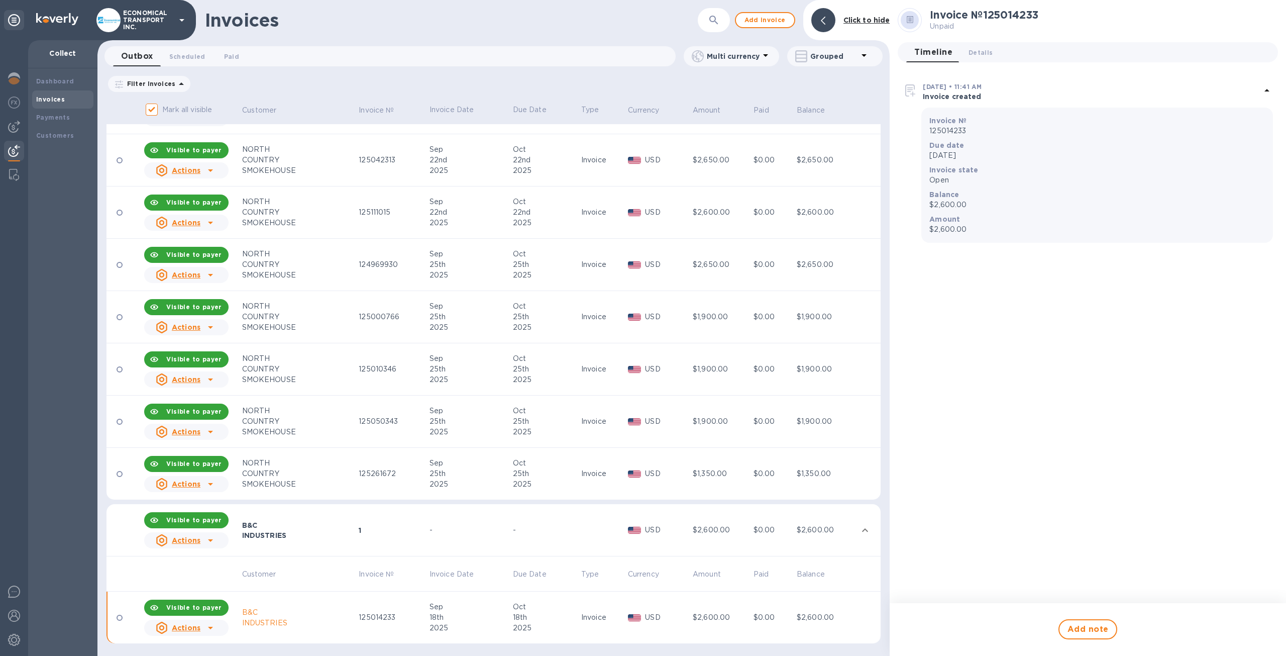
click at [964, 98] on p "Invoice created" at bounding box center [1092, 96] width 338 height 10
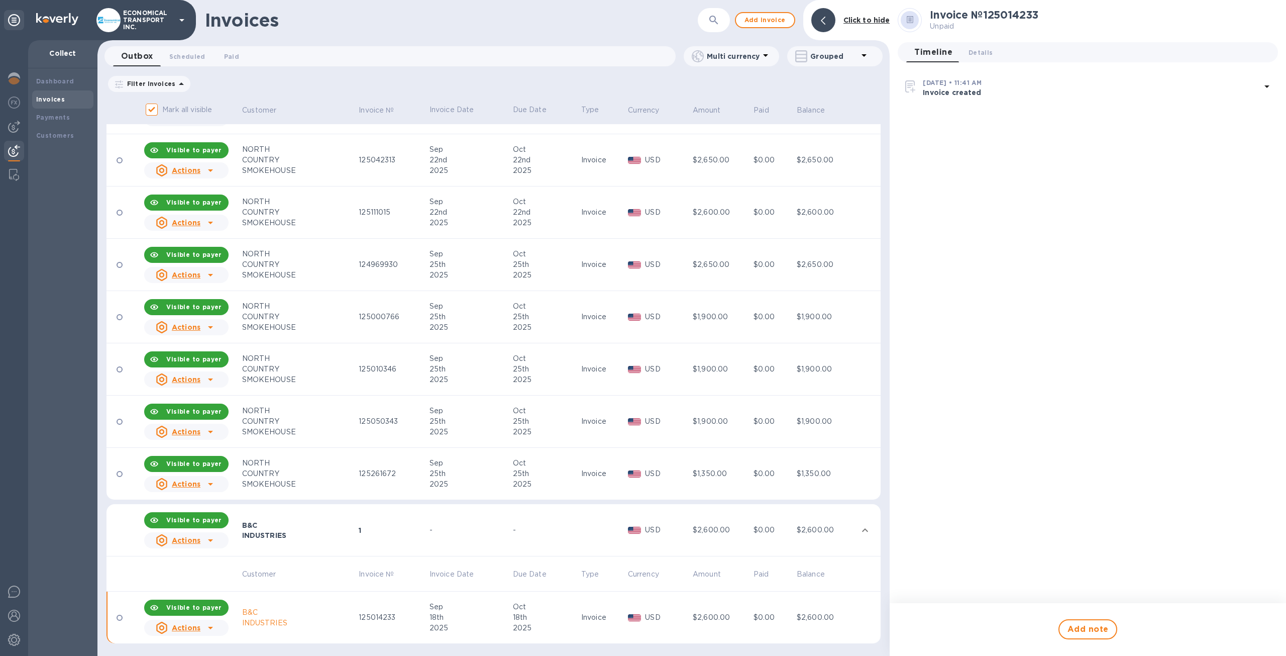
click at [964, 97] on p "Invoice created" at bounding box center [1092, 92] width 338 height 10
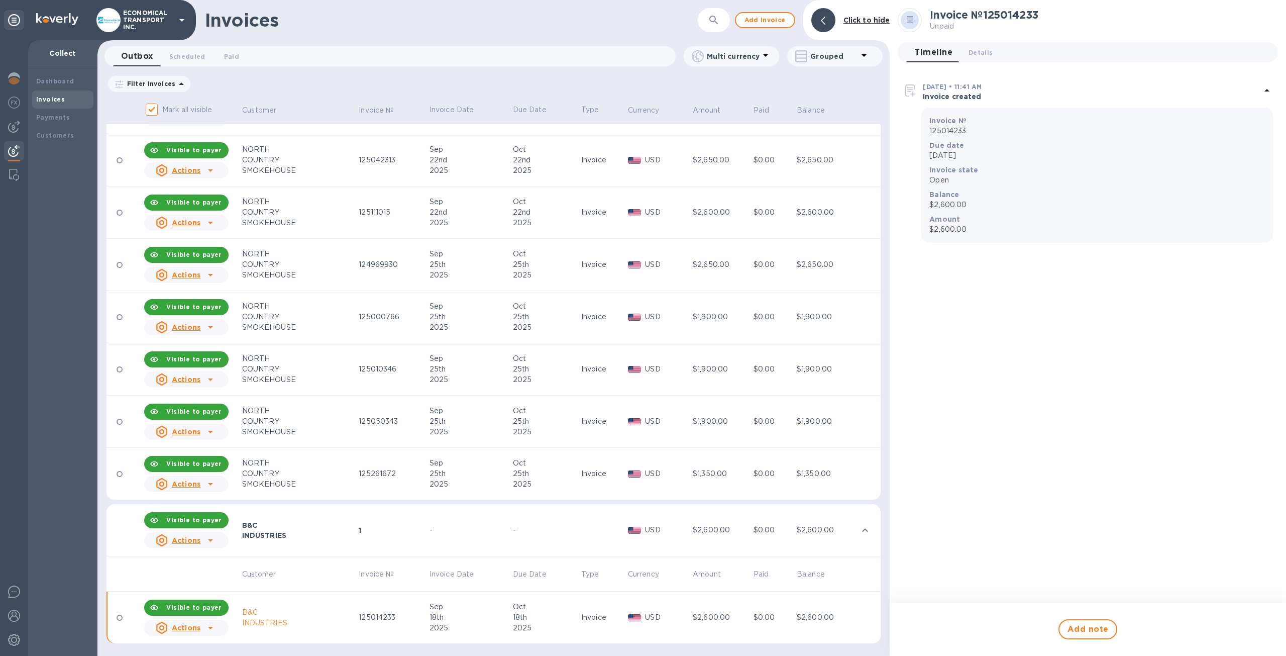
click at [918, 89] on img at bounding box center [911, 90] width 16 height 16
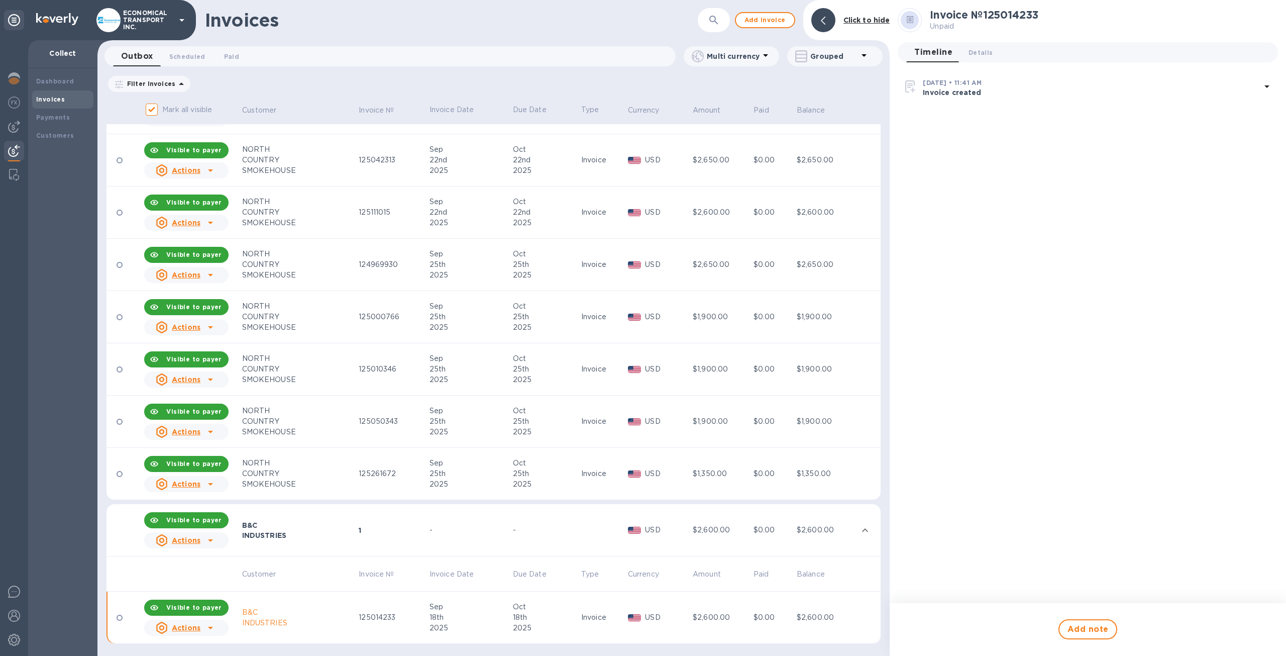
click at [911, 89] on img at bounding box center [911, 86] width 16 height 16
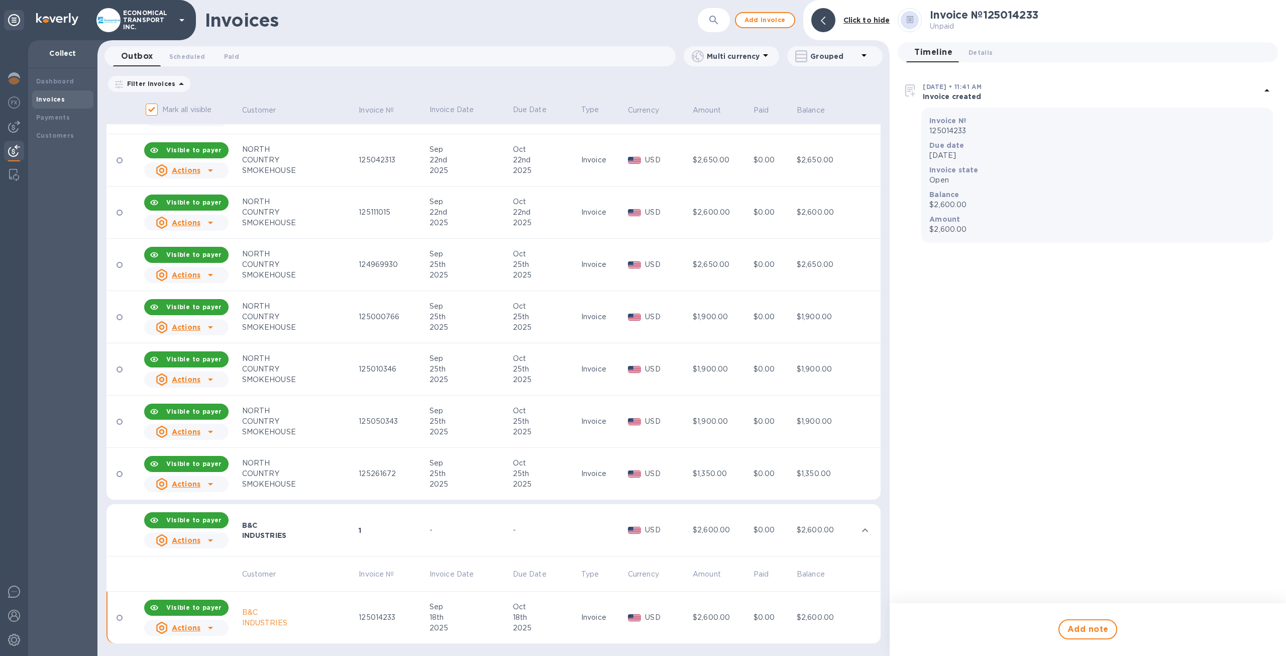
drag, startPoint x: 1264, startPoint y: 90, endPoint x: 1270, endPoint y: 92, distance: 6.7
click at [1270, 92] on div "Sep 19, 2025 • 11:41 AM Invoice created" at bounding box center [1088, 91] width 370 height 21
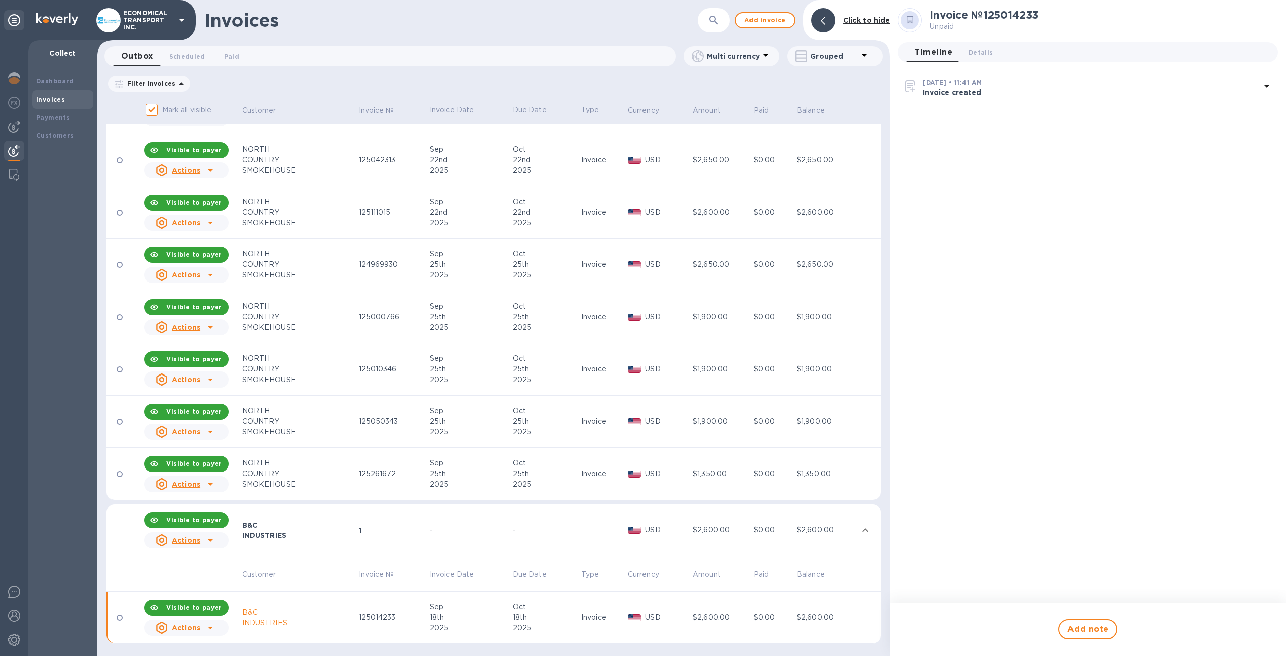
click at [1262, 85] on icon at bounding box center [1267, 86] width 12 height 12
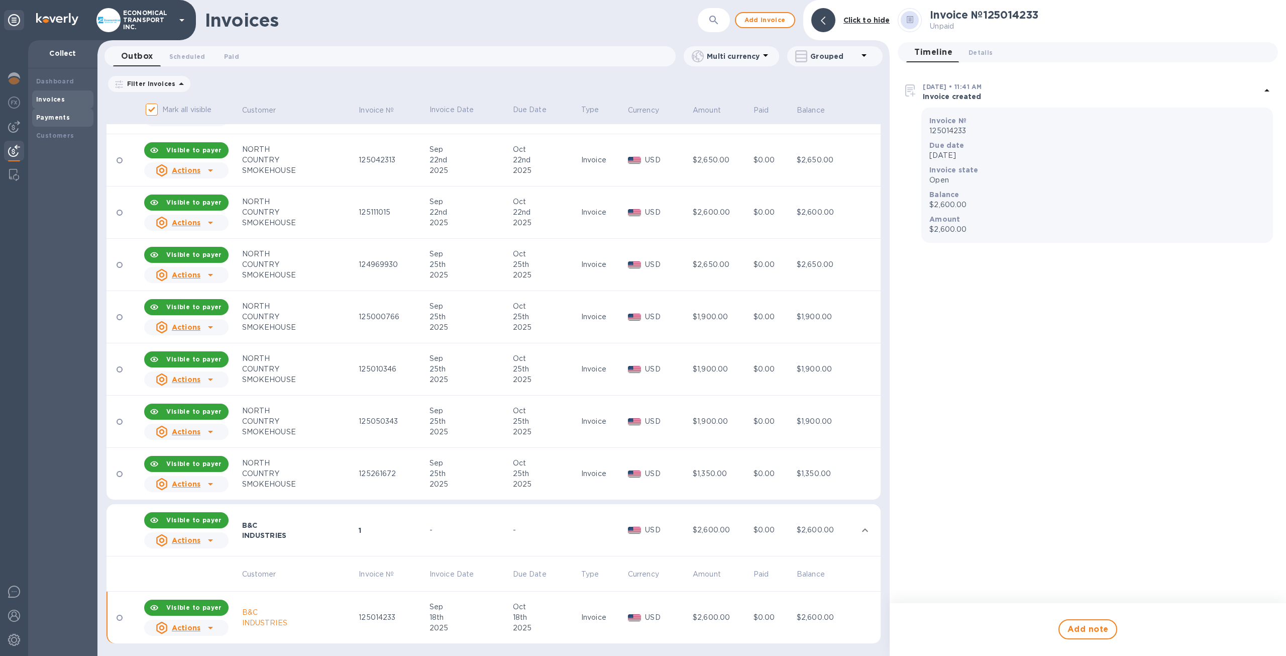
click at [64, 115] on b "Payments" at bounding box center [53, 118] width 34 height 8
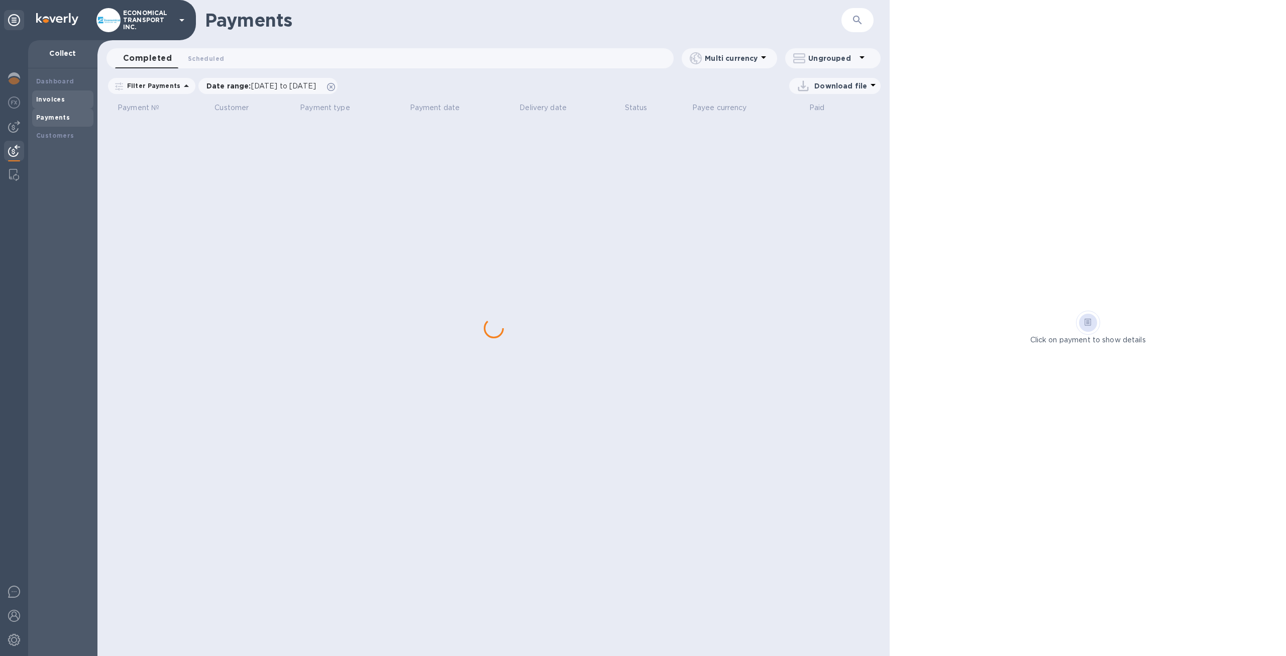
click at [65, 93] on div "Invoices" at bounding box center [62, 99] width 61 height 18
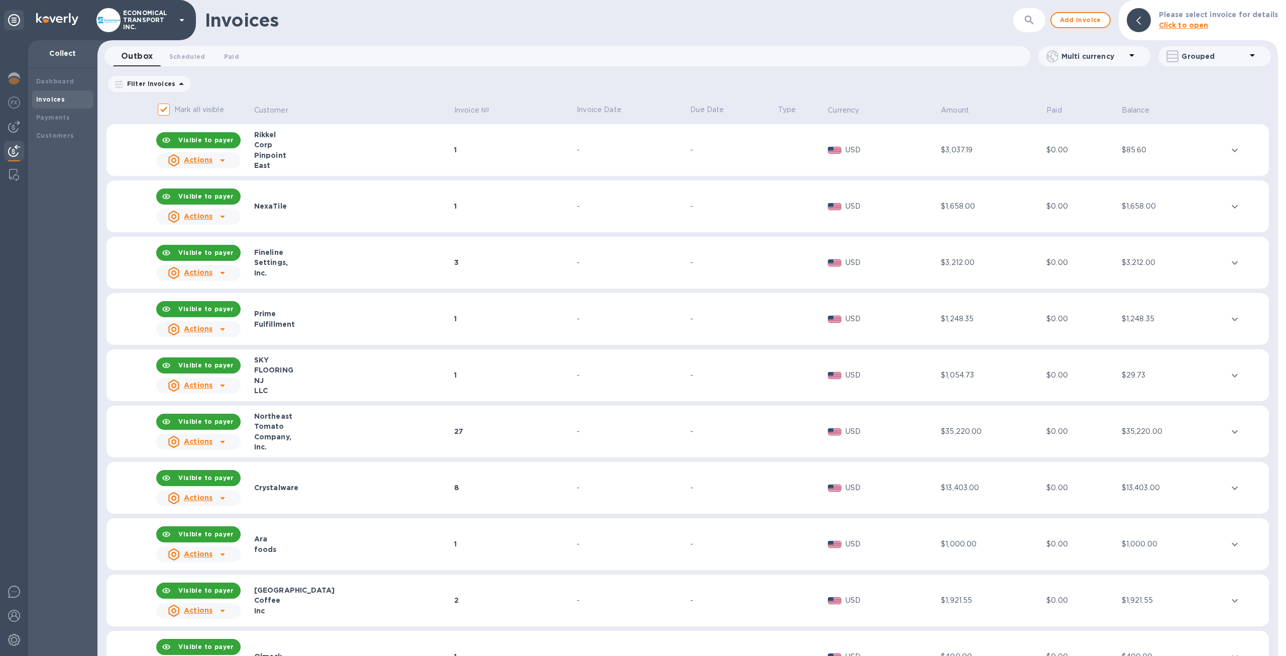
click at [1108, 61] on p "Multi currency" at bounding box center [1094, 56] width 65 height 10
click at [1113, 61] on div at bounding box center [643, 328] width 1286 height 656
click at [1090, 24] on span "Add invoice" at bounding box center [1081, 20] width 42 height 12
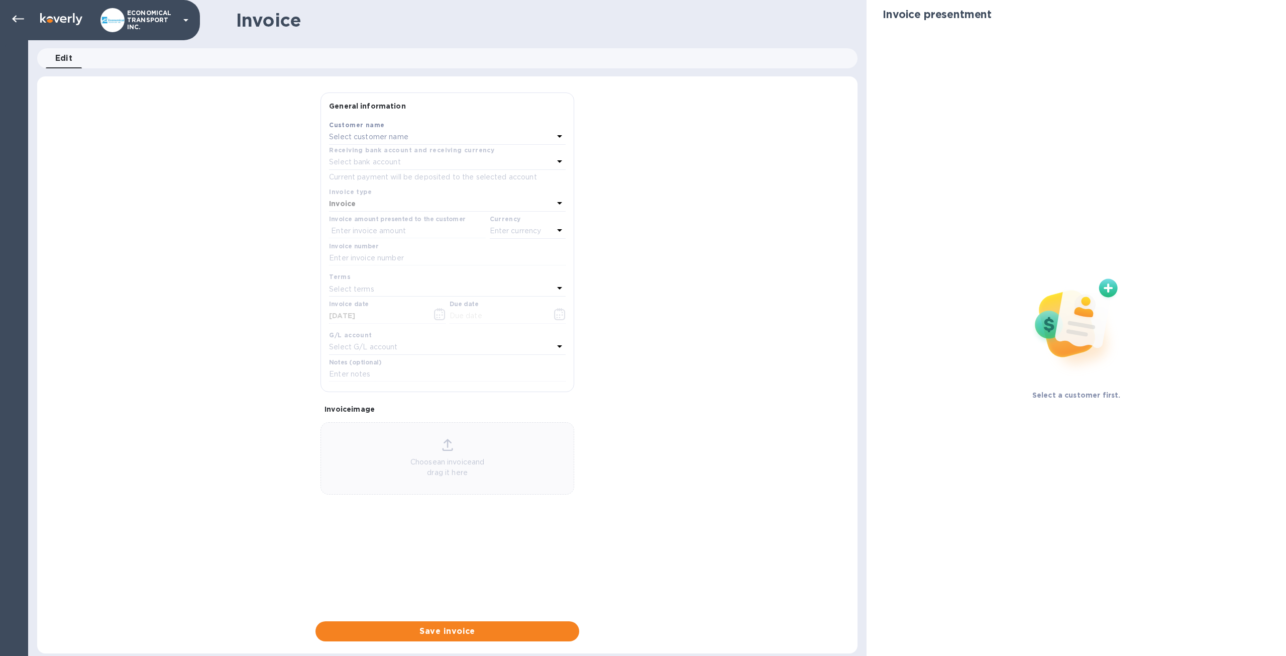
click at [394, 130] on div "Select customer name" at bounding box center [441, 137] width 225 height 14
click at [420, 188] on div "1960 TRUCKING LLC" at bounding box center [443, 194] width 221 height 19
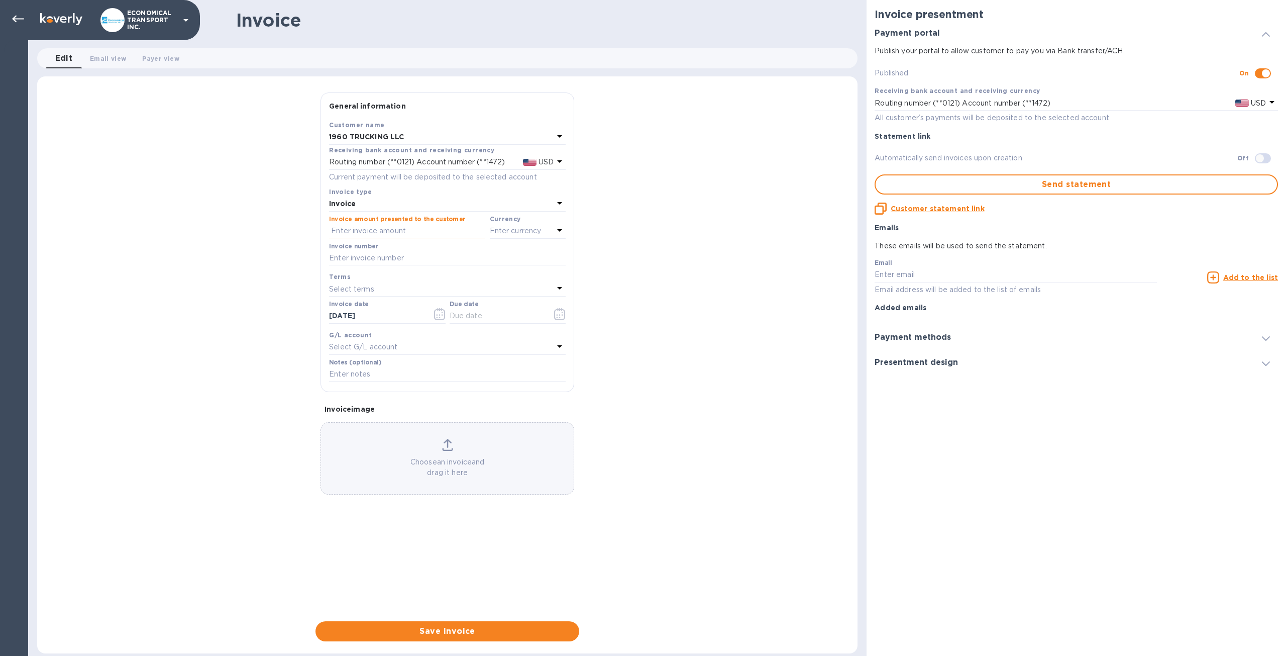
click at [399, 226] on input "text" at bounding box center [407, 231] width 156 height 15
click at [402, 233] on input "text" at bounding box center [407, 231] width 156 height 15
click at [116, 68] on button "Email view 0" at bounding box center [108, 58] width 52 height 20
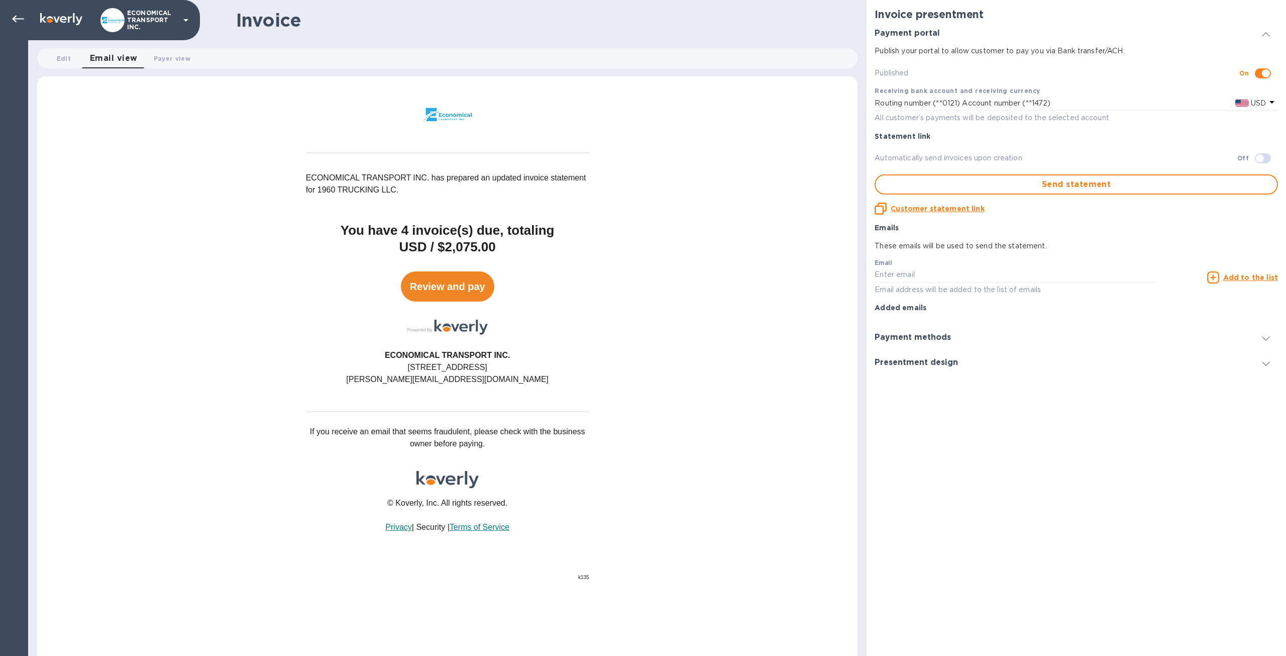
drag, startPoint x: 393, startPoint y: 276, endPoint x: 513, endPoint y: 306, distance: 123.7
click at [513, 306] on div "Review and pay" at bounding box center [447, 288] width 301 height 35
click at [508, 309] on td at bounding box center [447, 326] width 301 height 38
click at [480, 291] on link "Review and pay" at bounding box center [447, 286] width 93 height 30
